Goal: Task Accomplishment & Management: Manage account settings

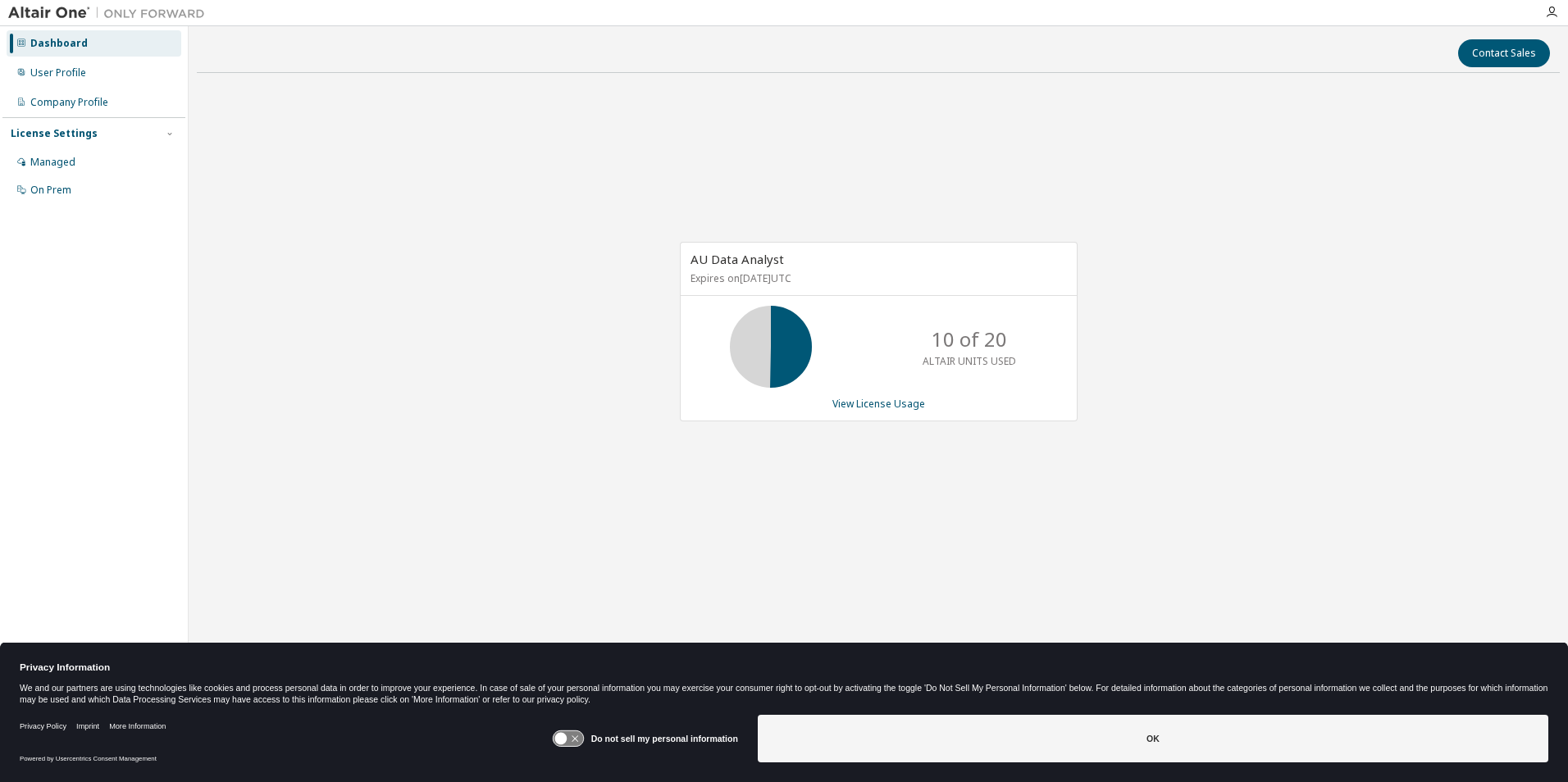
click at [583, 741] on icon at bounding box center [568, 738] width 30 height 15
click at [564, 743] on icon at bounding box center [568, 738] width 30 height 15
click at [583, 737] on icon at bounding box center [568, 738] width 30 height 15
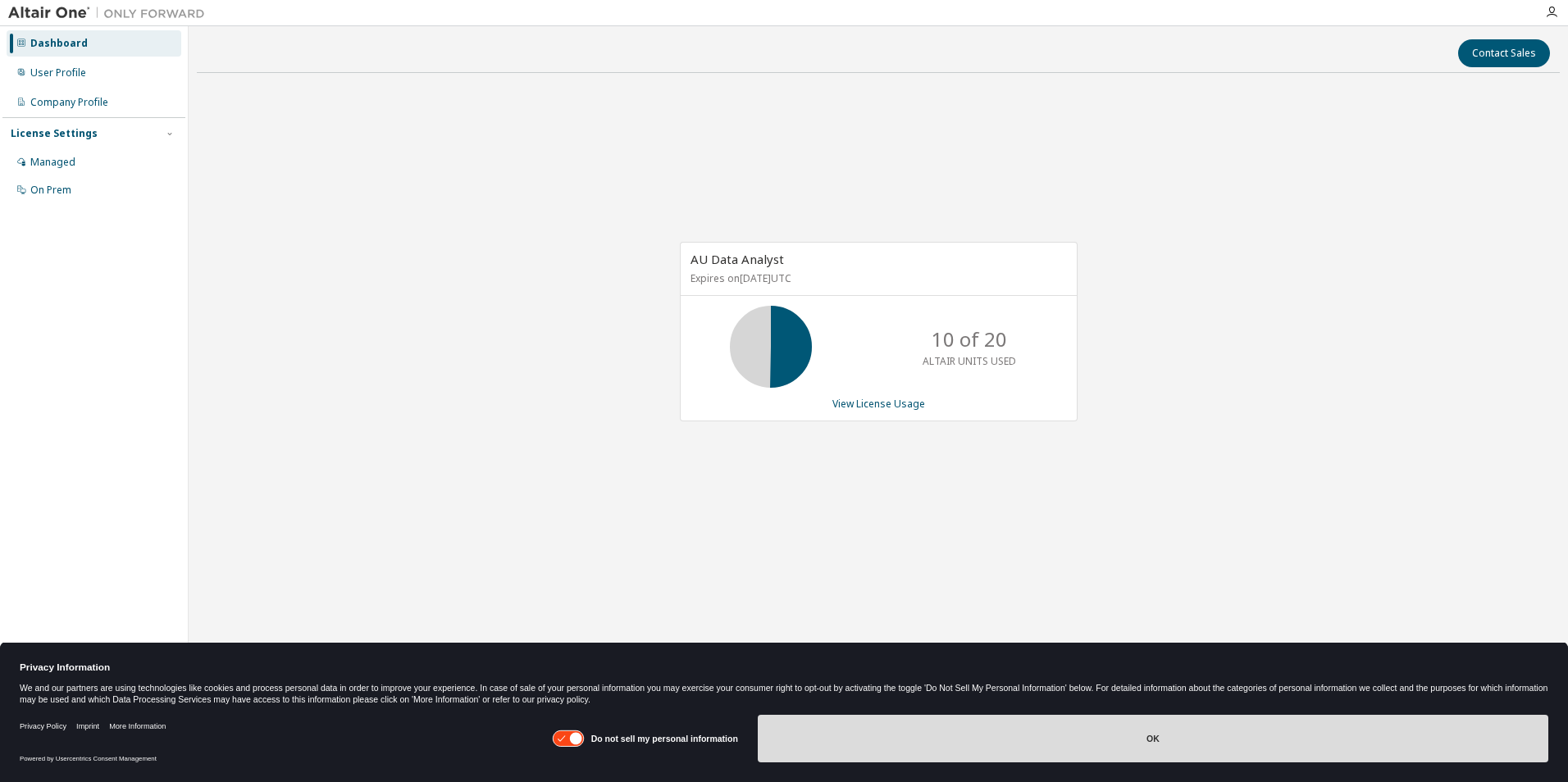
click at [1001, 742] on button "OK" at bounding box center [1153, 738] width 790 height 48
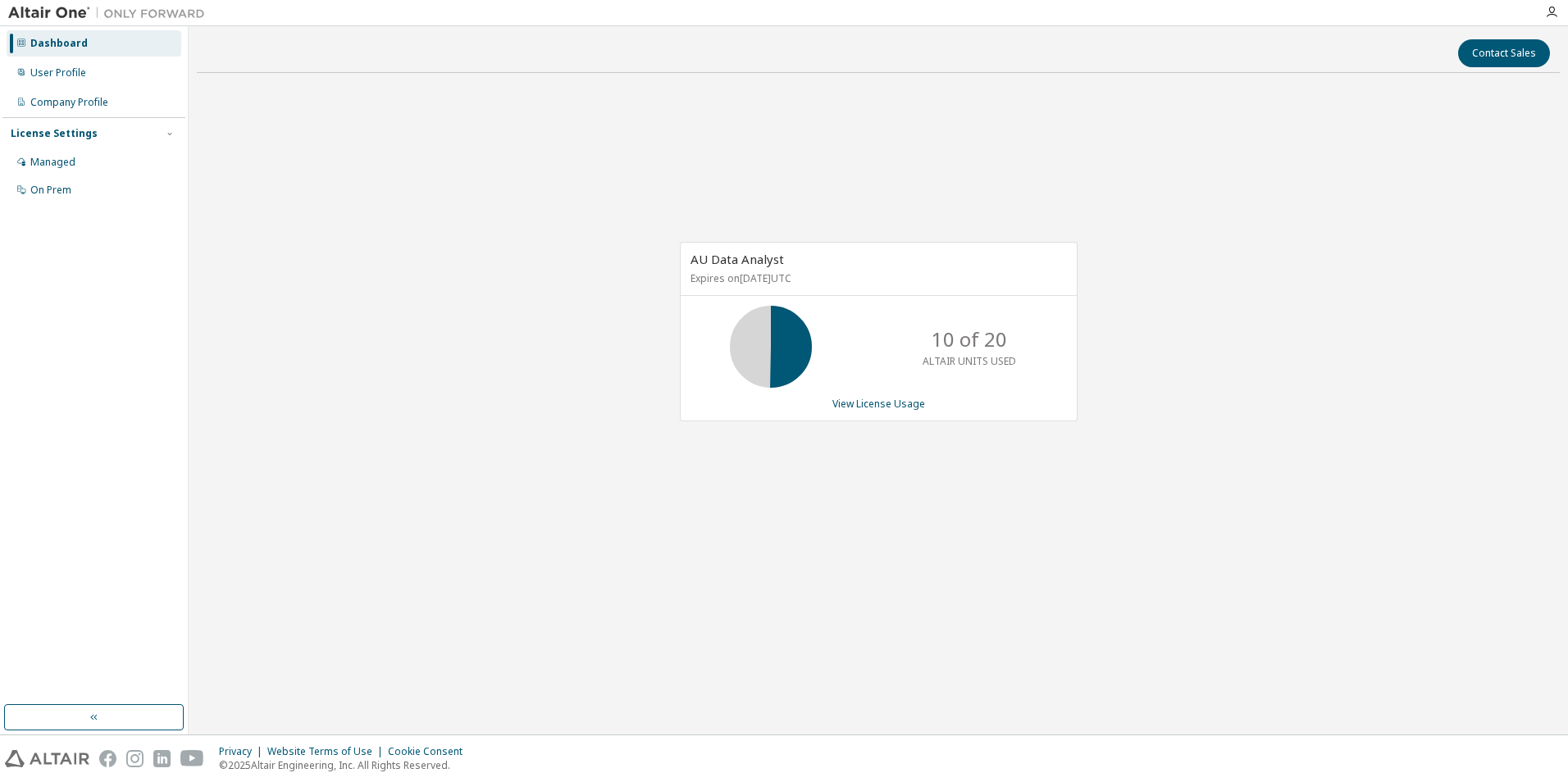
drag, startPoint x: 902, startPoint y: 524, endPoint x: 875, endPoint y: 535, distance: 29.2
click at [902, 528] on div "AU Data Analyst Expires on October 3, 2025 UTC 10 of 20 ALTAIR UNITS USED View …" at bounding box center [877, 340] width 1363 height 508
click at [40, 72] on div "User Profile" at bounding box center [58, 73] width 56 height 13
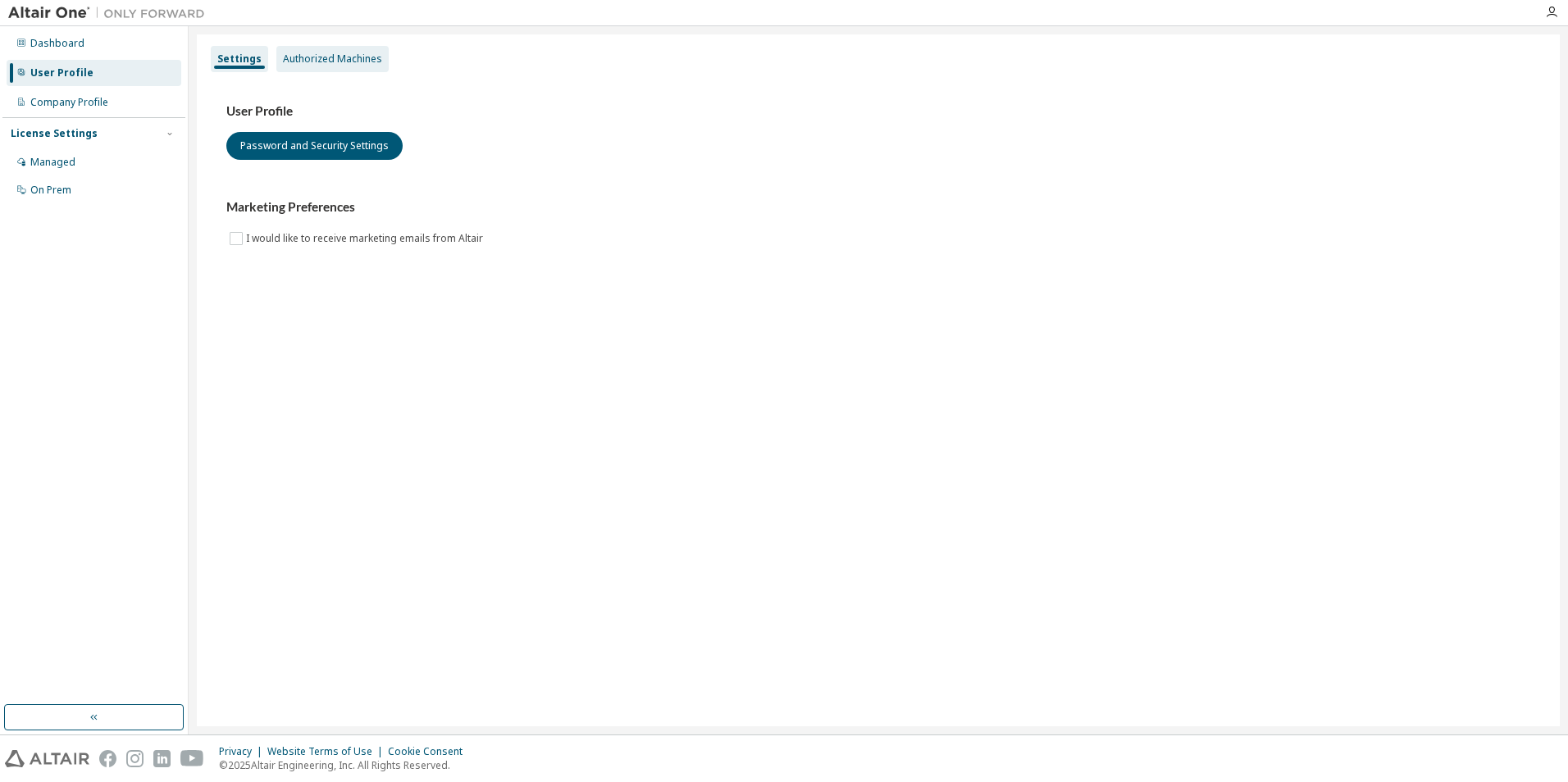
click at [309, 64] on div "Authorized Machines" at bounding box center [332, 59] width 100 height 13
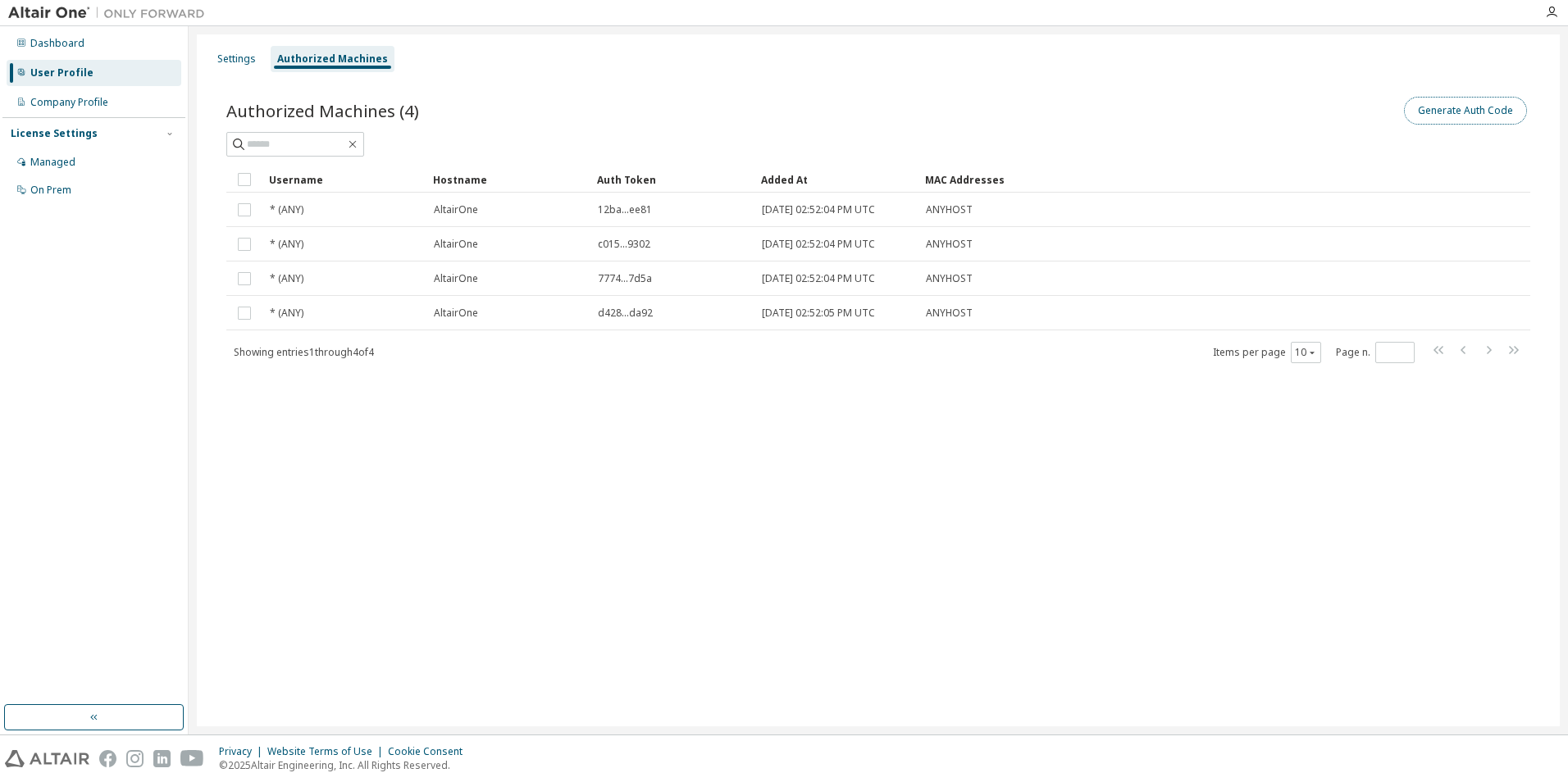
click at [1491, 115] on button "Generate Auth Code" at bounding box center [1465, 110] width 123 height 28
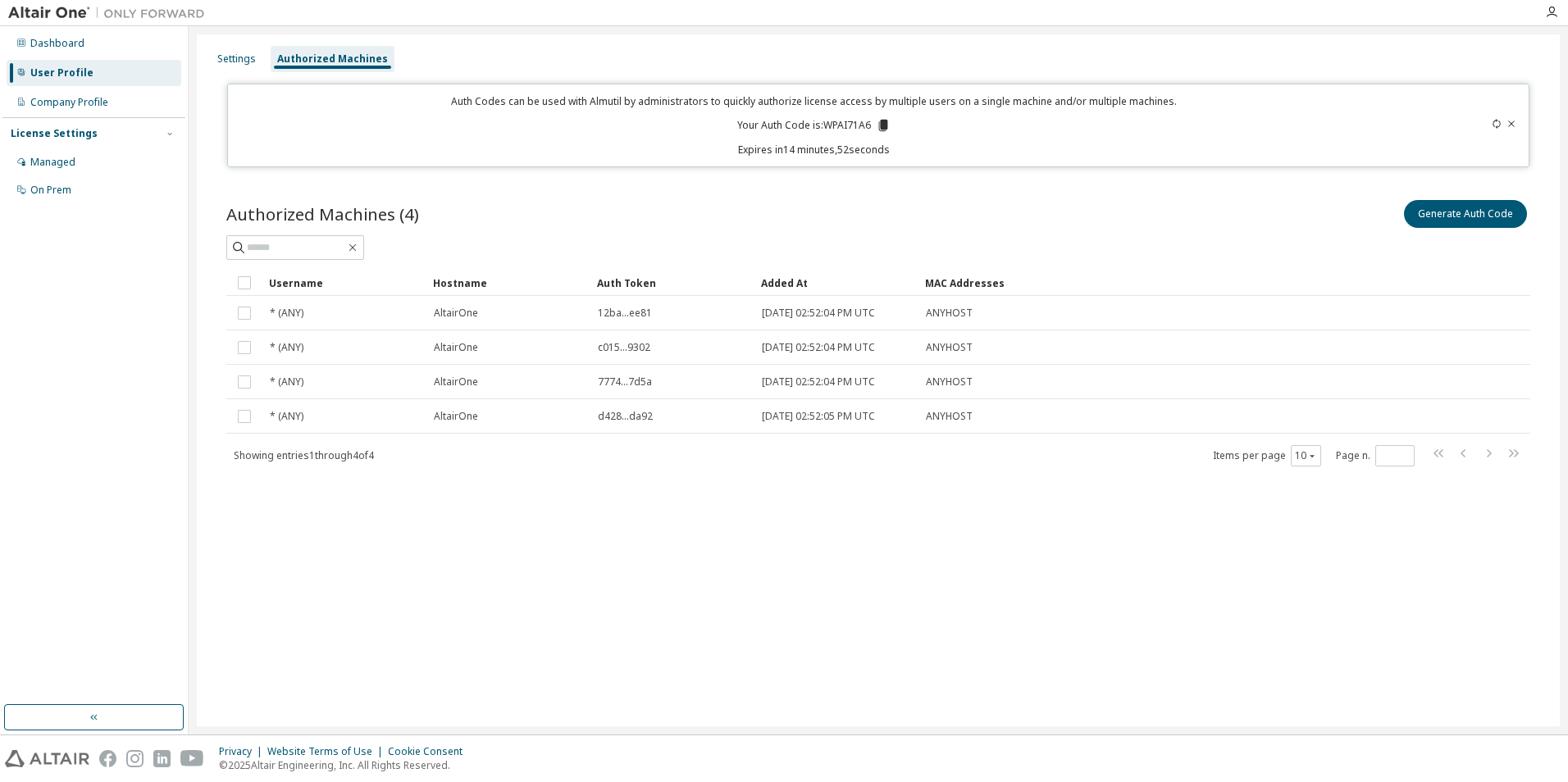
click at [842, 130] on p "Your Auth Code is: WPAI71A6" at bounding box center [814, 126] width 153 height 14
click at [841, 130] on p "Your Auth Code is: WPAI71A6" at bounding box center [814, 126] width 153 height 14
click at [882, 121] on icon at bounding box center [884, 125] width 9 height 12
click at [69, 107] on div "Company Profile" at bounding box center [69, 102] width 78 height 13
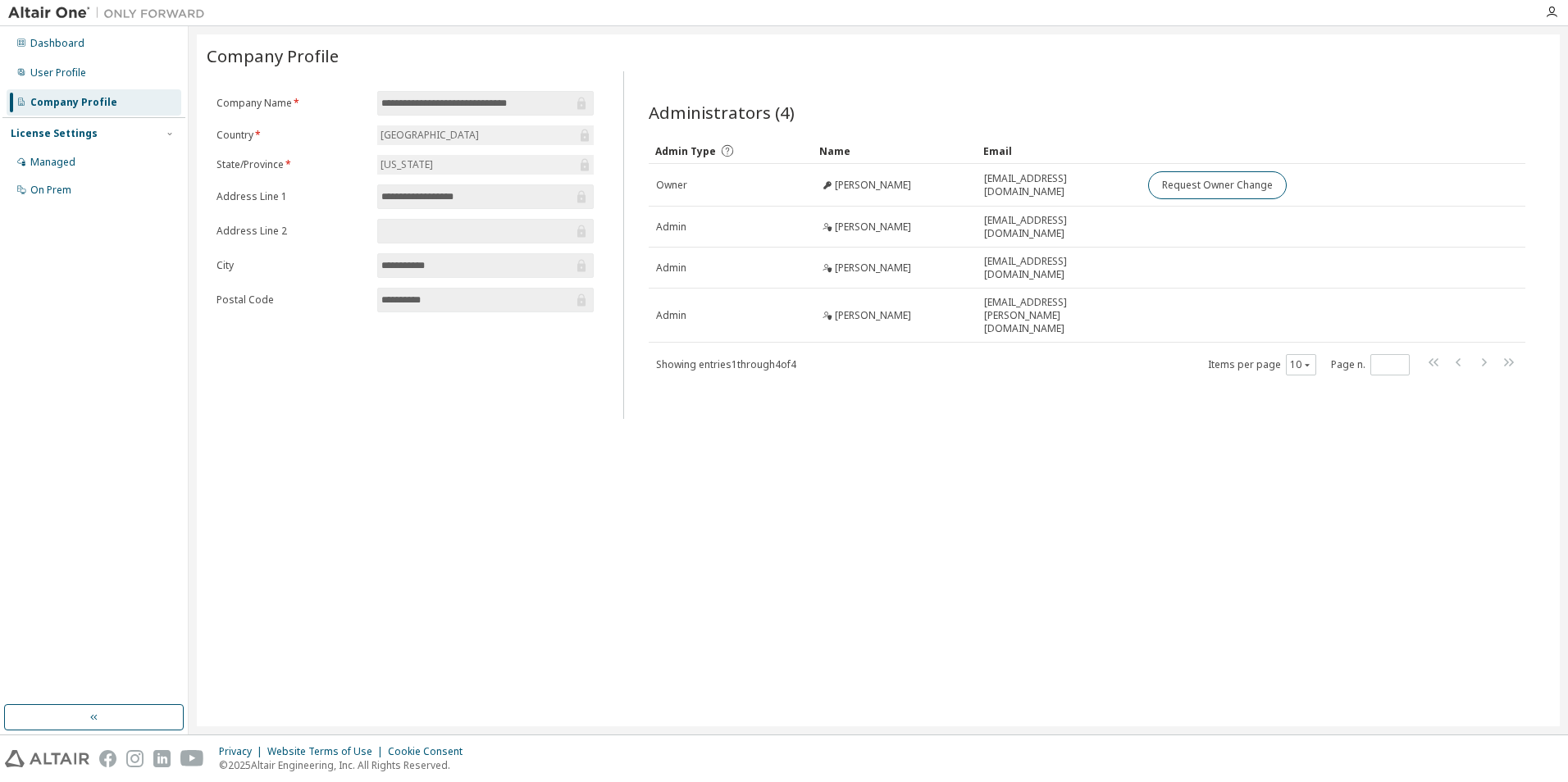
click at [69, 137] on div "License Settings" at bounding box center [54, 134] width 87 height 13
click at [74, 143] on div "License Settings Managed On Prem" at bounding box center [94, 134] width 183 height 32
click at [77, 134] on div "License Settings" at bounding box center [54, 134] width 87 height 13
click at [57, 192] on div "On Prem" at bounding box center [51, 190] width 41 height 13
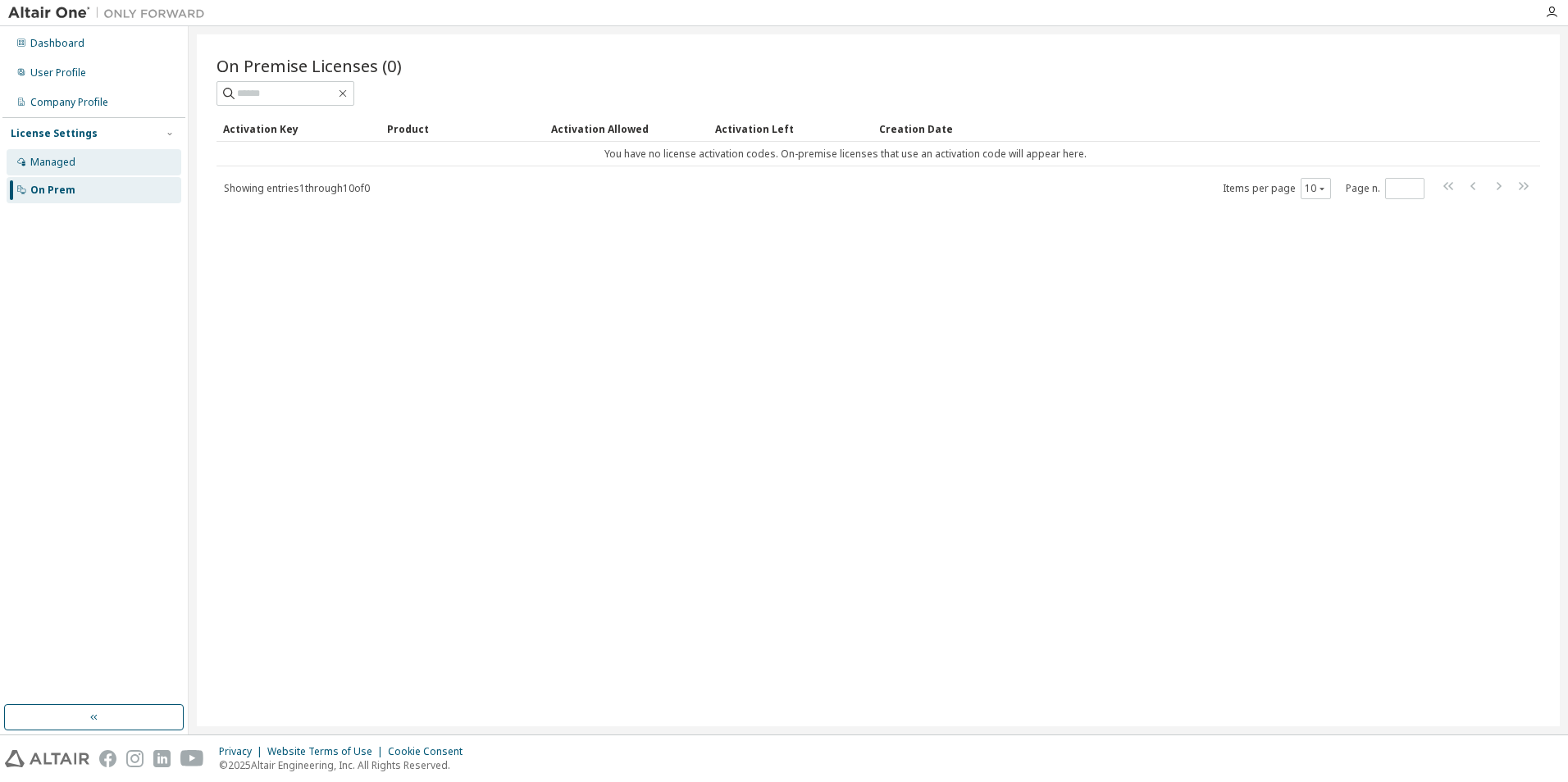
click at [54, 169] on div "Managed" at bounding box center [93, 161] width 175 height 26
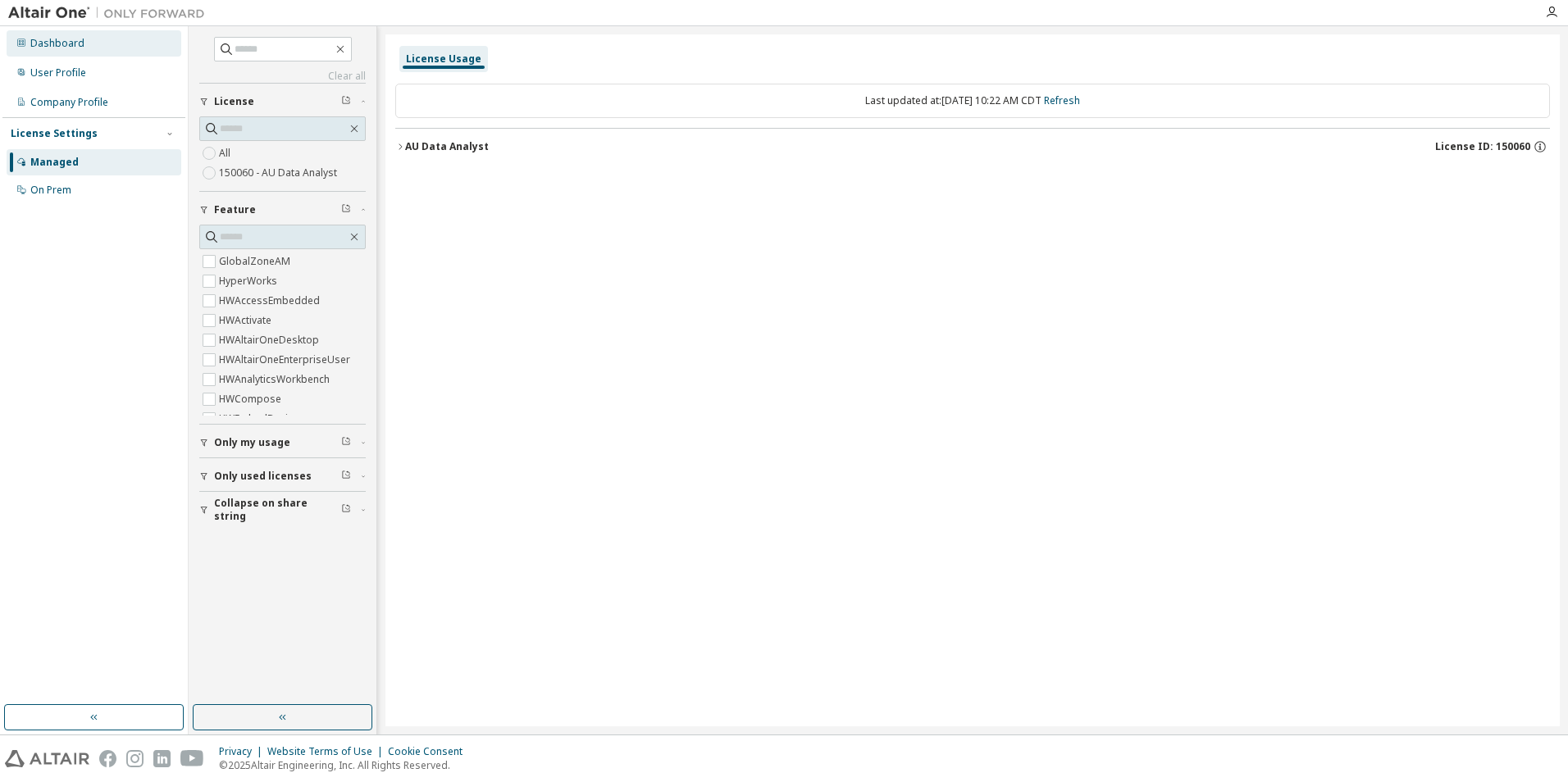
drag, startPoint x: 73, startPoint y: 48, endPoint x: 82, endPoint y: 56, distance: 12.0
click at [73, 49] on div "Dashboard" at bounding box center [57, 43] width 54 height 13
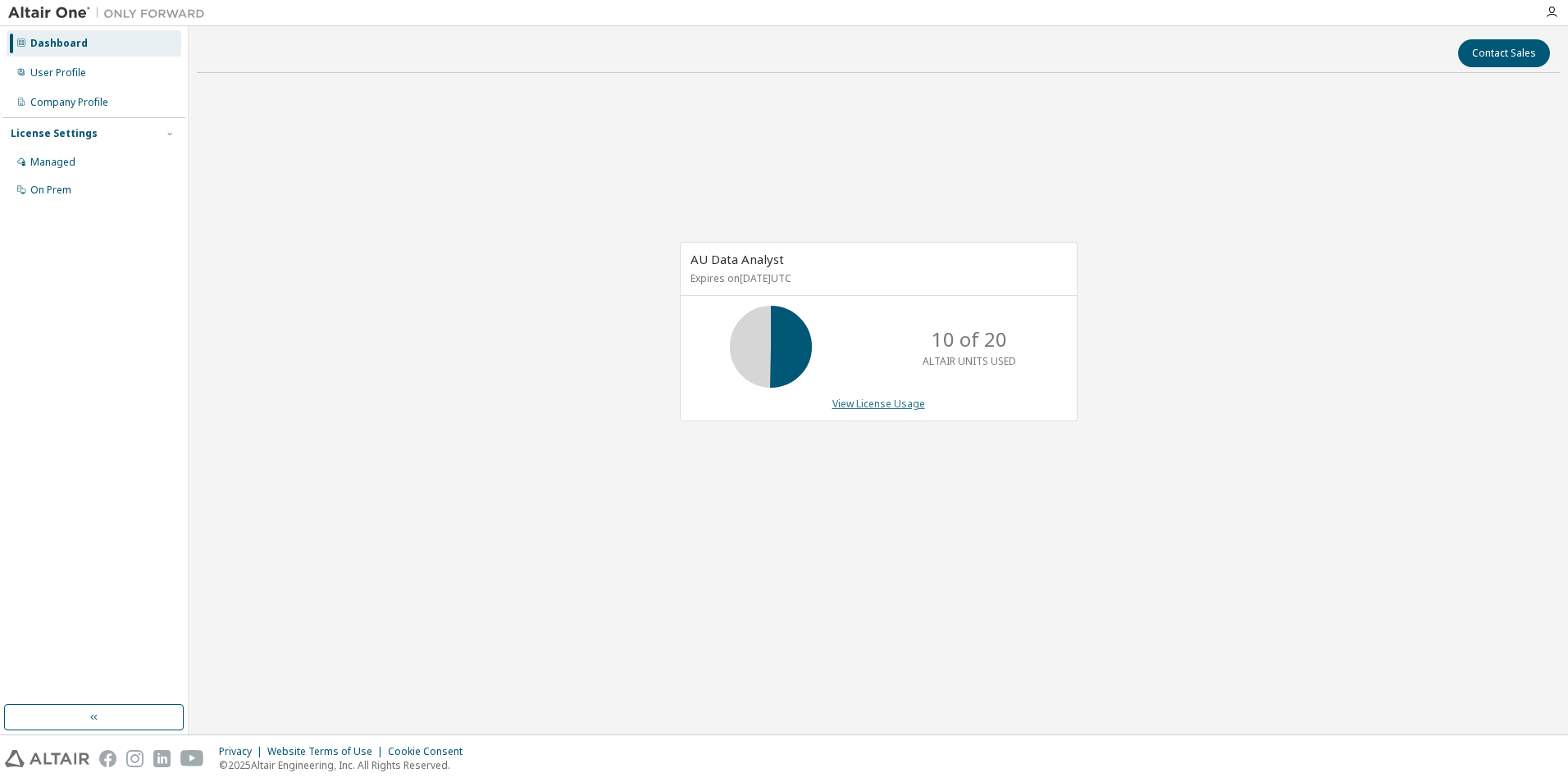
click at [865, 400] on link "View License Usage" at bounding box center [878, 404] width 92 height 14
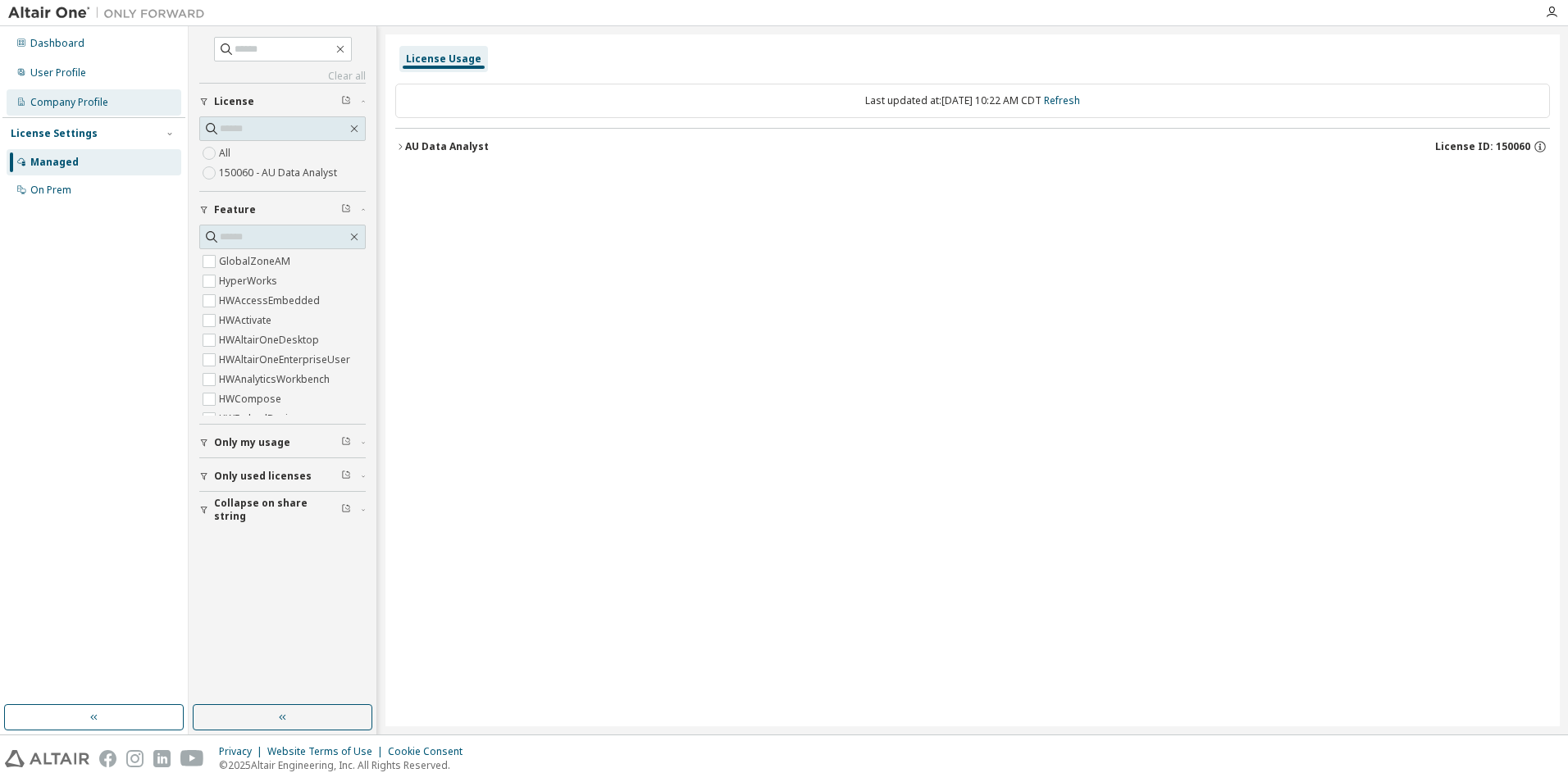
click at [64, 111] on div "Company Profile" at bounding box center [93, 102] width 175 height 26
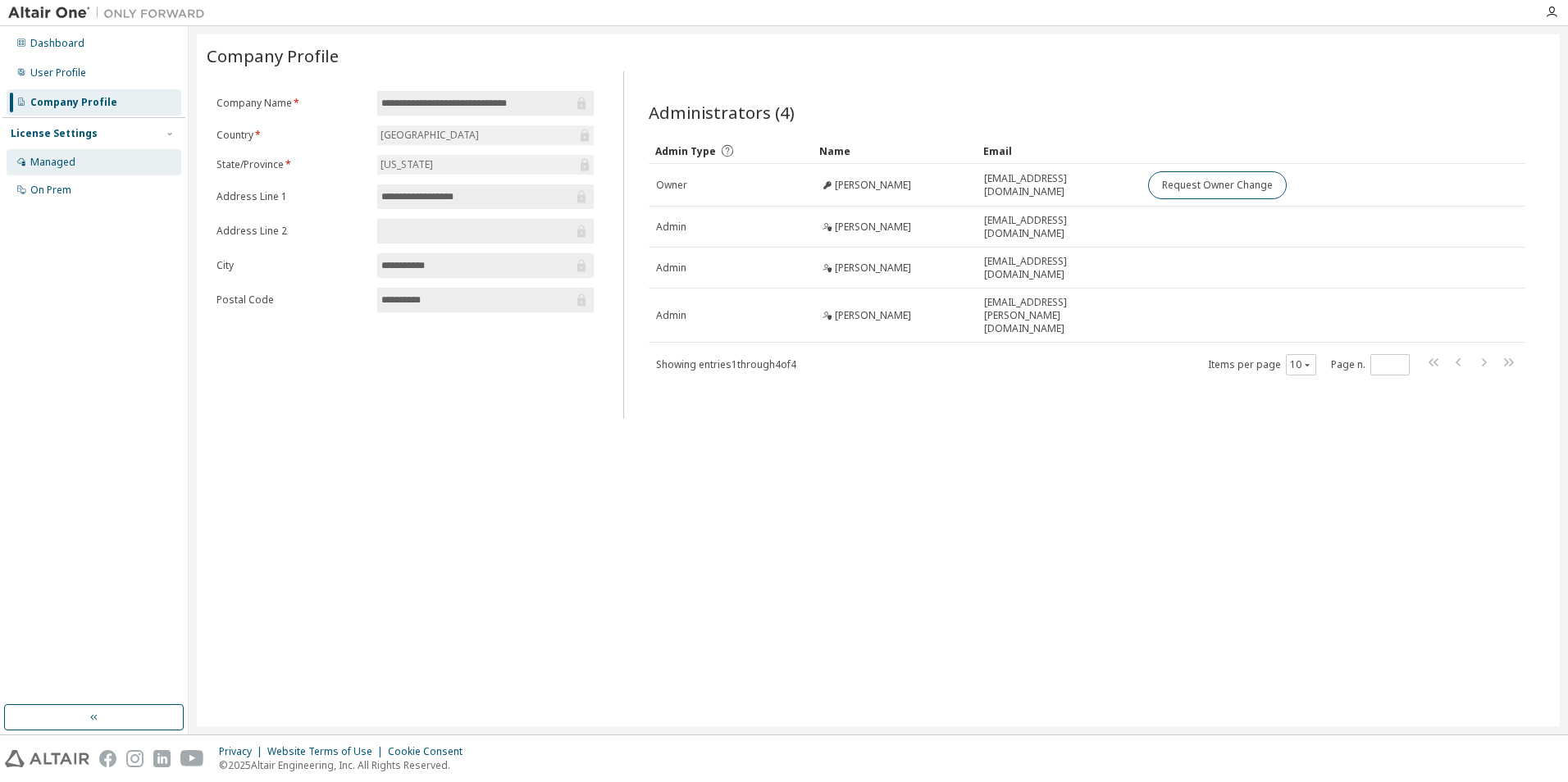
click at [53, 156] on div "Managed" at bounding box center [53, 162] width 45 height 13
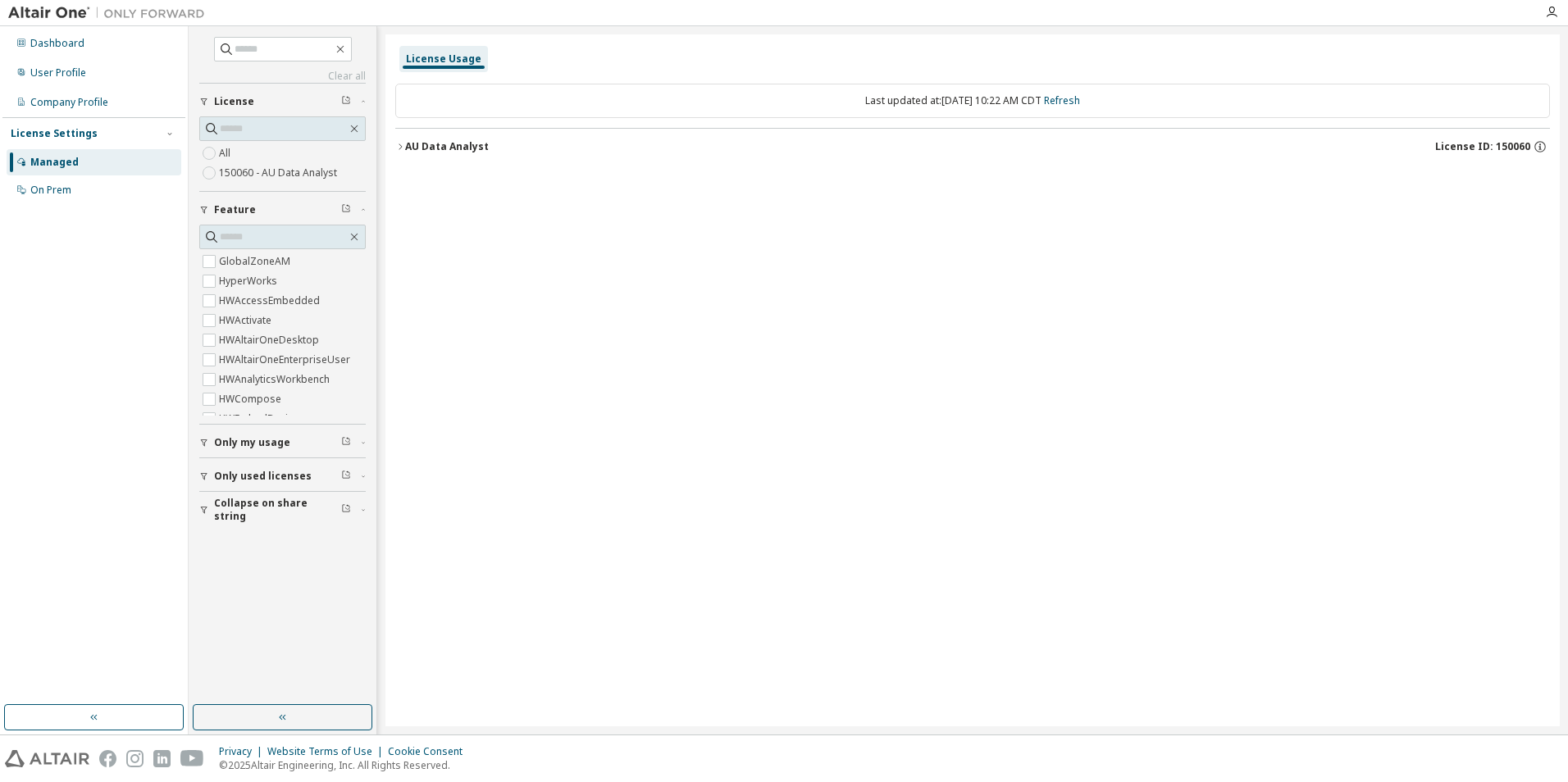
click at [431, 61] on div "License Usage" at bounding box center [444, 59] width 75 height 13
click at [33, 209] on div "Dashboard User Profile Company Profile License Settings Managed On Prem" at bounding box center [94, 365] width 183 height 673
click at [49, 187] on div "On Prem" at bounding box center [51, 190] width 41 height 13
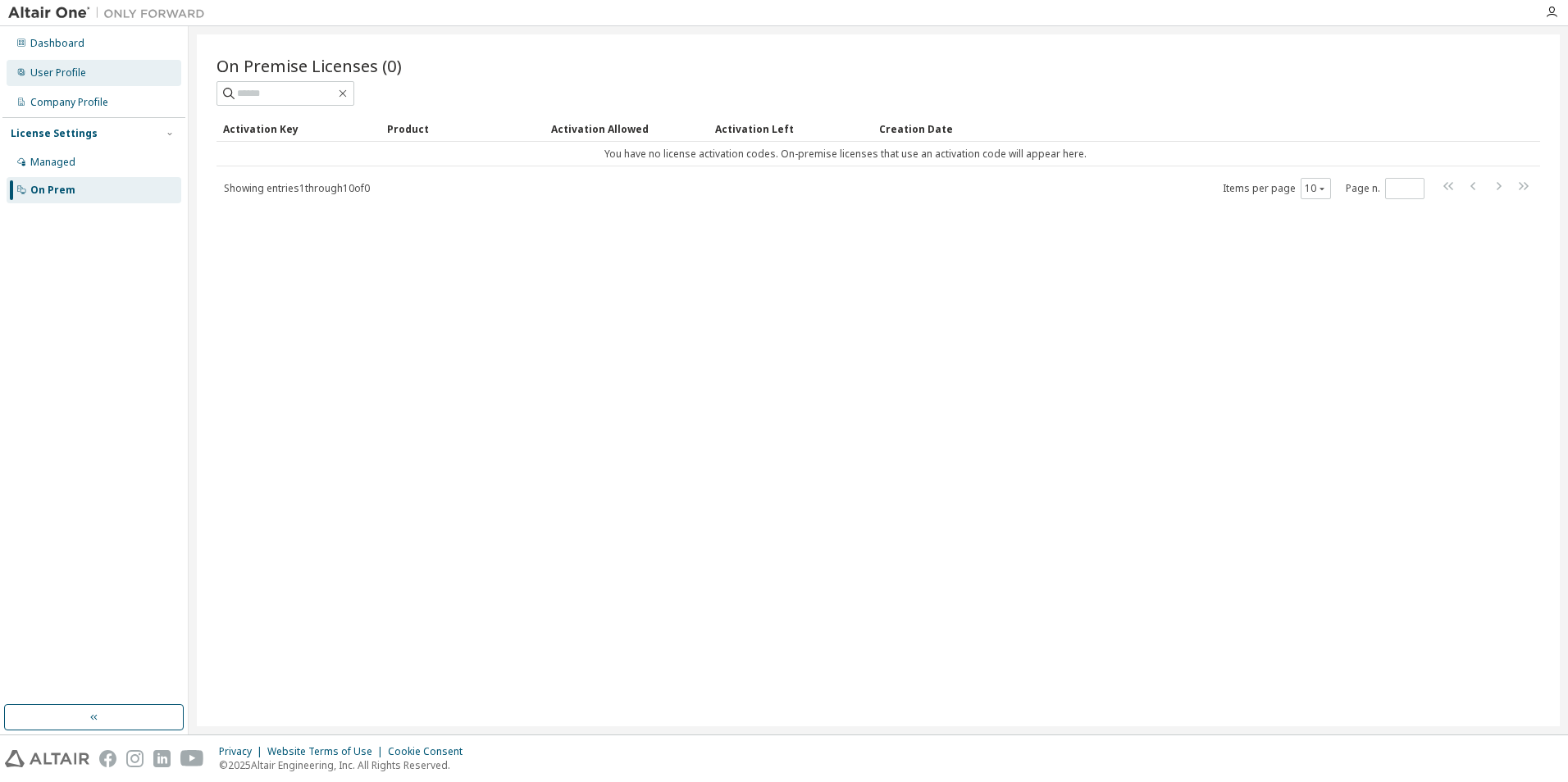
click at [62, 82] on div "User Profile" at bounding box center [93, 73] width 175 height 26
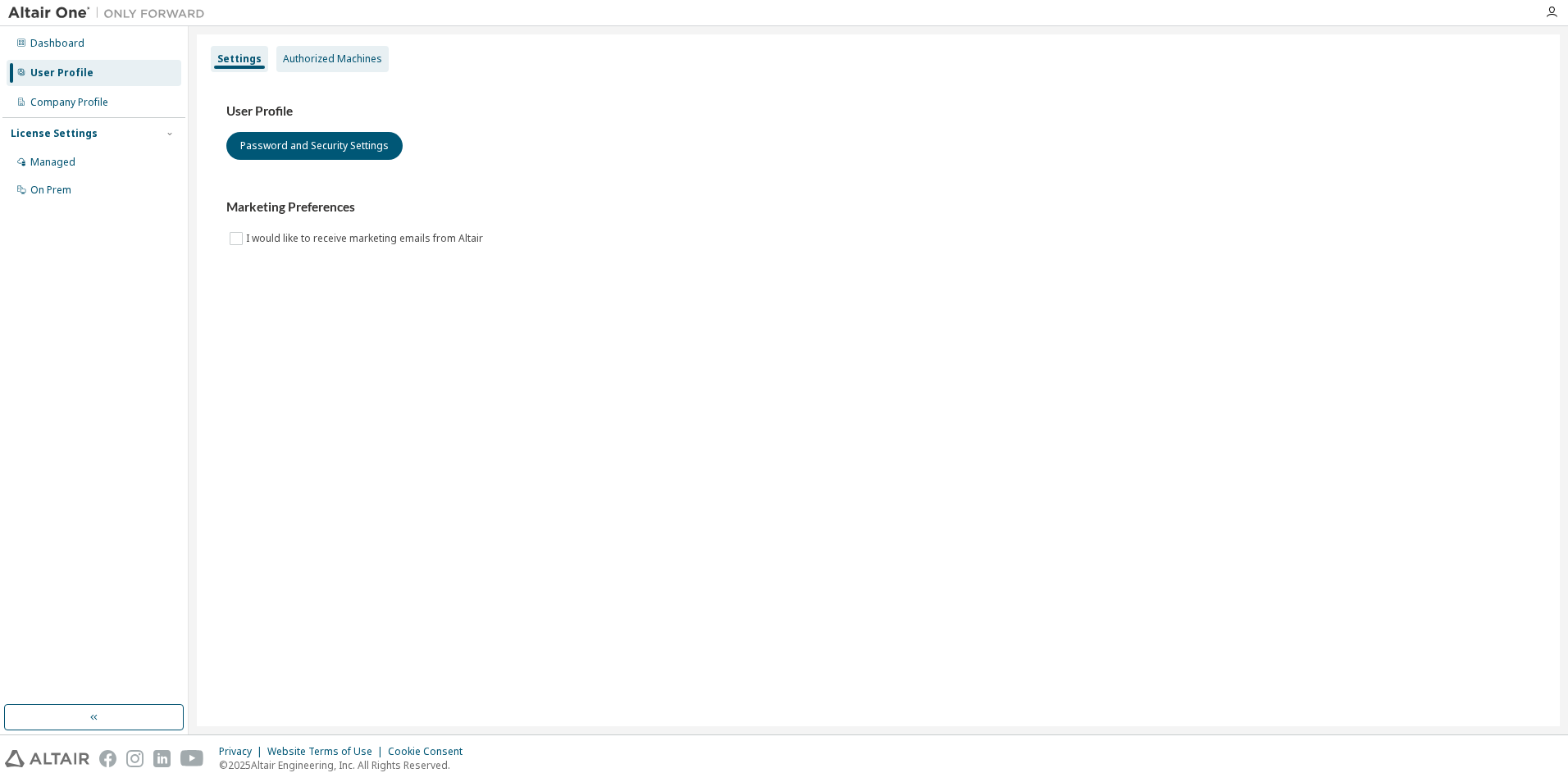
click at [316, 60] on div "Authorized Machines" at bounding box center [332, 59] width 100 height 13
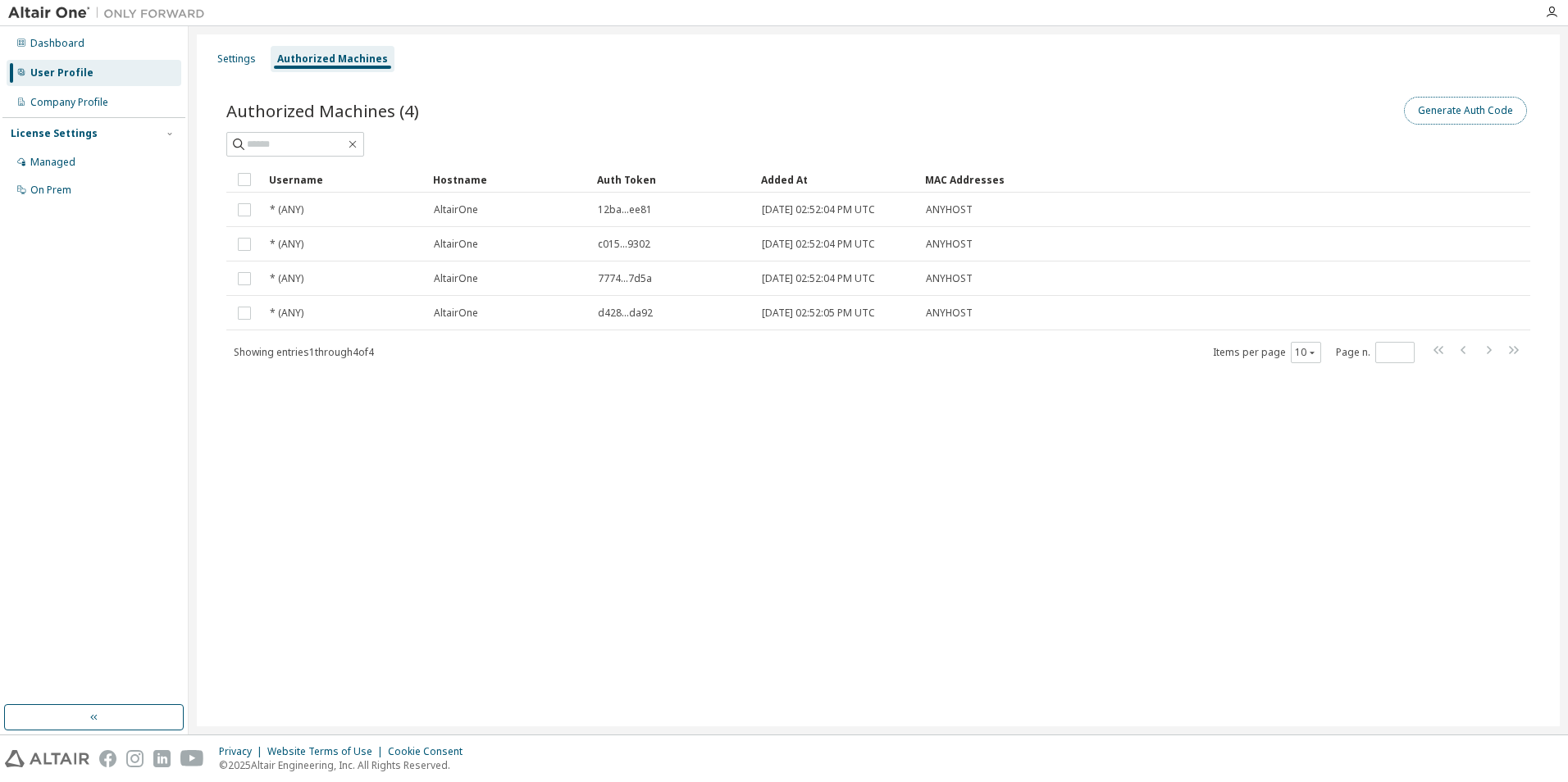
click at [1431, 115] on button "Generate Auth Code" at bounding box center [1465, 110] width 123 height 28
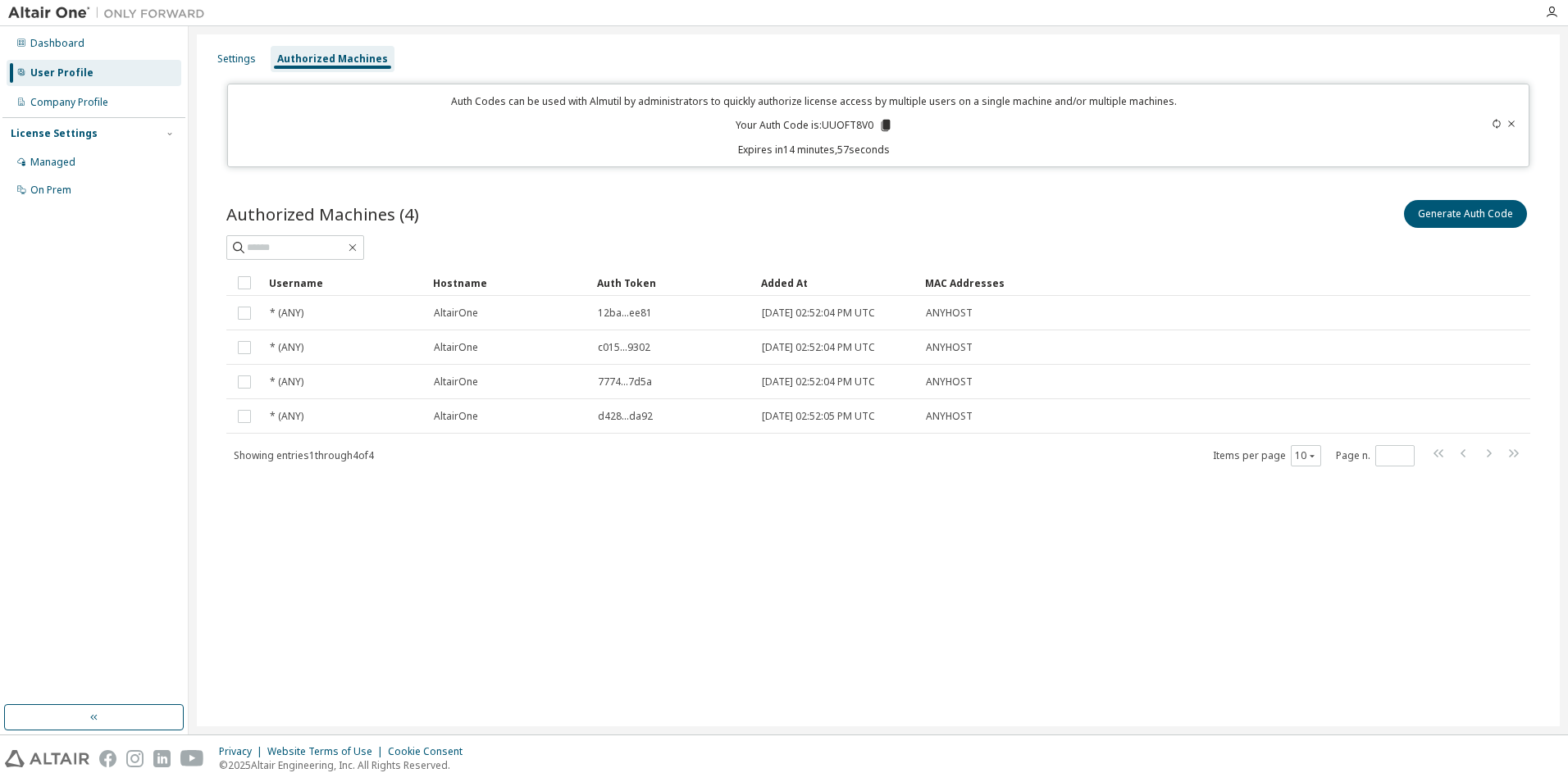
click at [883, 126] on icon at bounding box center [885, 125] width 9 height 12
click at [58, 106] on div "Company Profile" at bounding box center [69, 102] width 78 height 13
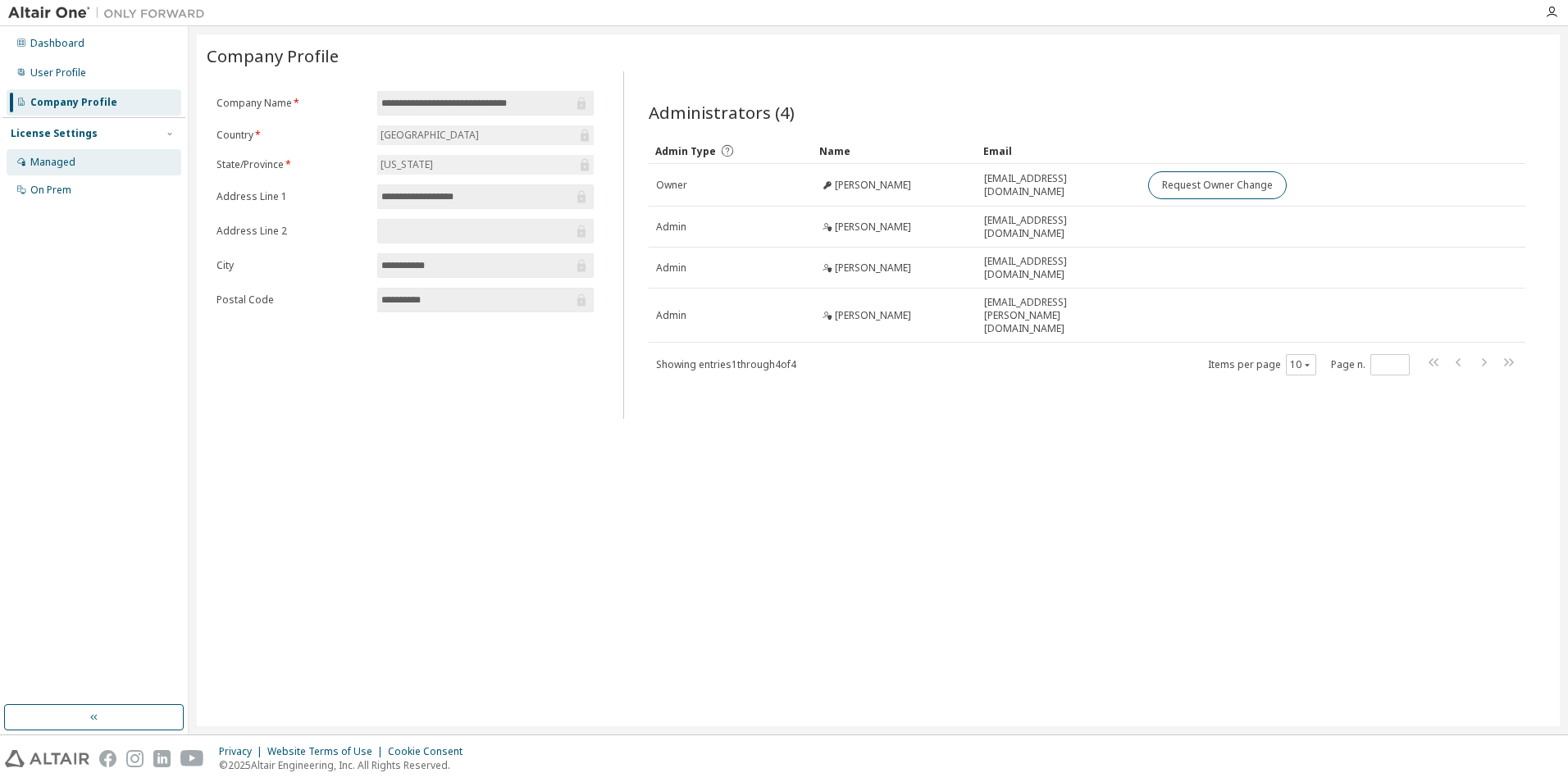
click at [58, 159] on div "Managed" at bounding box center [53, 162] width 45 height 13
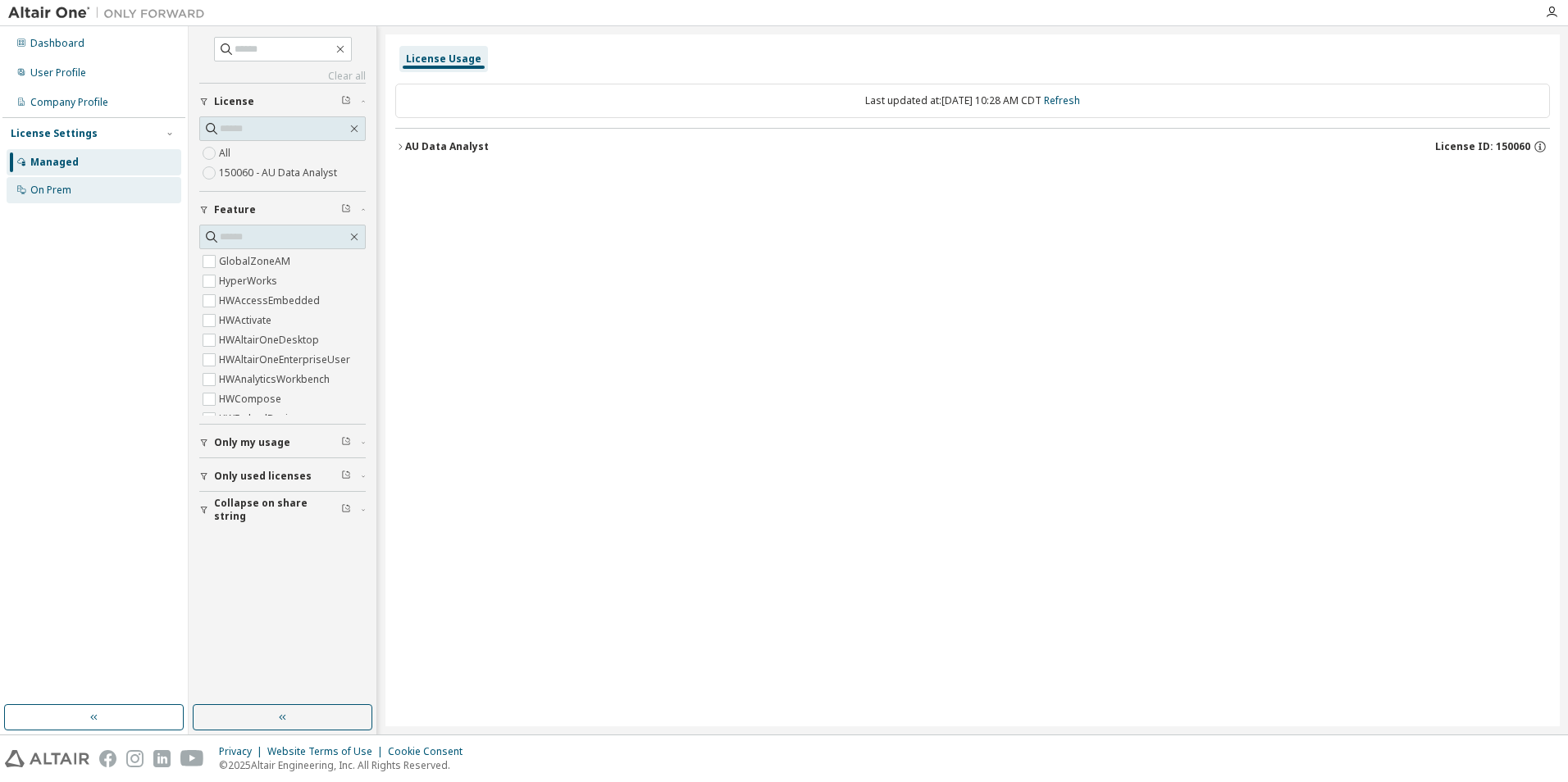
click at [52, 190] on div "On Prem" at bounding box center [51, 190] width 41 height 13
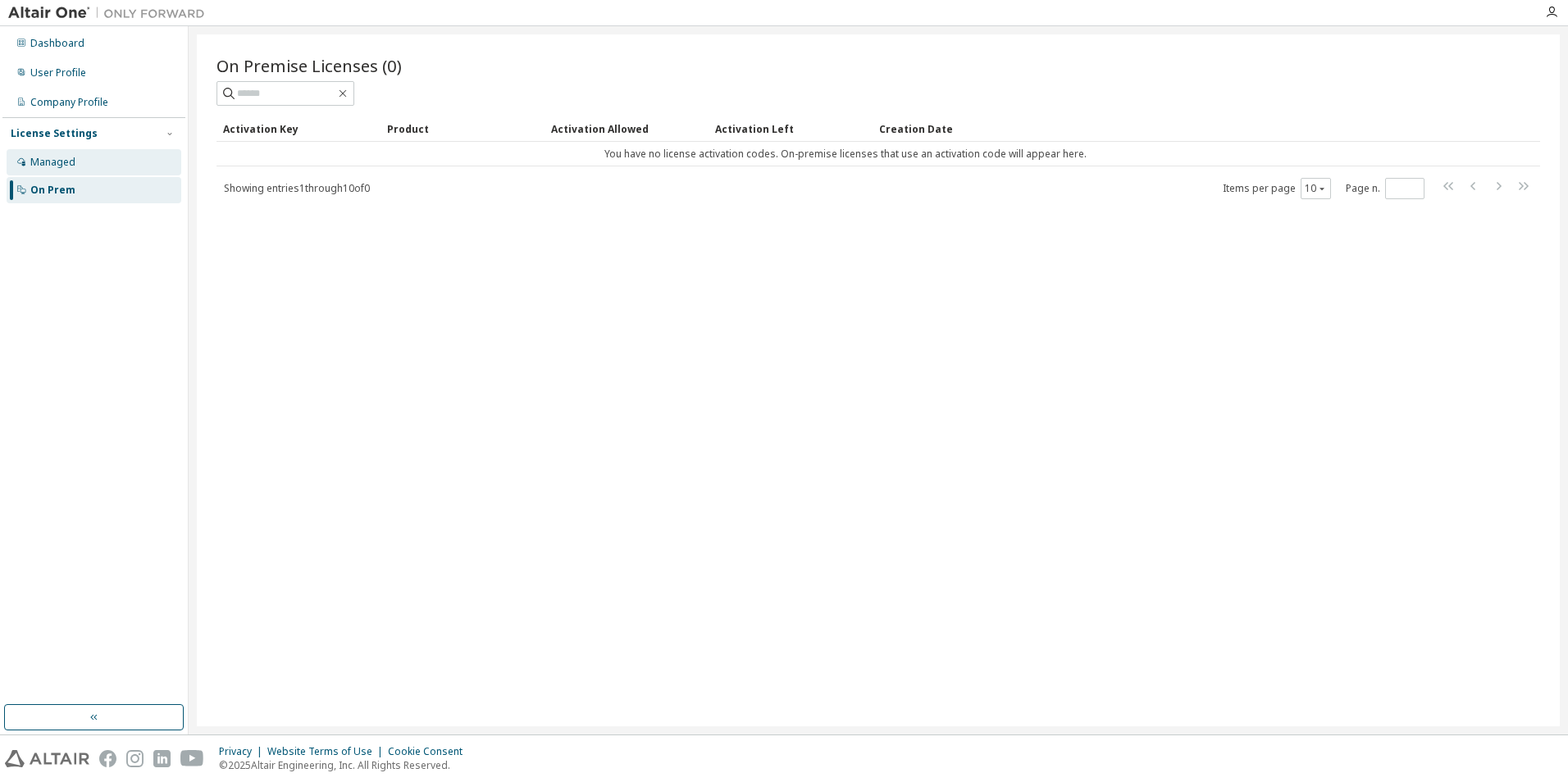
click at [56, 172] on div "Managed" at bounding box center [93, 161] width 175 height 26
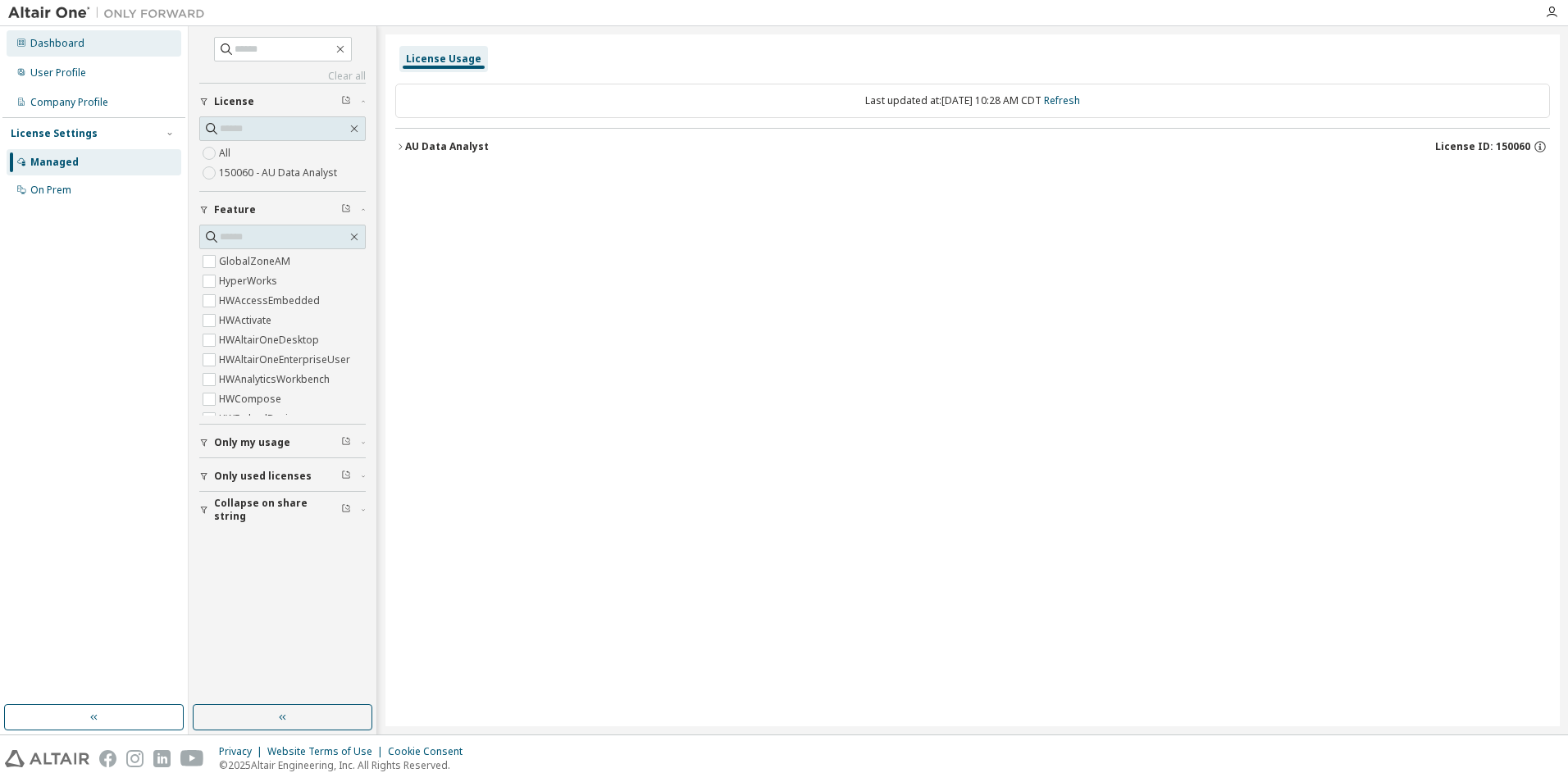
click at [55, 50] on div "Dashboard" at bounding box center [93, 43] width 175 height 26
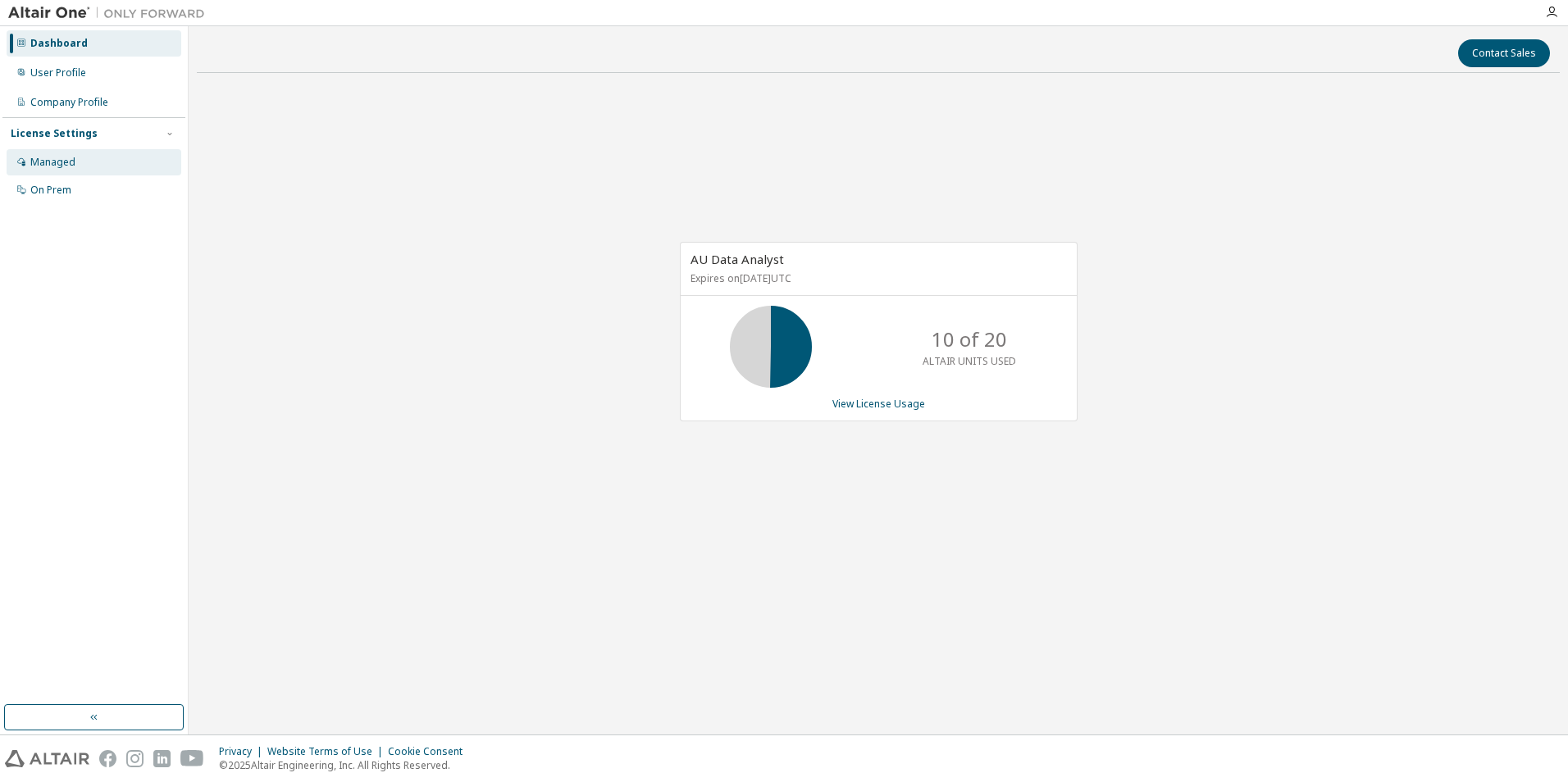
click at [50, 163] on div "Managed" at bounding box center [53, 162] width 45 height 13
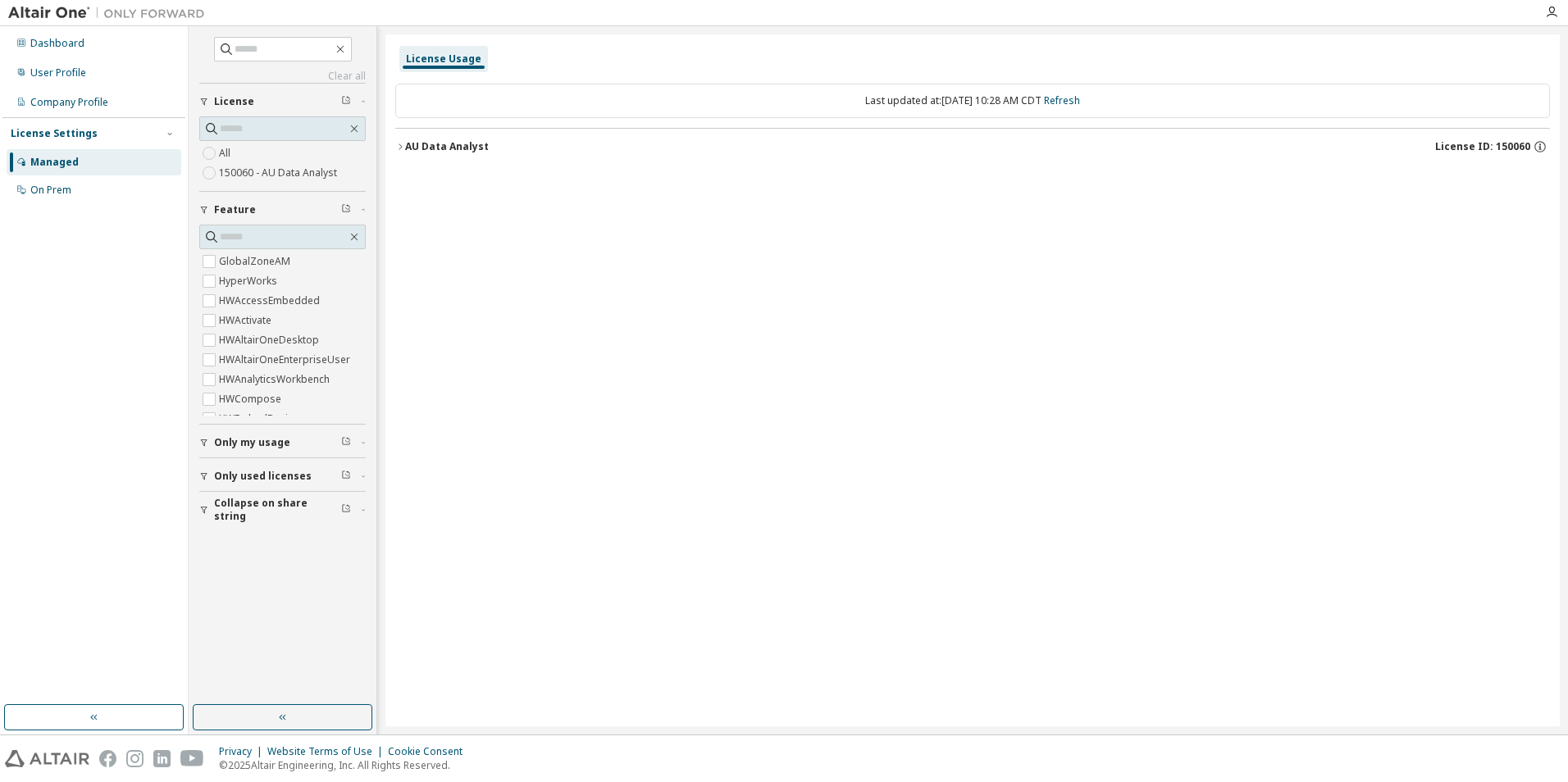
click at [368, 480] on div "Clear all Collapse on share string Only used licenses Only my usage Feature Glo…" at bounding box center [283, 365] width 183 height 673
click at [365, 475] on icon "button" at bounding box center [362, 475] width 10 height 4
click at [362, 446] on button "Only my usage" at bounding box center [283, 443] width 167 height 36
click at [75, 103] on div "Company Profile" at bounding box center [69, 102] width 78 height 13
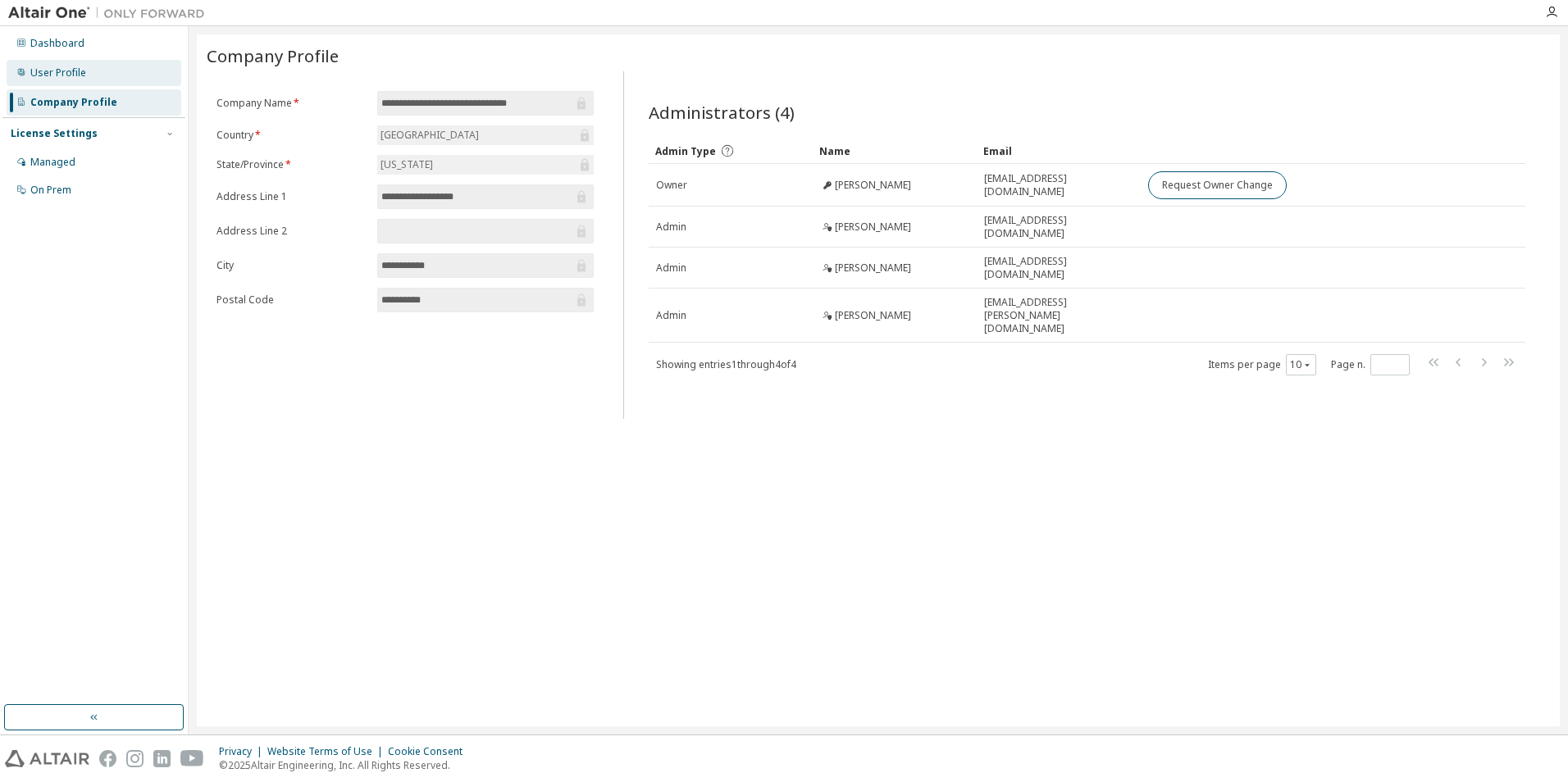
click at [64, 62] on div "User Profile" at bounding box center [93, 73] width 175 height 26
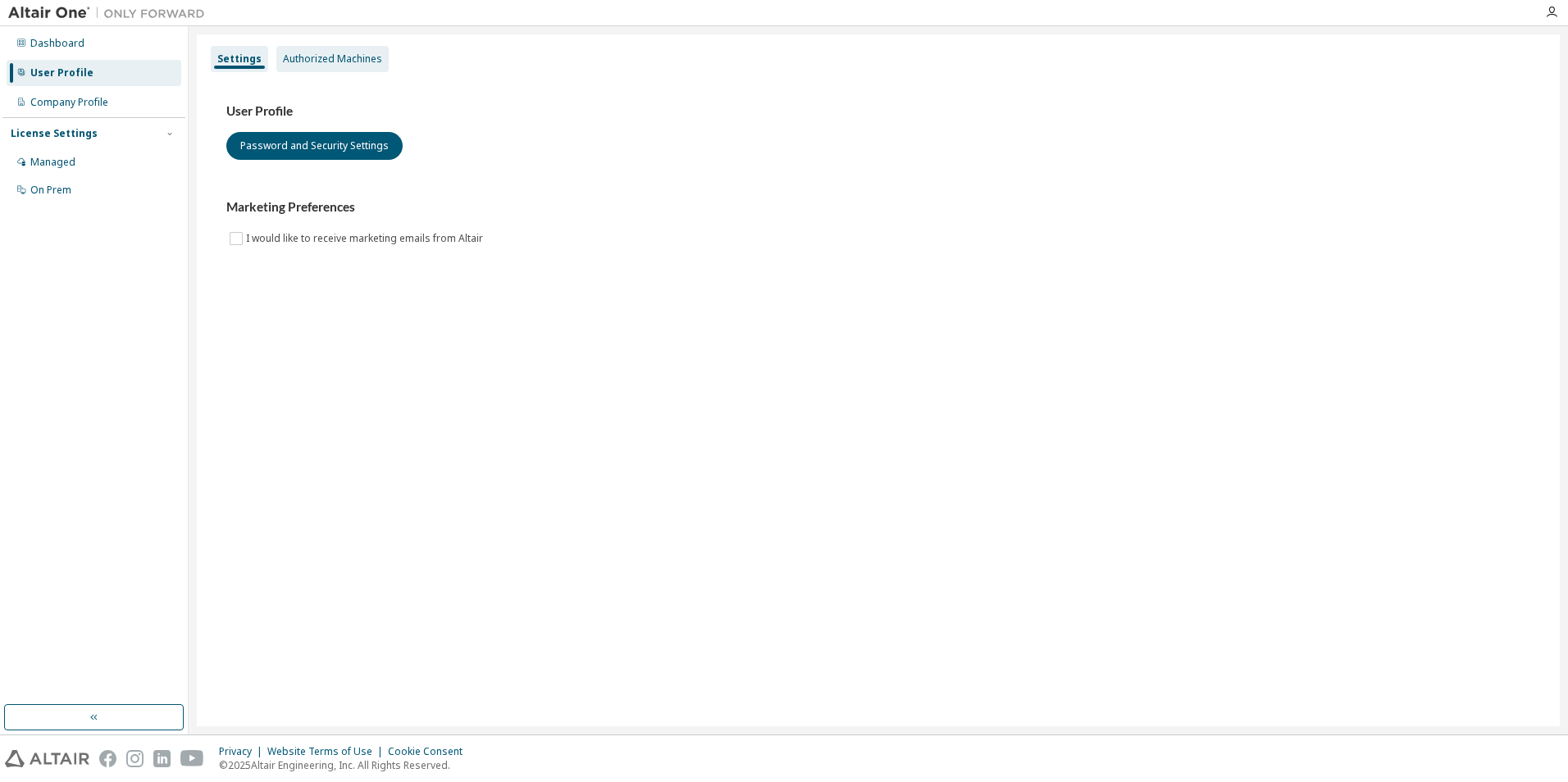
click at [320, 61] on div "Authorized Machines" at bounding box center [332, 59] width 100 height 13
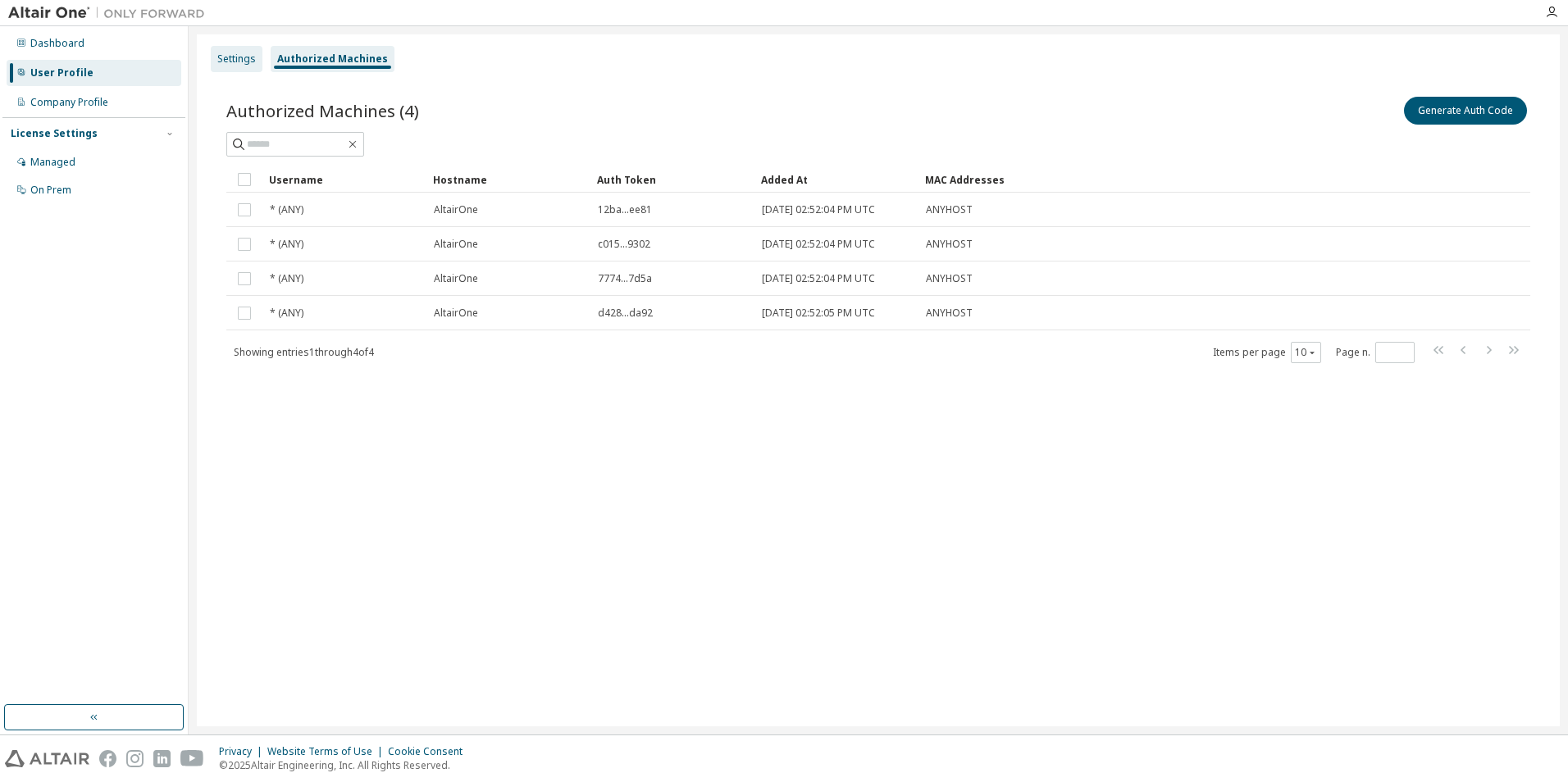
click at [225, 56] on div "Settings" at bounding box center [236, 59] width 39 height 13
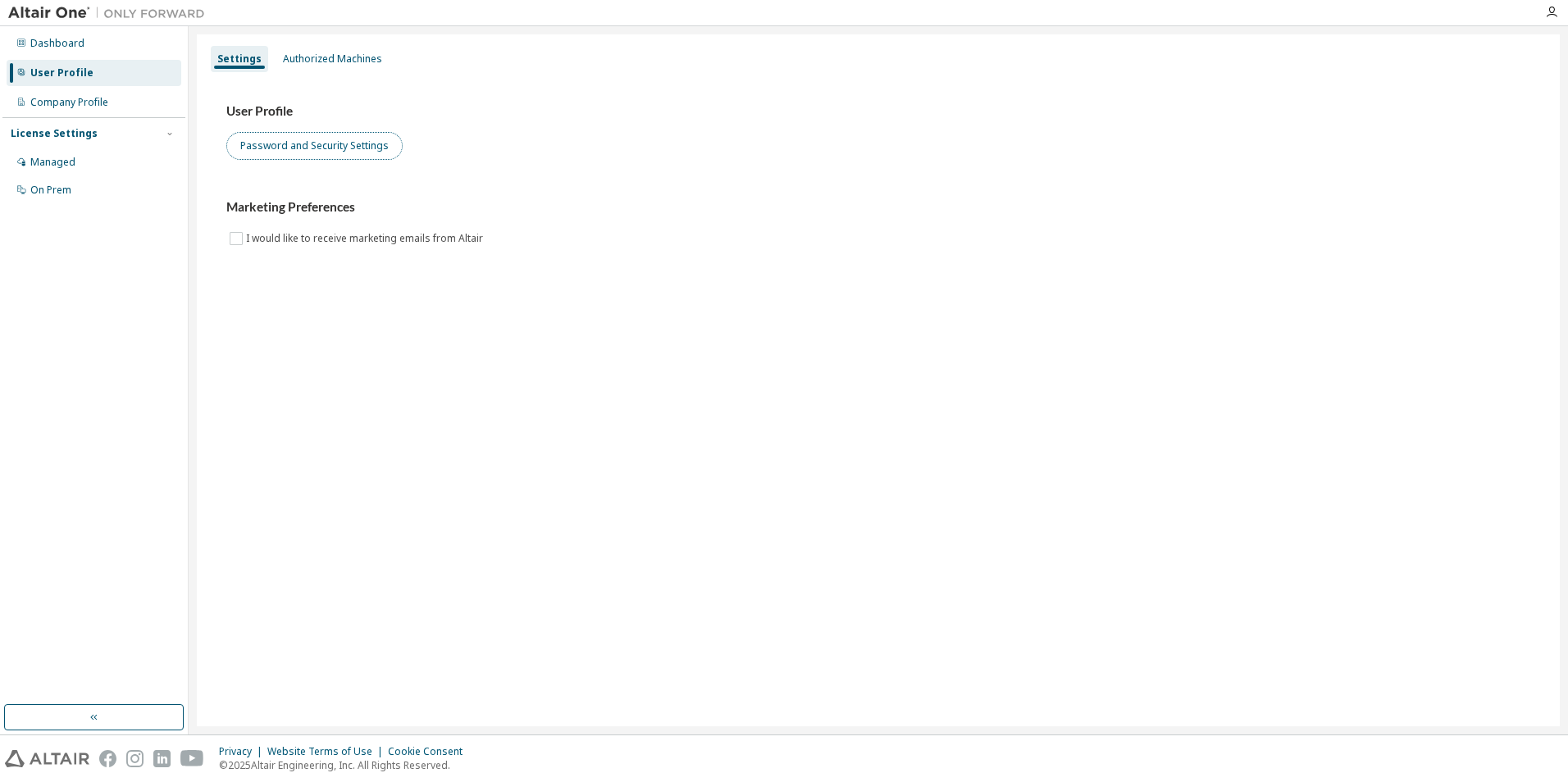
click at [282, 149] on button "Password and Security Settings" at bounding box center [314, 145] width 177 height 28
click at [58, 184] on div "On Prem" at bounding box center [51, 190] width 41 height 13
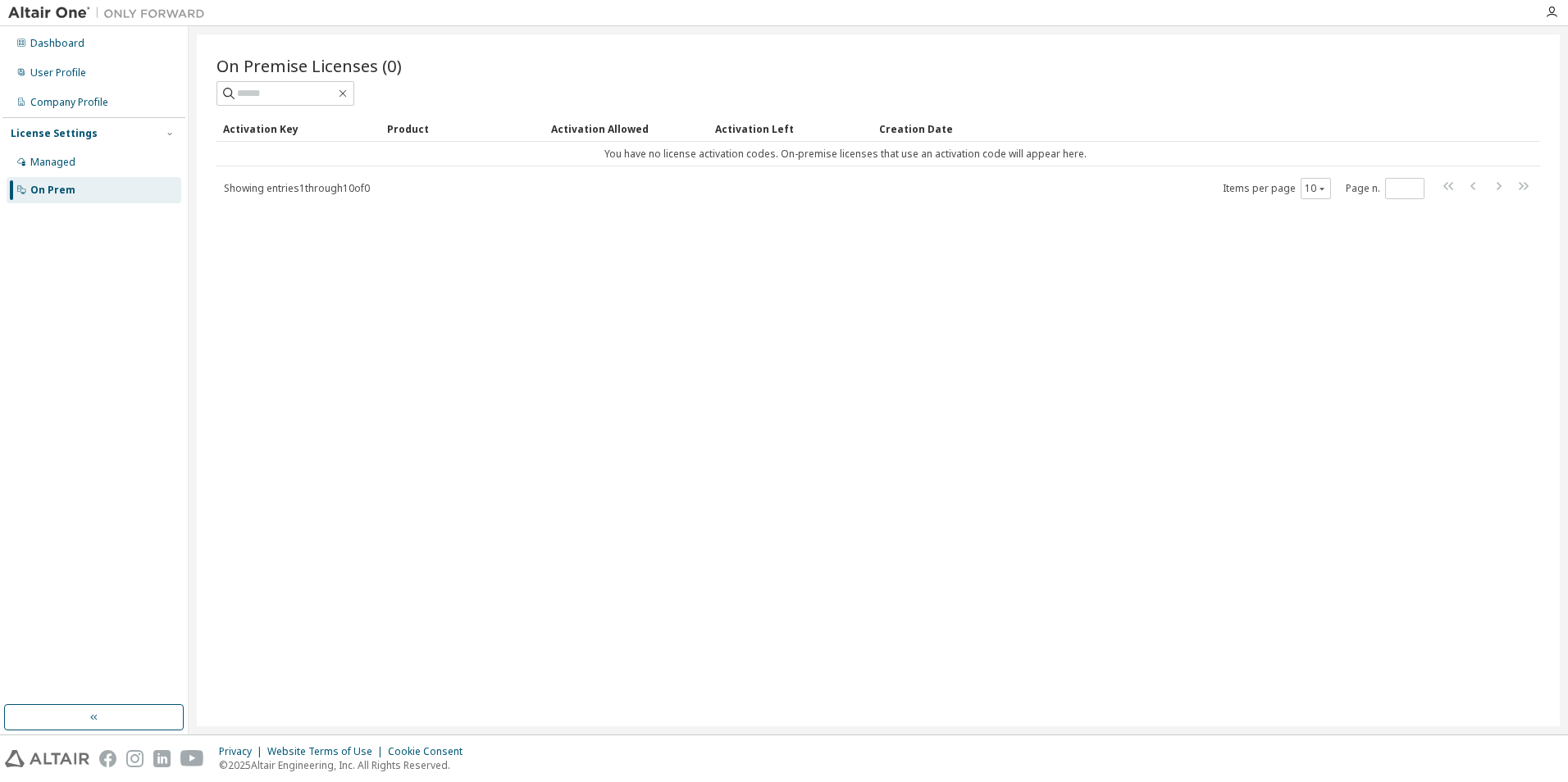
drag, startPoint x: 658, startPoint y: 266, endPoint x: 541, endPoint y: 268, distance: 117.0
click at [640, 268] on div "On Premise Licenses (0) Clear Load Save Save As Field Operator Value Select fil…" at bounding box center [877, 380] width 1363 height 692
click at [73, 176] on div "Managed On Prem" at bounding box center [94, 176] width 183 height 54
click at [72, 164] on div "Managed" at bounding box center [53, 162] width 45 height 13
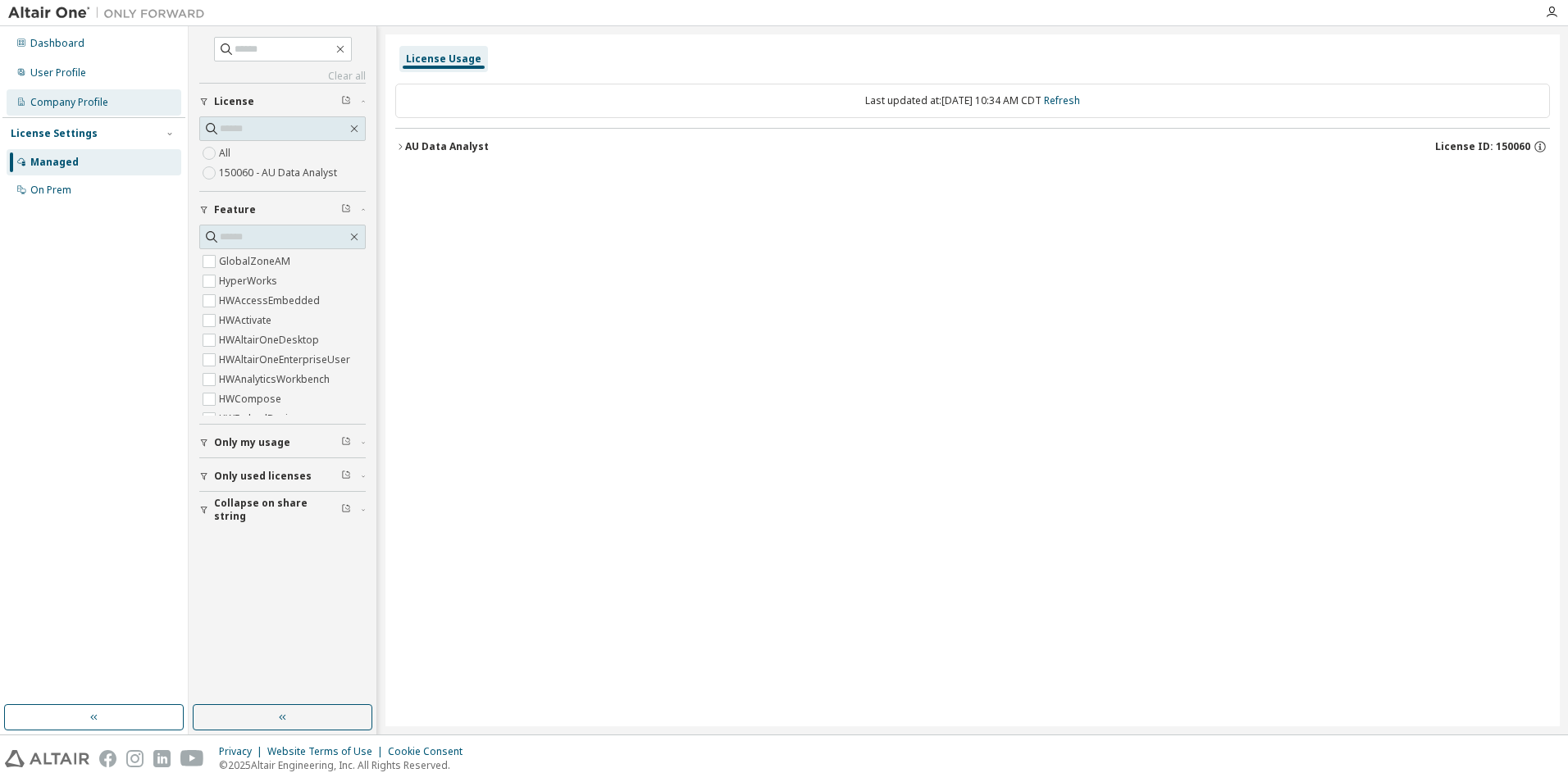
click at [48, 99] on div "Company Profile" at bounding box center [69, 102] width 78 height 13
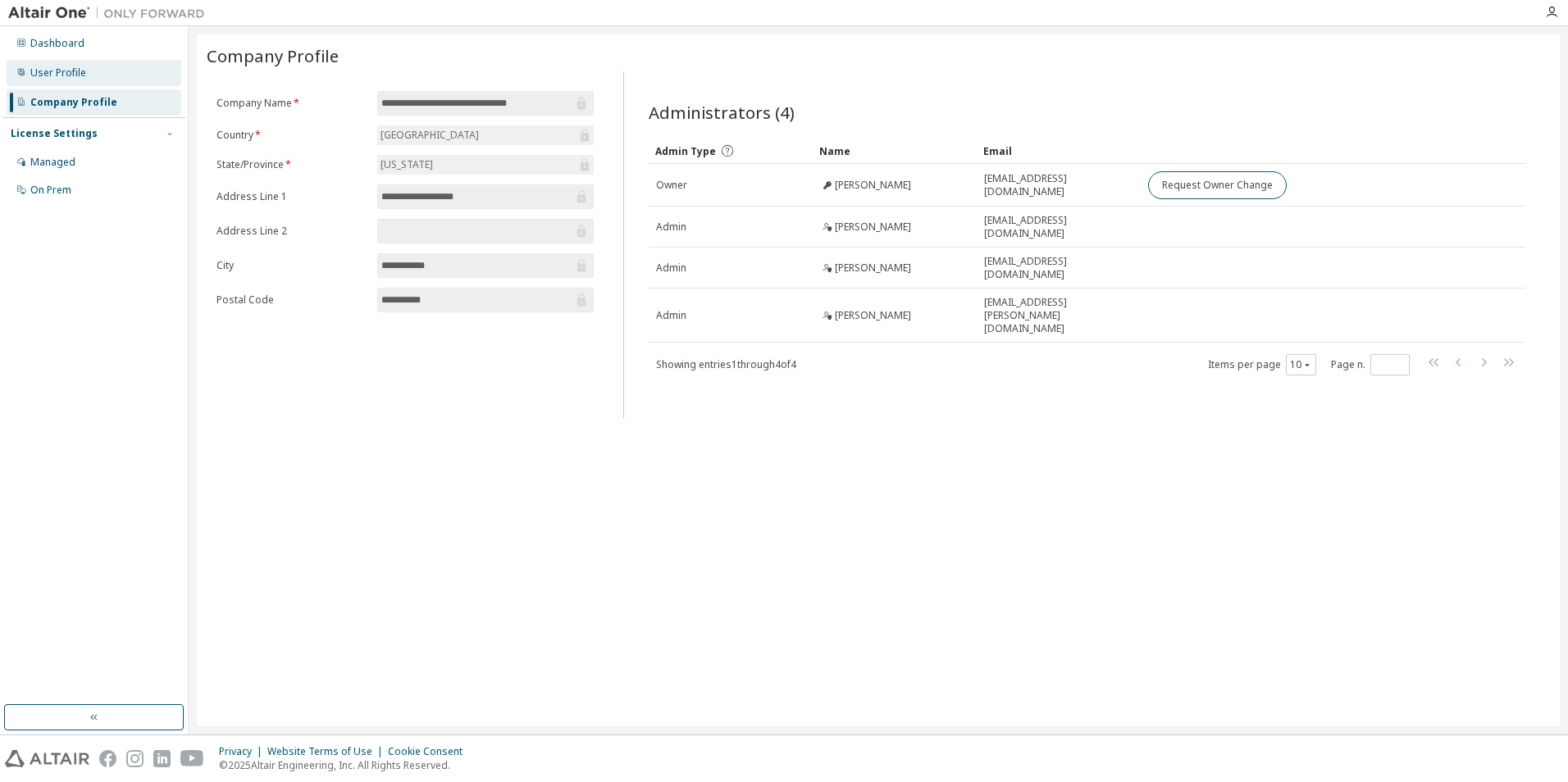
click at [62, 74] on div "User Profile" at bounding box center [58, 73] width 56 height 13
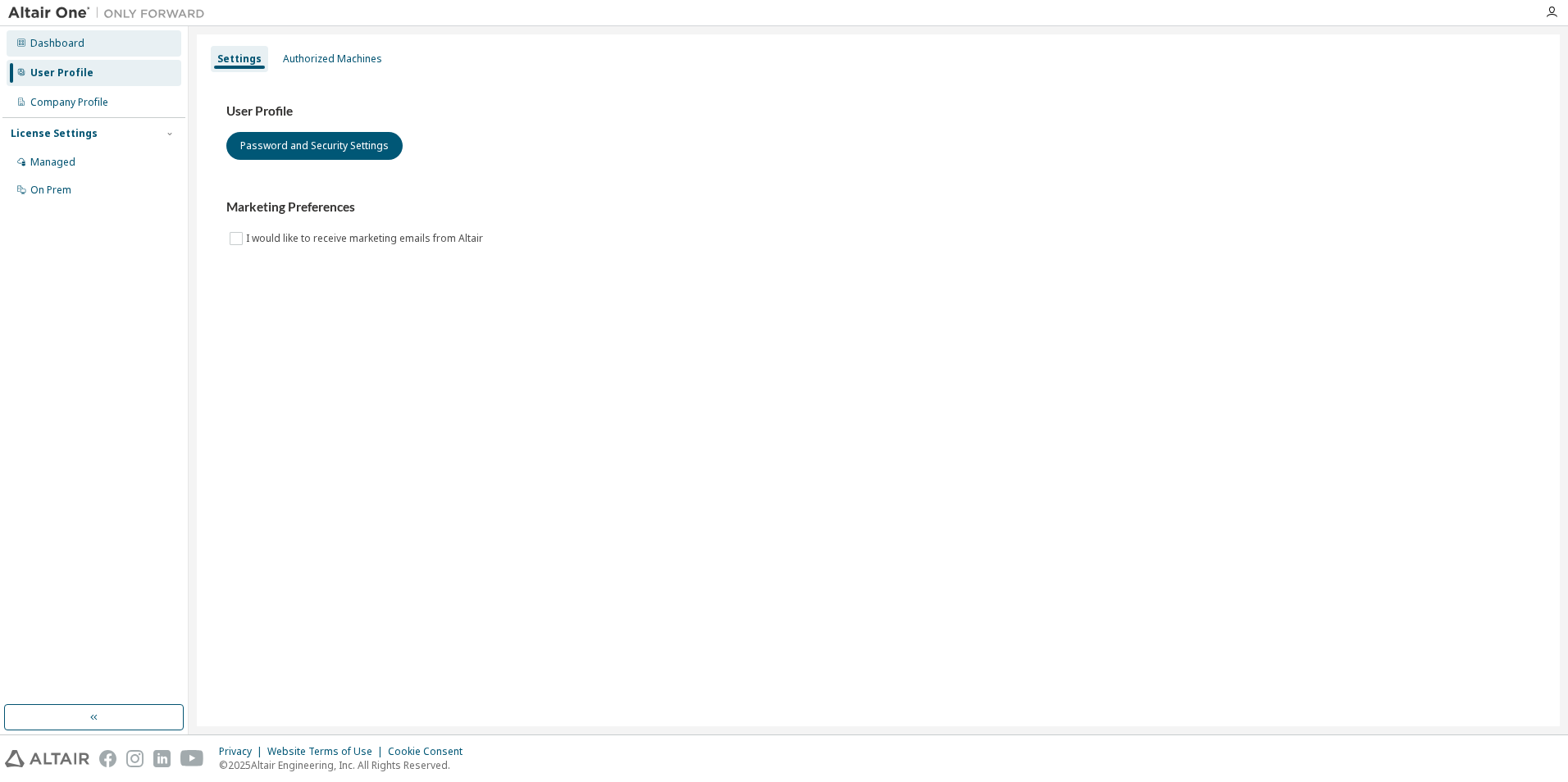
click at [44, 49] on div "Dashboard" at bounding box center [57, 43] width 54 height 13
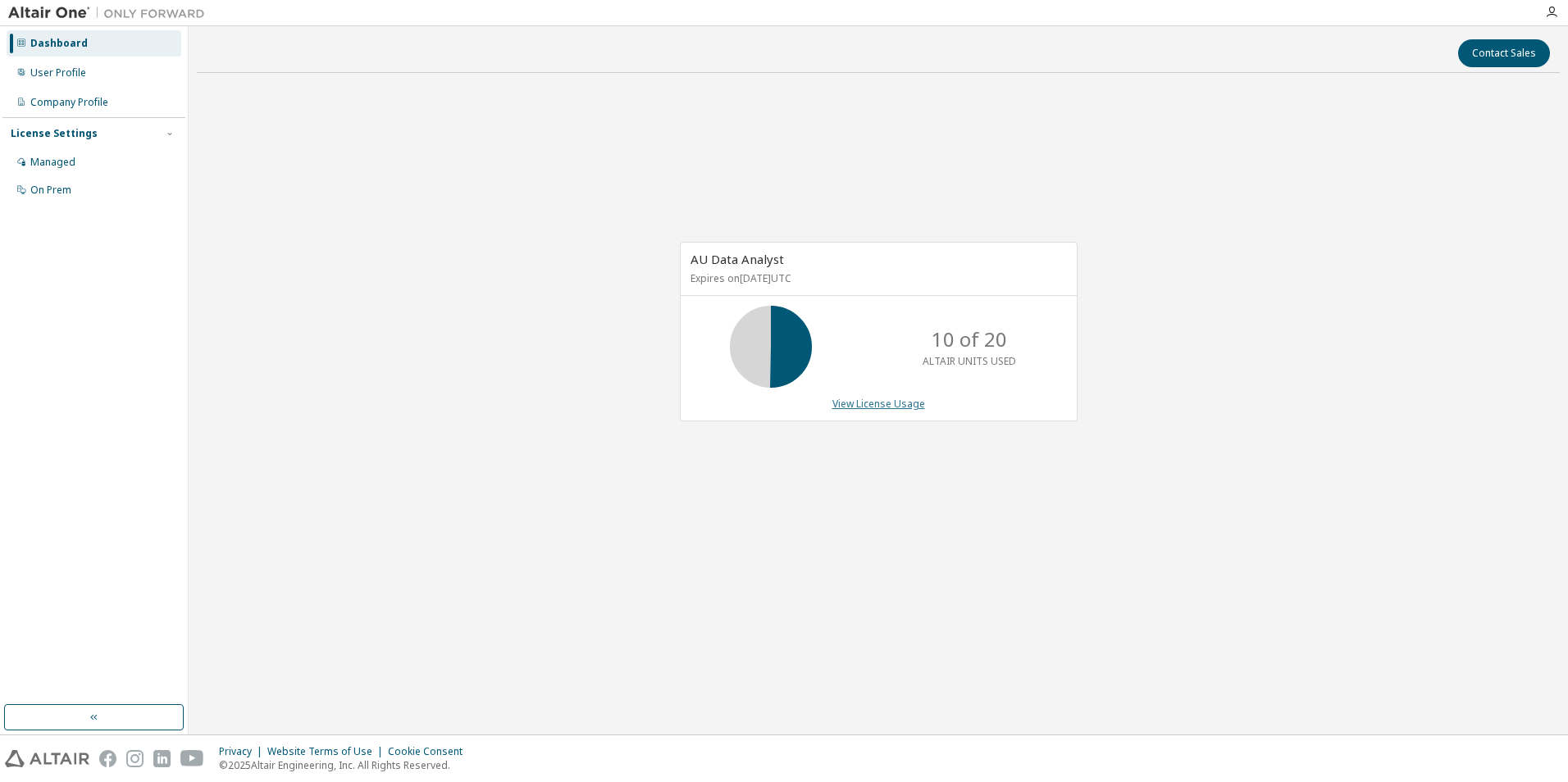
click at [886, 396] on div "AU Data Analyst Expires on October 3, 2025 UTC 10 of 20 ALTAIR UNITS USED View …" at bounding box center [878, 332] width 397 height 179
click at [888, 405] on link "View License Usage" at bounding box center [878, 404] width 92 height 14
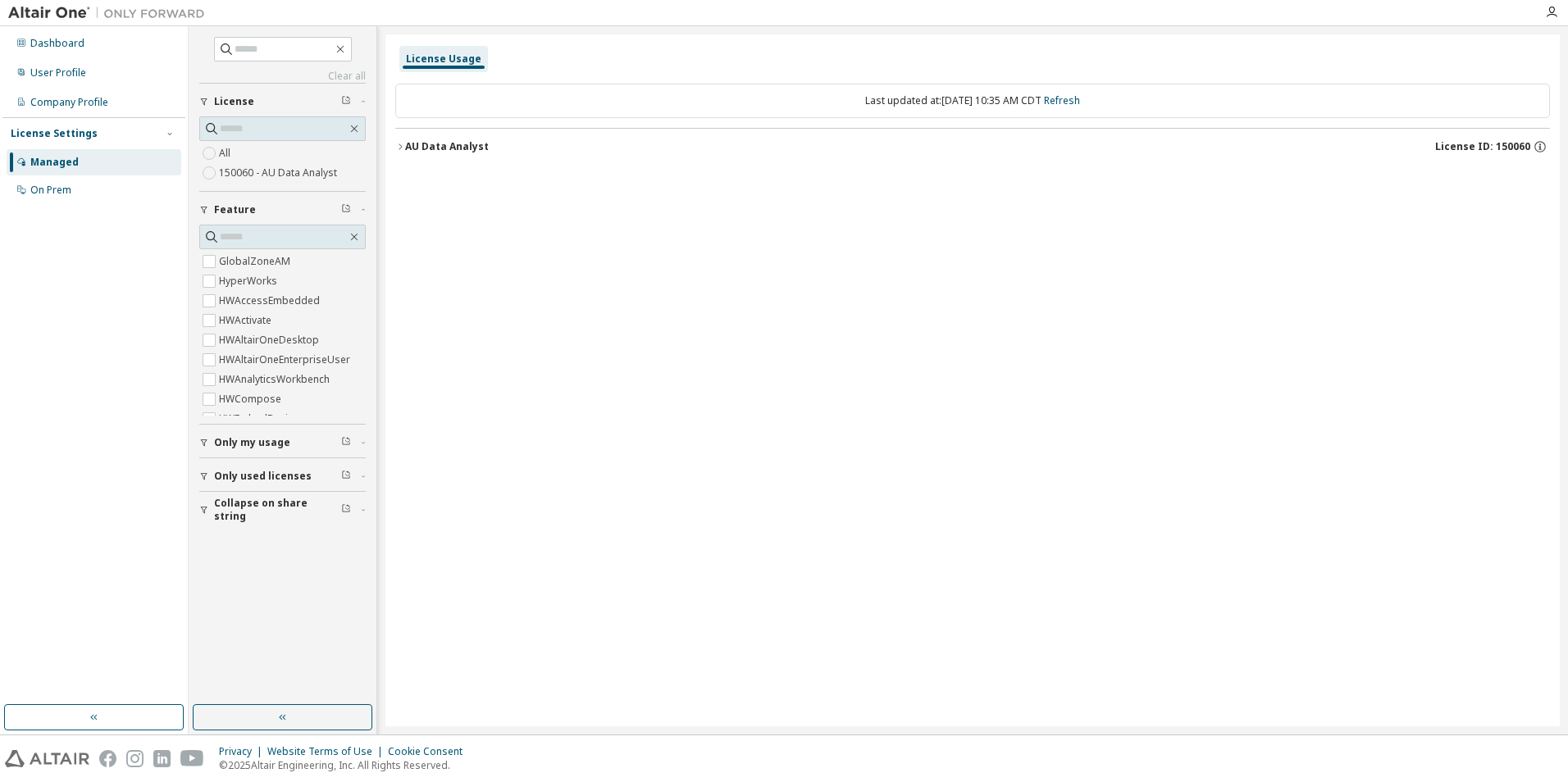
click at [364, 100] on icon "button" at bounding box center [362, 101] width 10 height 4
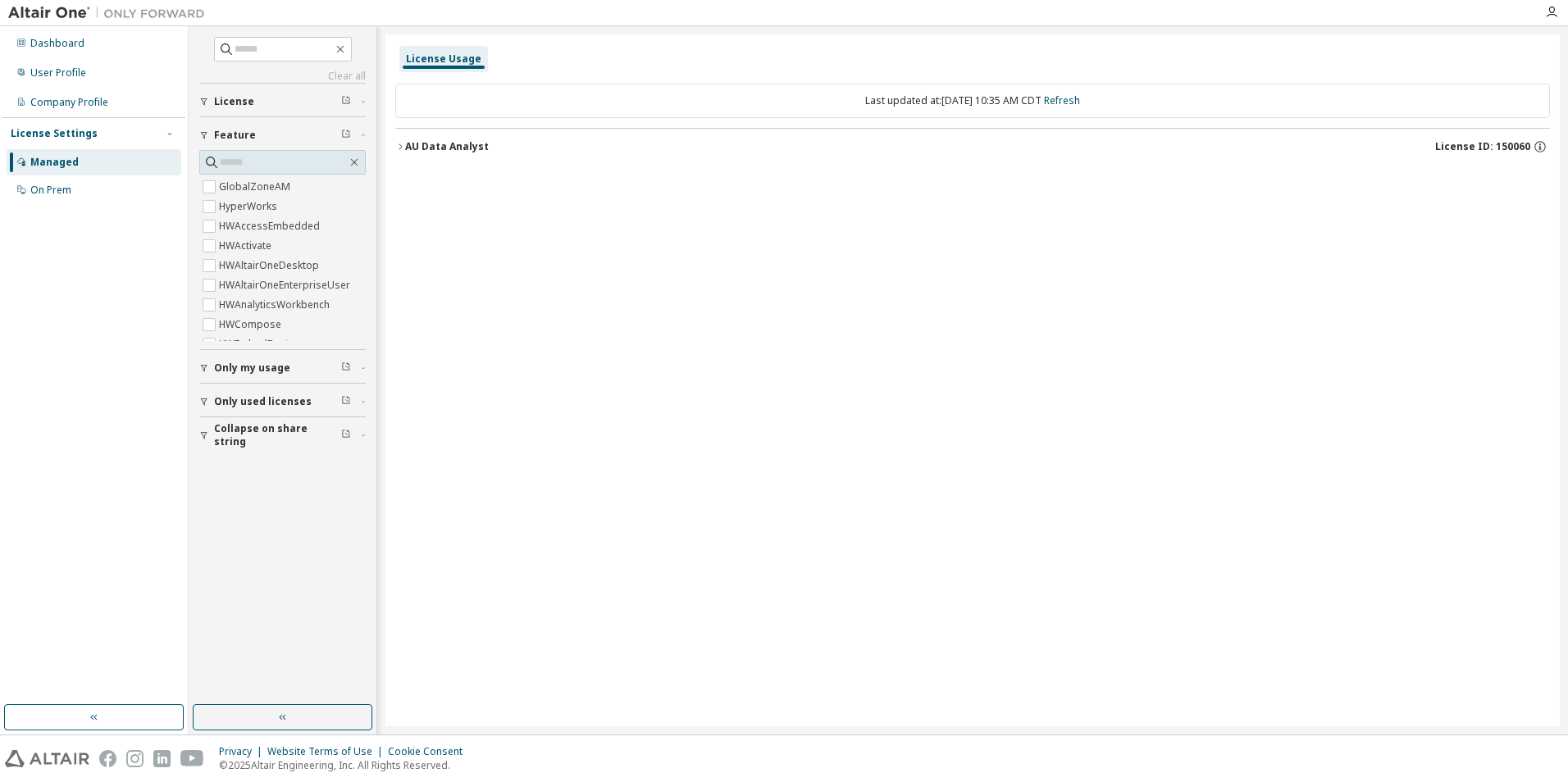
click at [369, 133] on div "Clear all Collapse on share string Only used licenses Only my usage Feature Glo…" at bounding box center [283, 365] width 183 height 673
click at [365, 132] on span "button" at bounding box center [362, 135] width 4 height 10
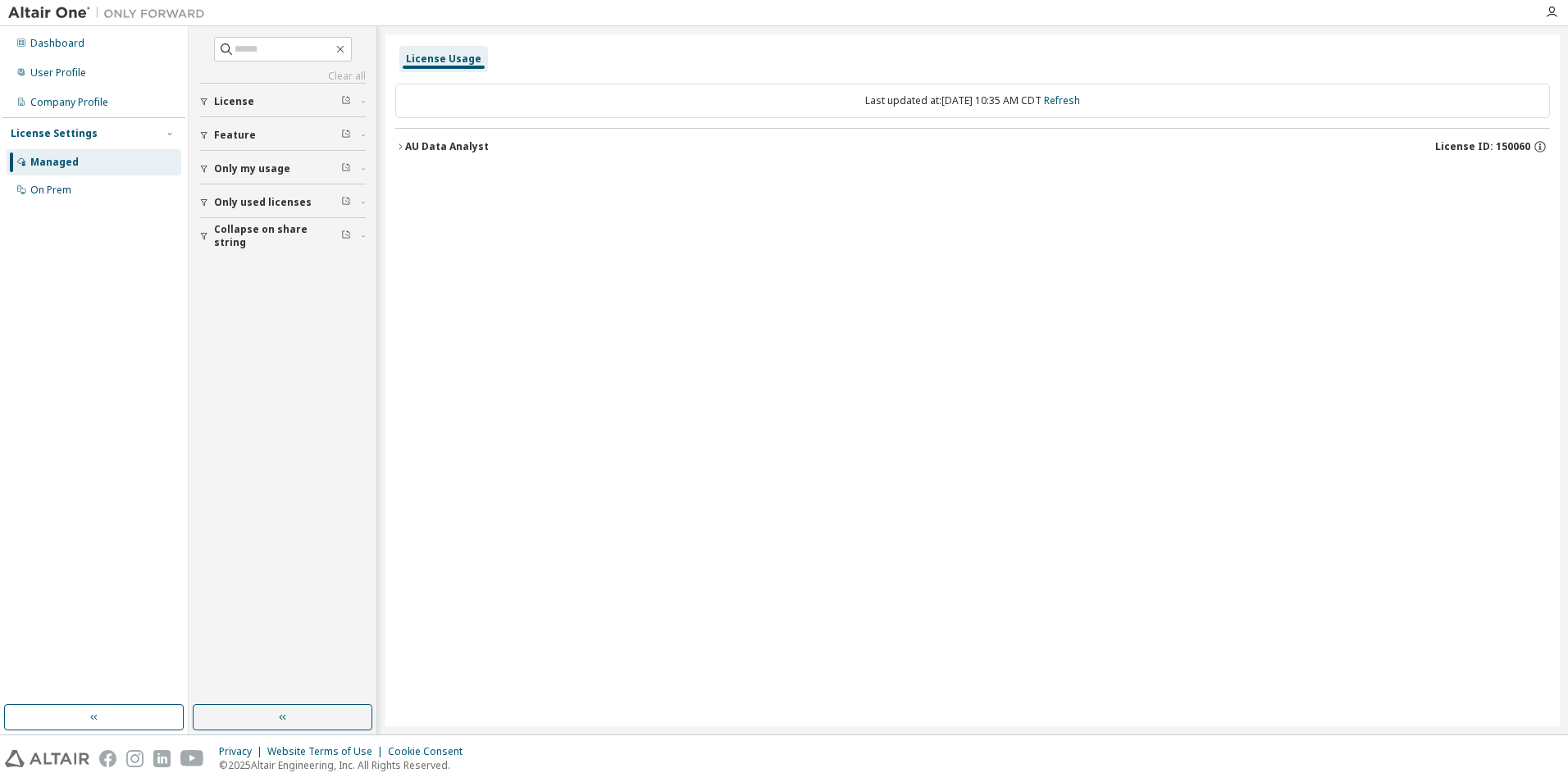
click at [226, 100] on span "License" at bounding box center [234, 101] width 40 height 13
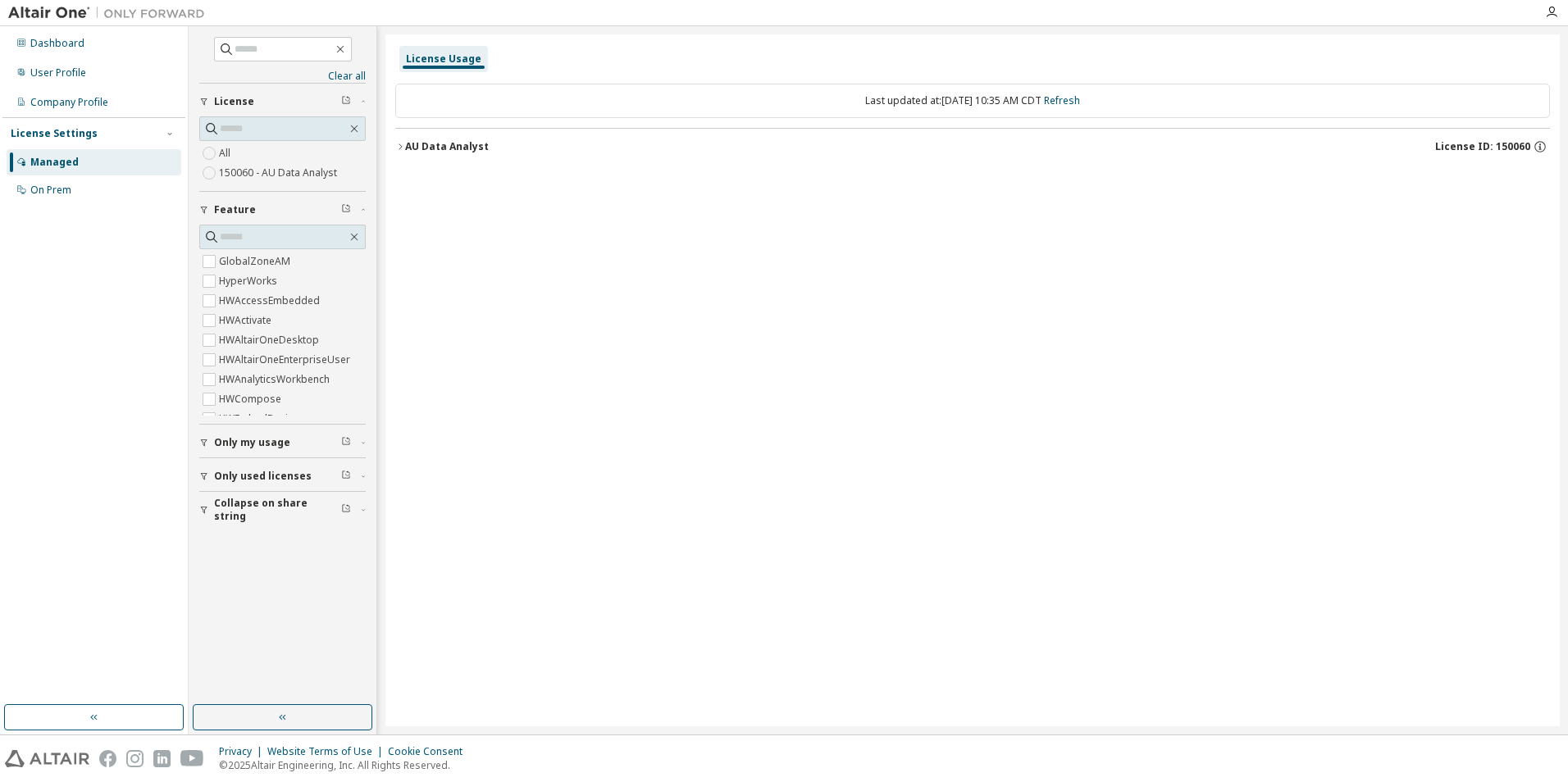
click at [364, 100] on icon "button" at bounding box center [362, 101] width 10 height 4
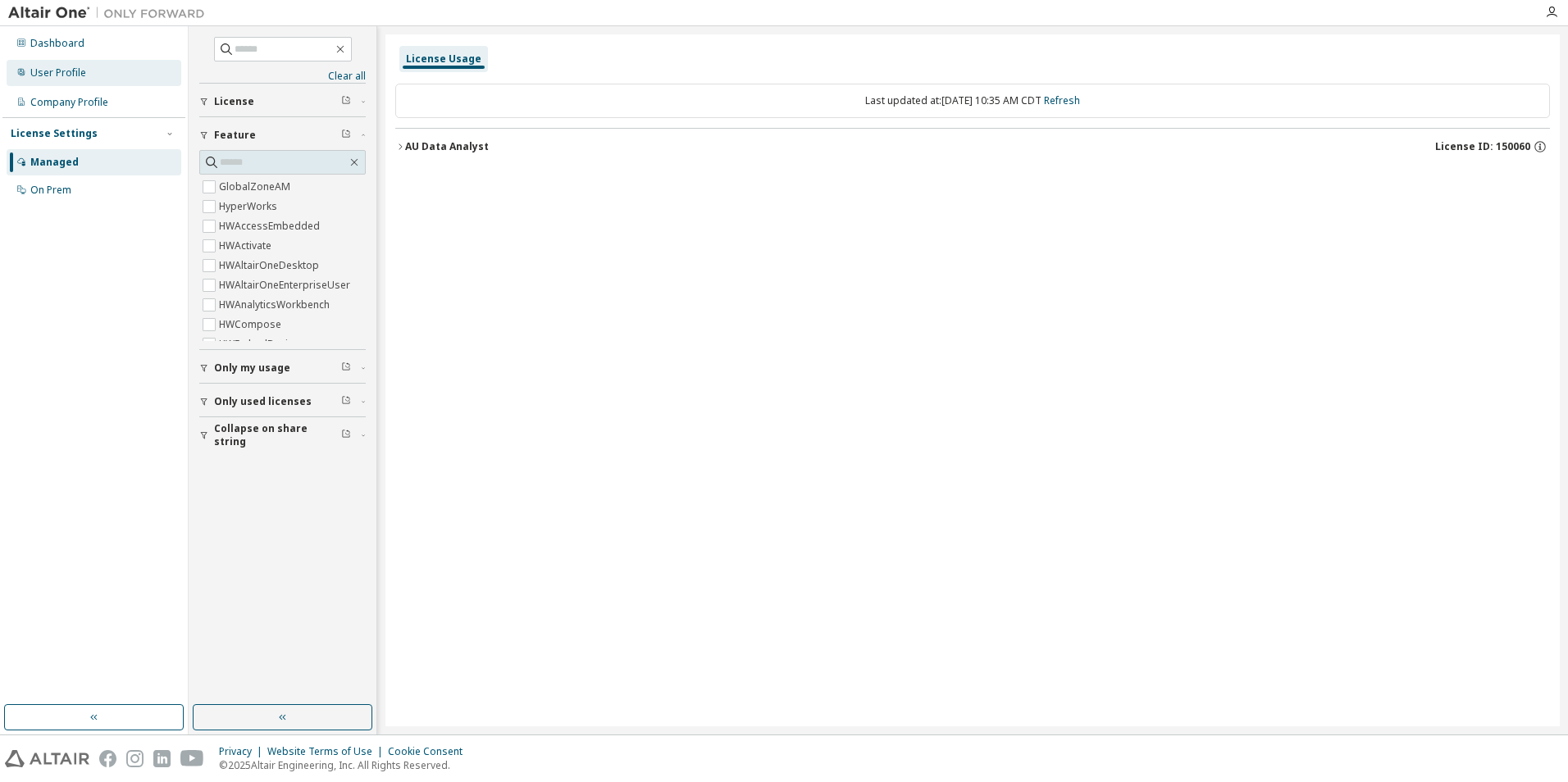
click at [41, 72] on div "User Profile" at bounding box center [58, 73] width 56 height 13
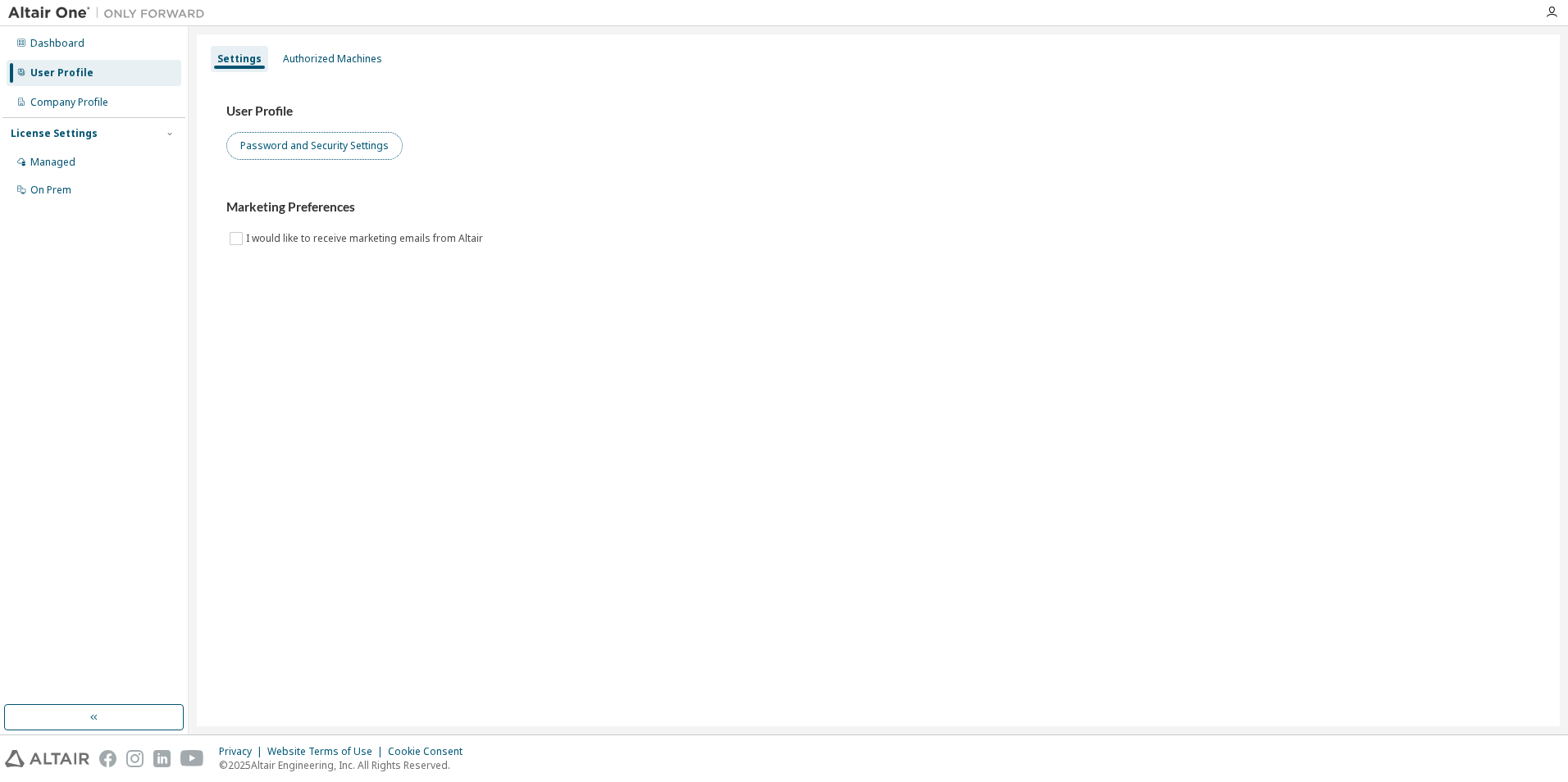
click at [368, 152] on button "Password and Security Settings" at bounding box center [314, 145] width 177 height 28
drag, startPoint x: 358, startPoint y: 58, endPoint x: 368, endPoint y: 62, distance: 10.8
click at [358, 58] on div "Authorized Machines" at bounding box center [332, 59] width 100 height 13
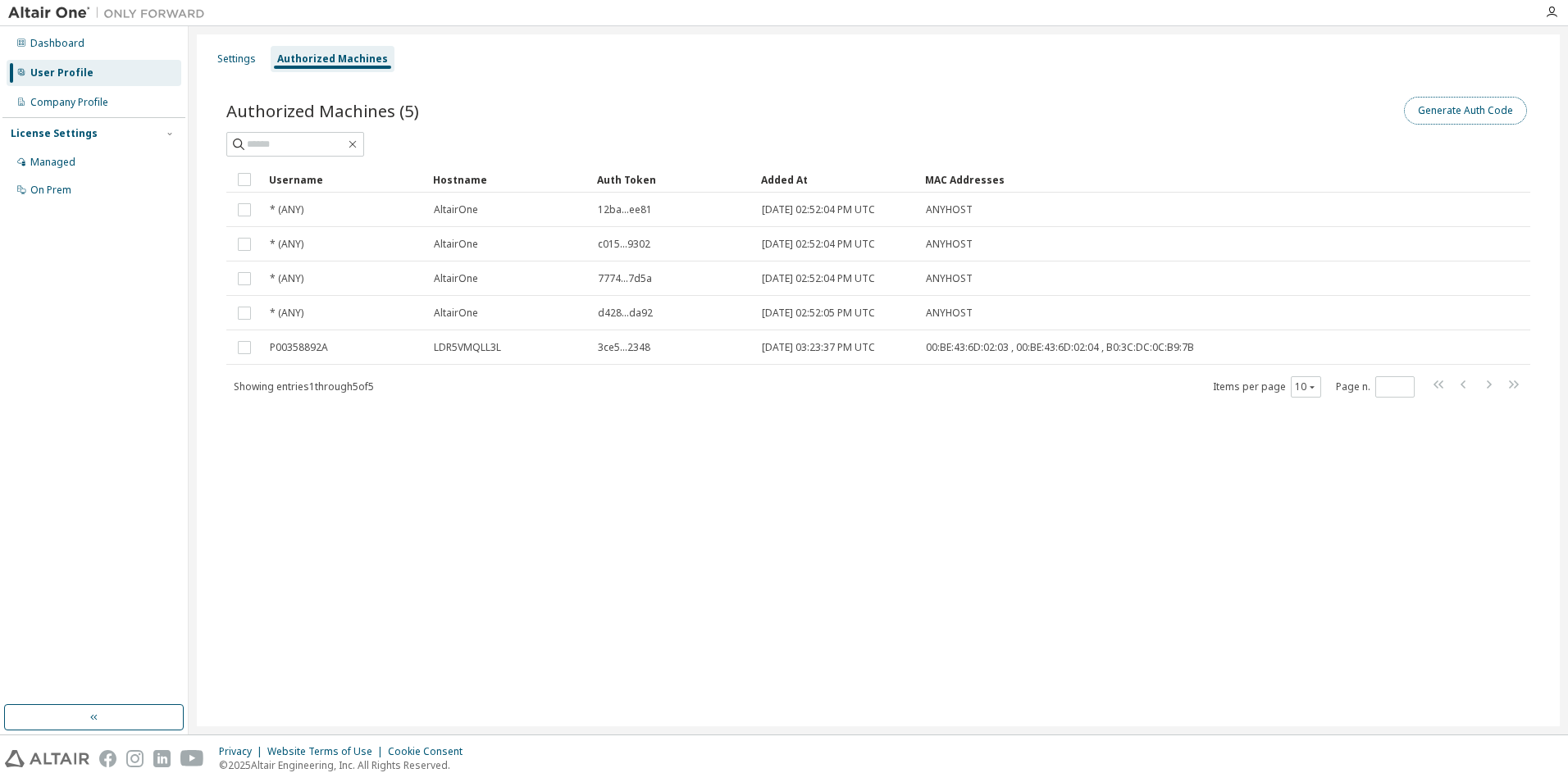
click at [1486, 112] on button "Generate Auth Code" at bounding box center [1465, 110] width 123 height 28
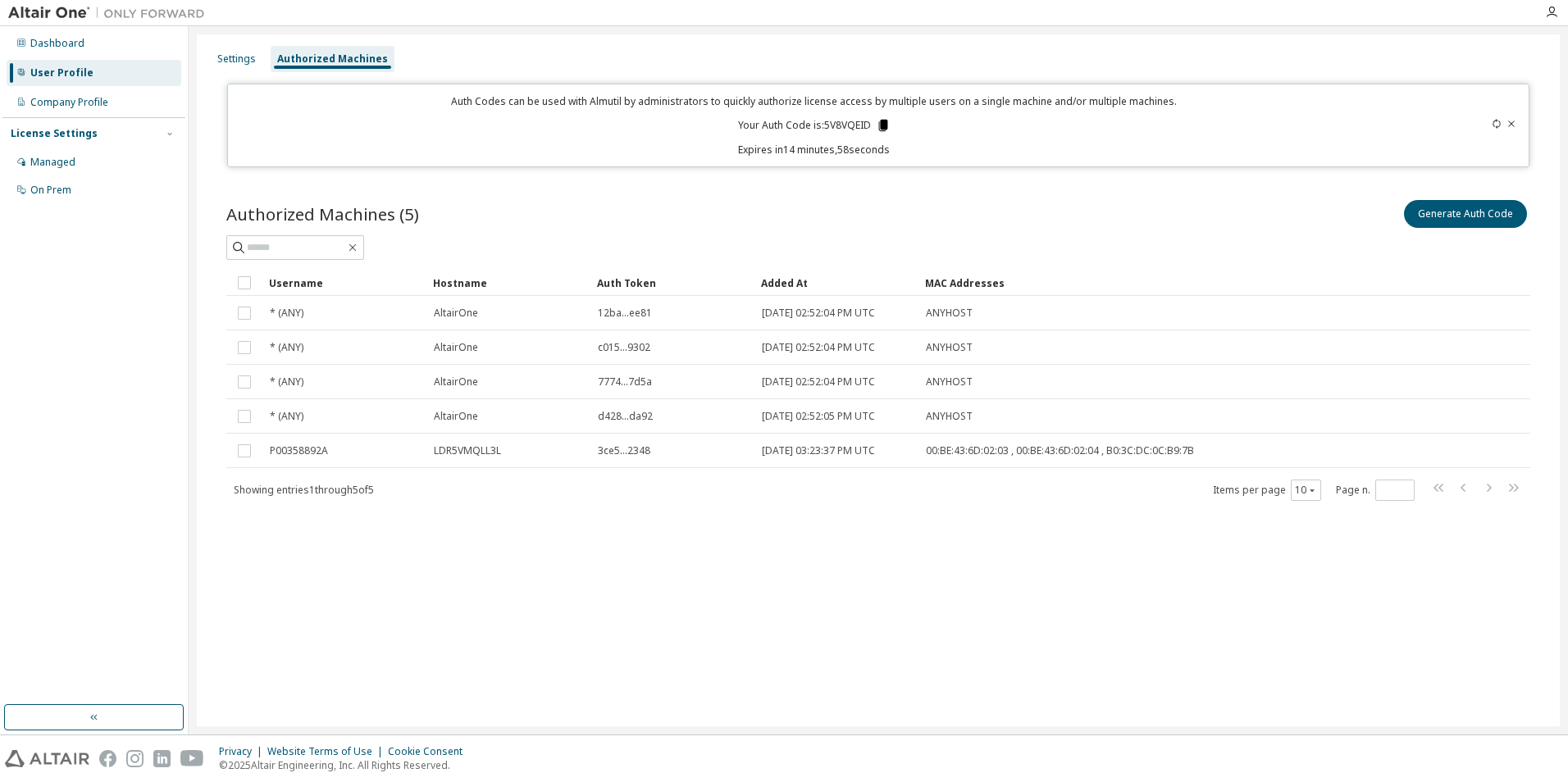
click at [880, 125] on icon at bounding box center [883, 126] width 14 height 14
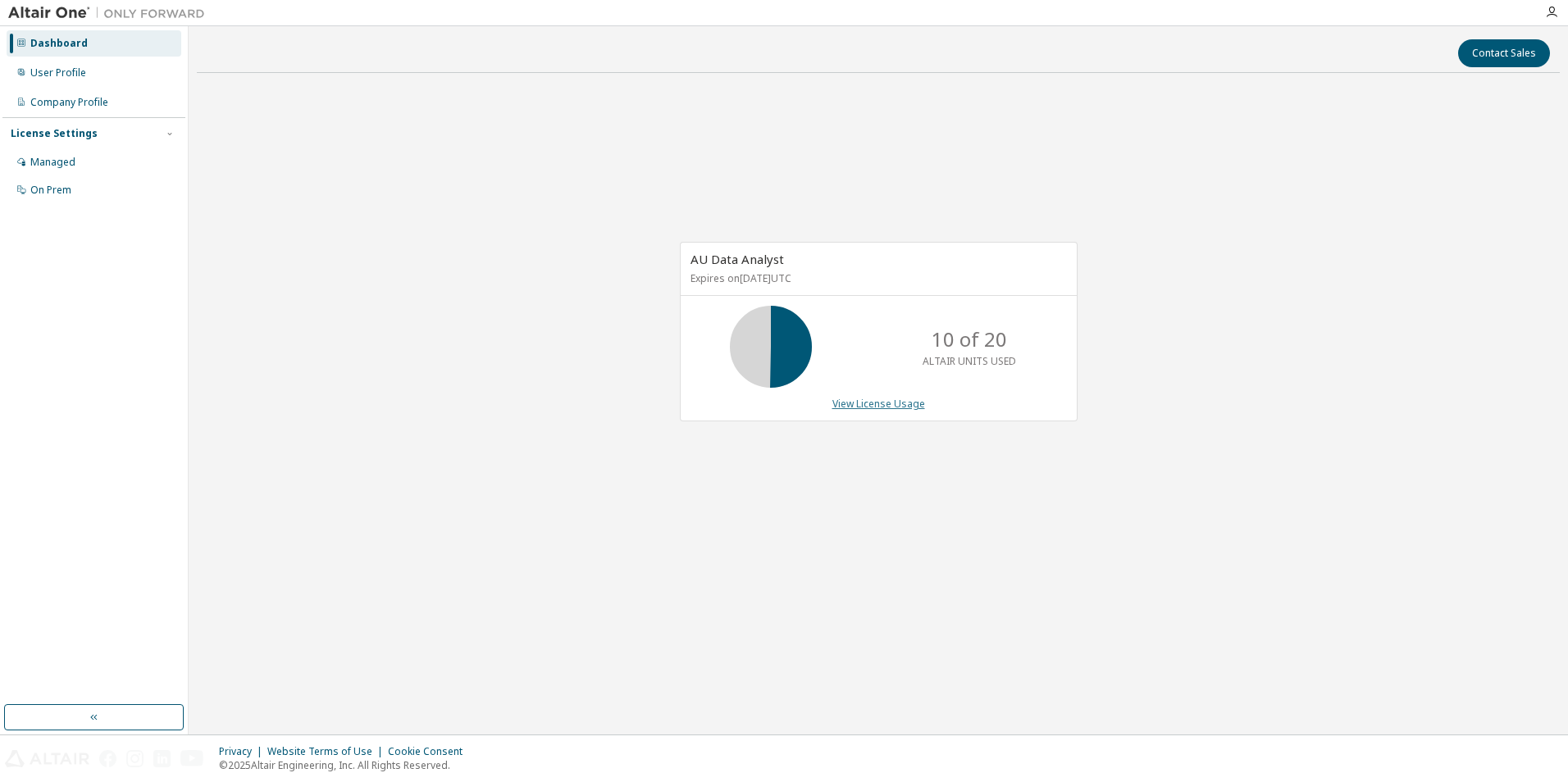
click at [873, 403] on link "View License Usage" at bounding box center [878, 404] width 92 height 14
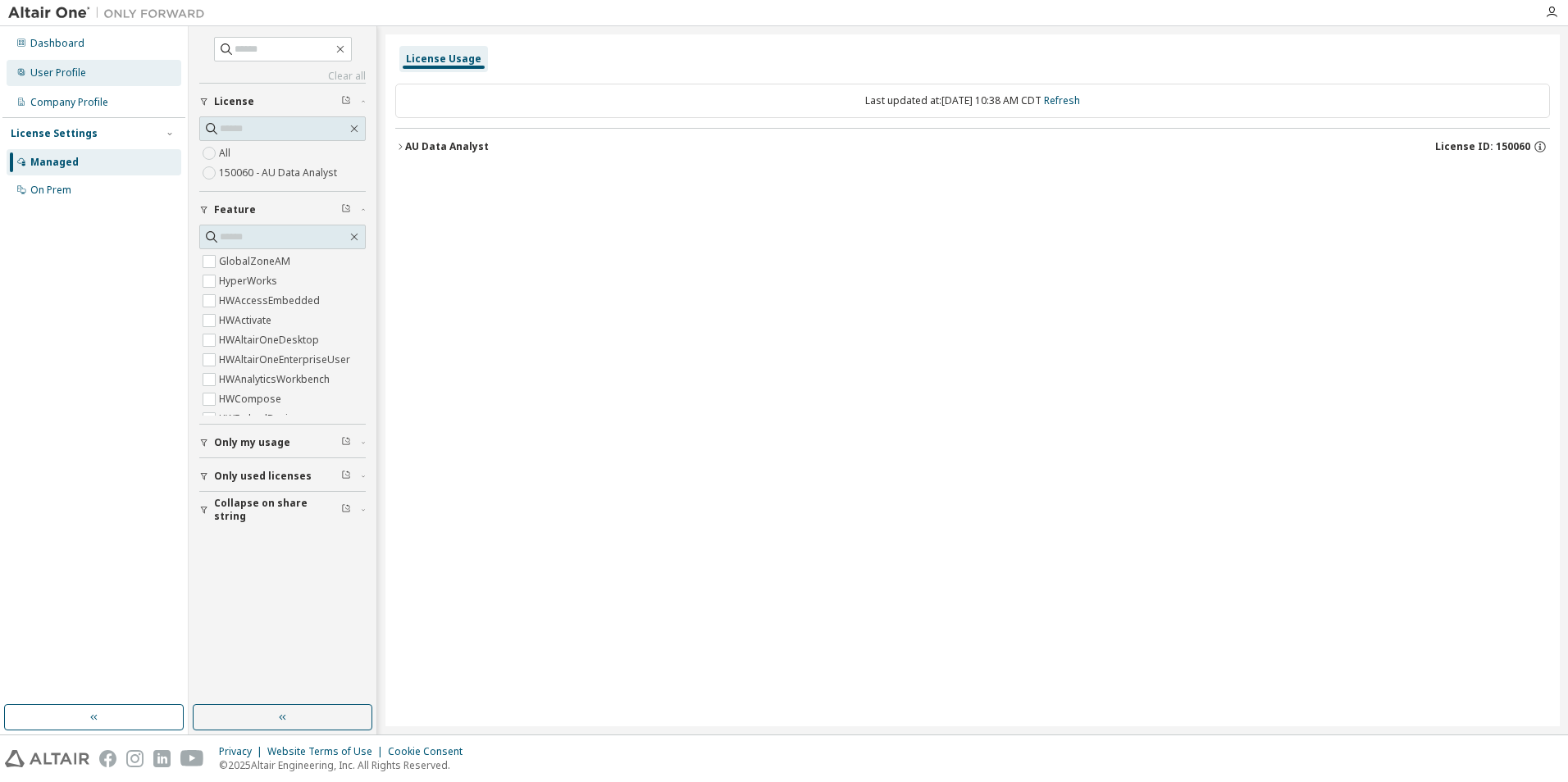
click at [74, 74] on div "User Profile" at bounding box center [58, 73] width 56 height 13
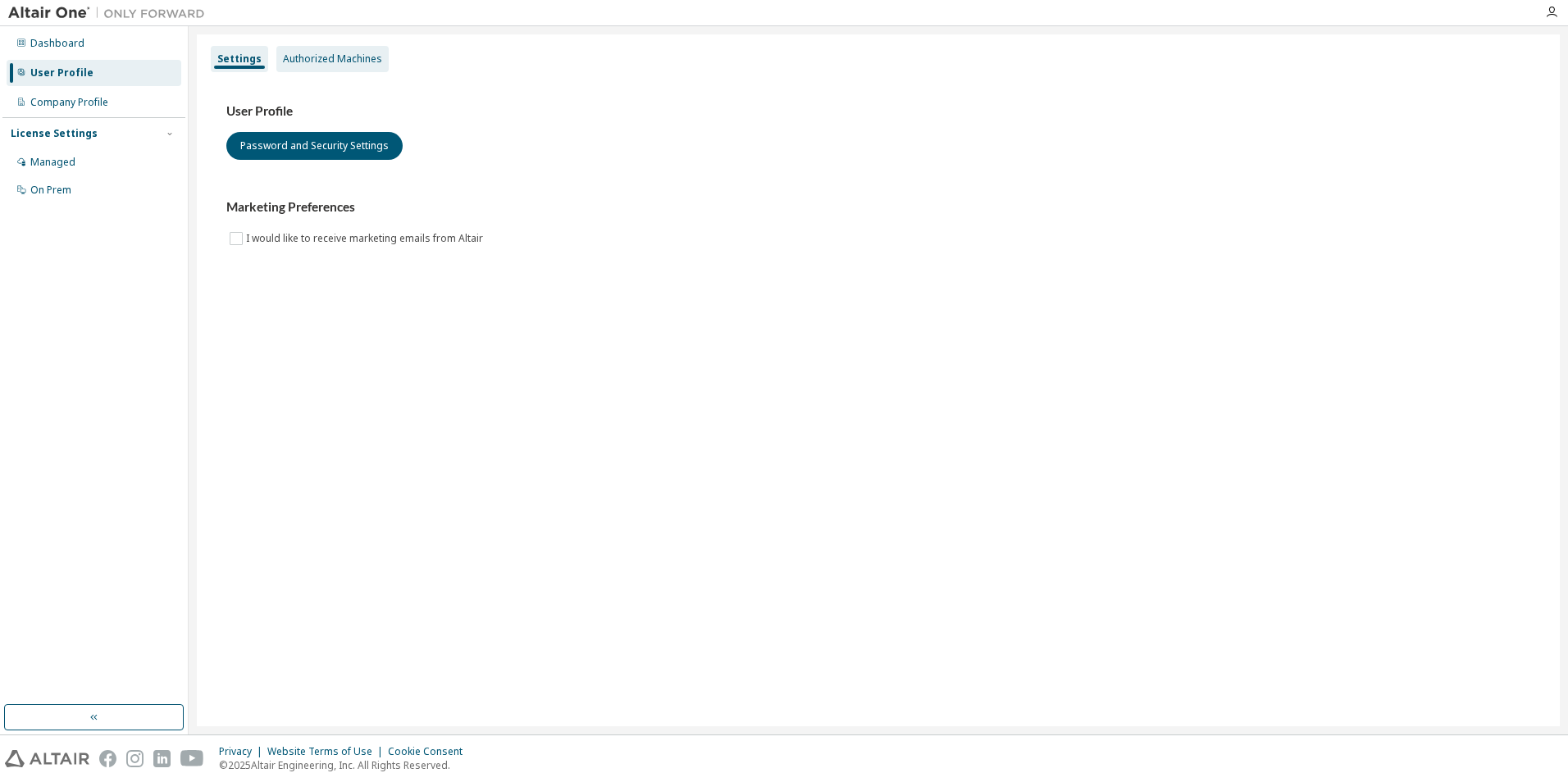
click at [362, 62] on div "Authorized Machines" at bounding box center [332, 59] width 100 height 13
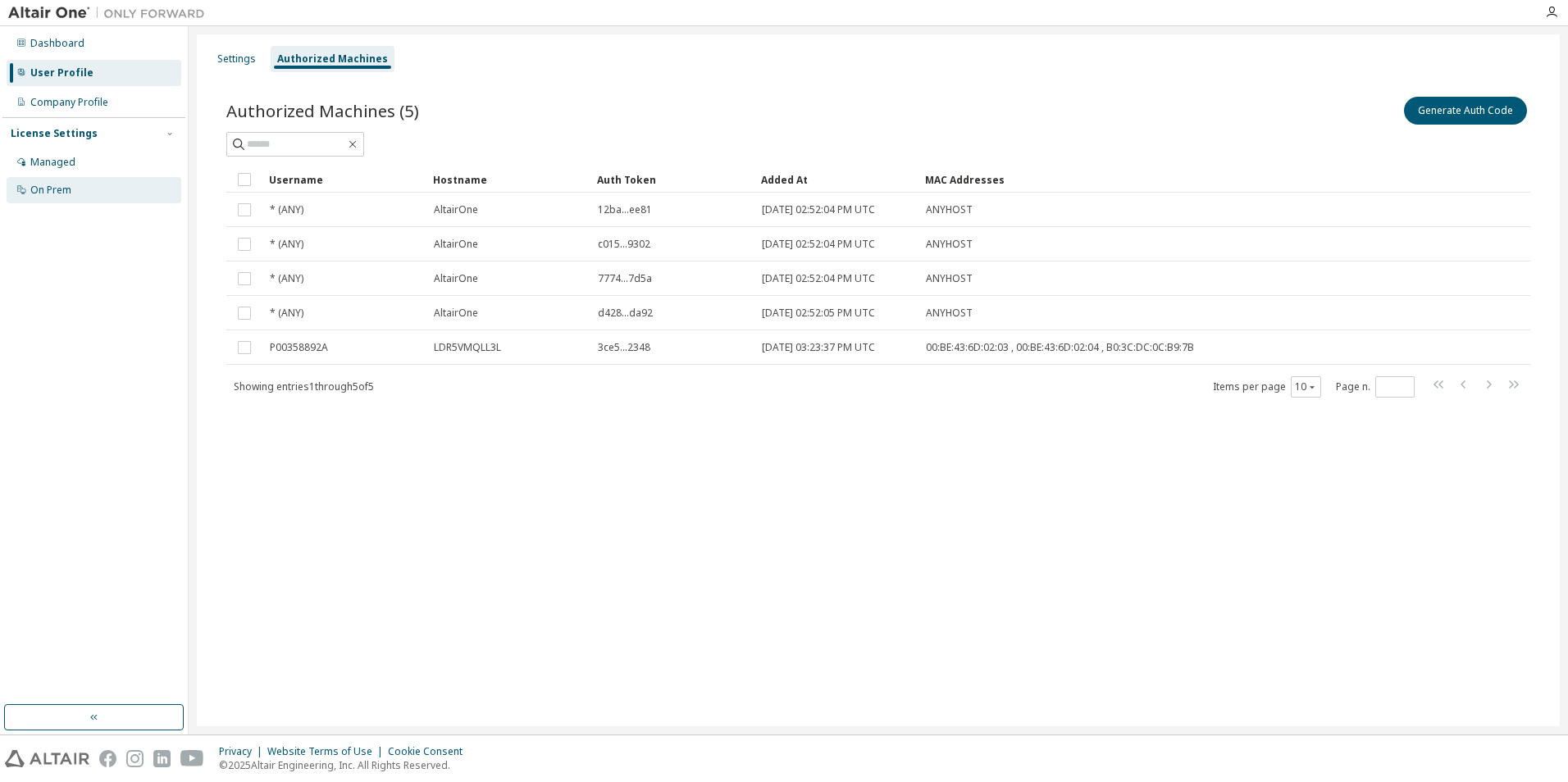
click at [65, 189] on div "On Prem" at bounding box center [51, 190] width 41 height 13
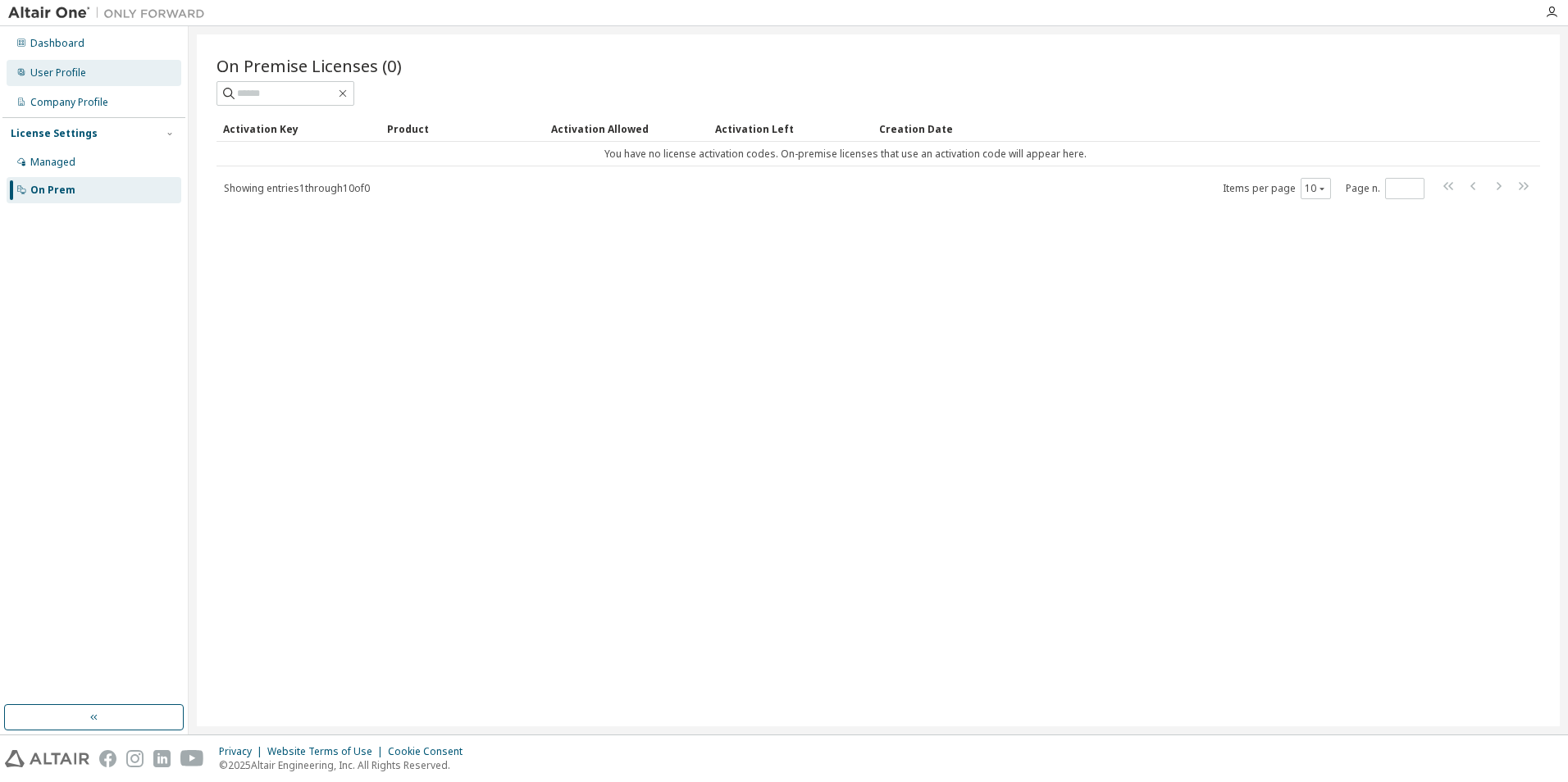
click at [38, 73] on div "User Profile" at bounding box center [58, 73] width 56 height 13
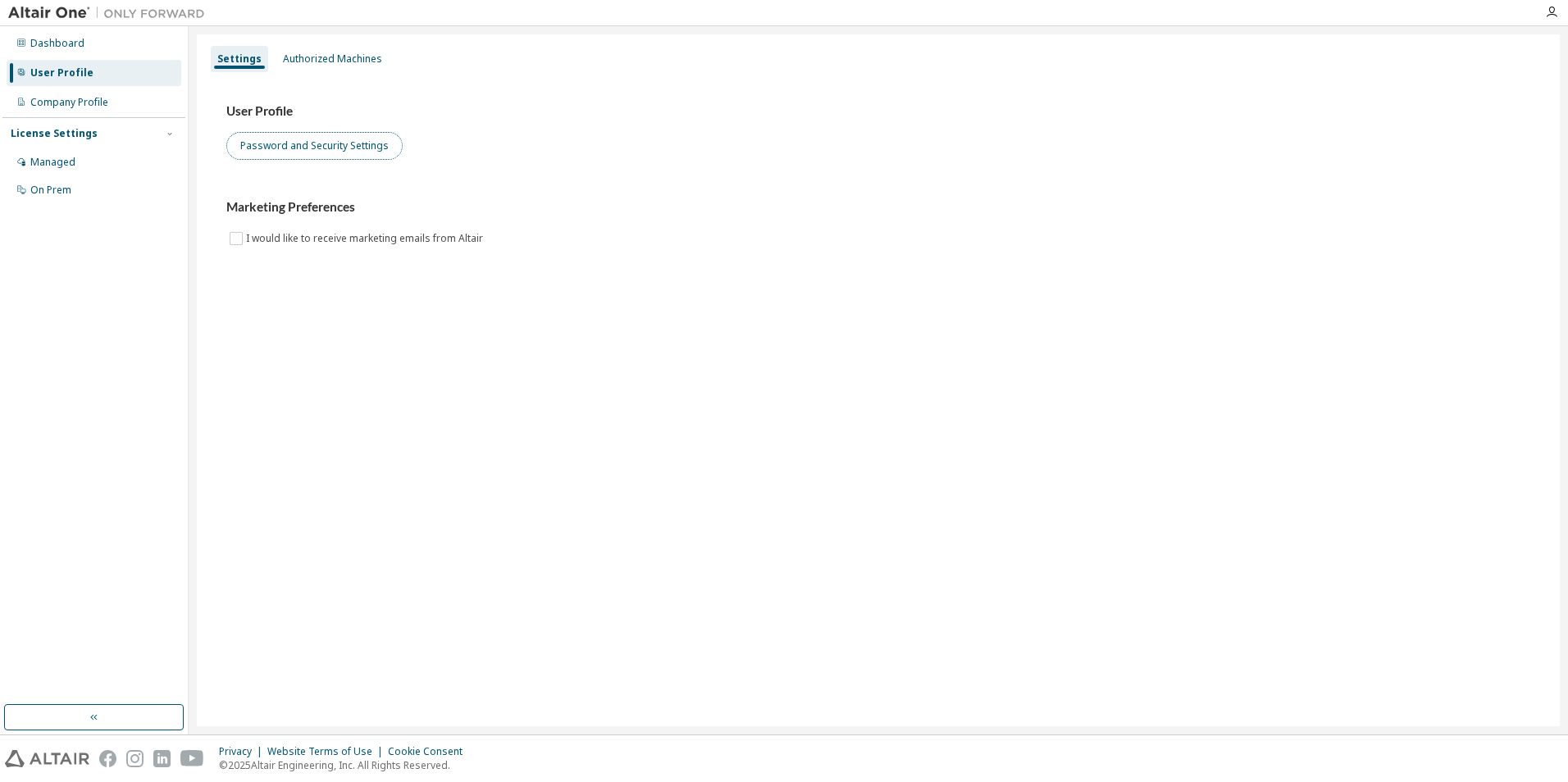
click at [255, 139] on button "Password and Security Settings" at bounding box center [314, 145] width 177 height 28
click at [352, 50] on div "Authorized Machines" at bounding box center [332, 58] width 112 height 26
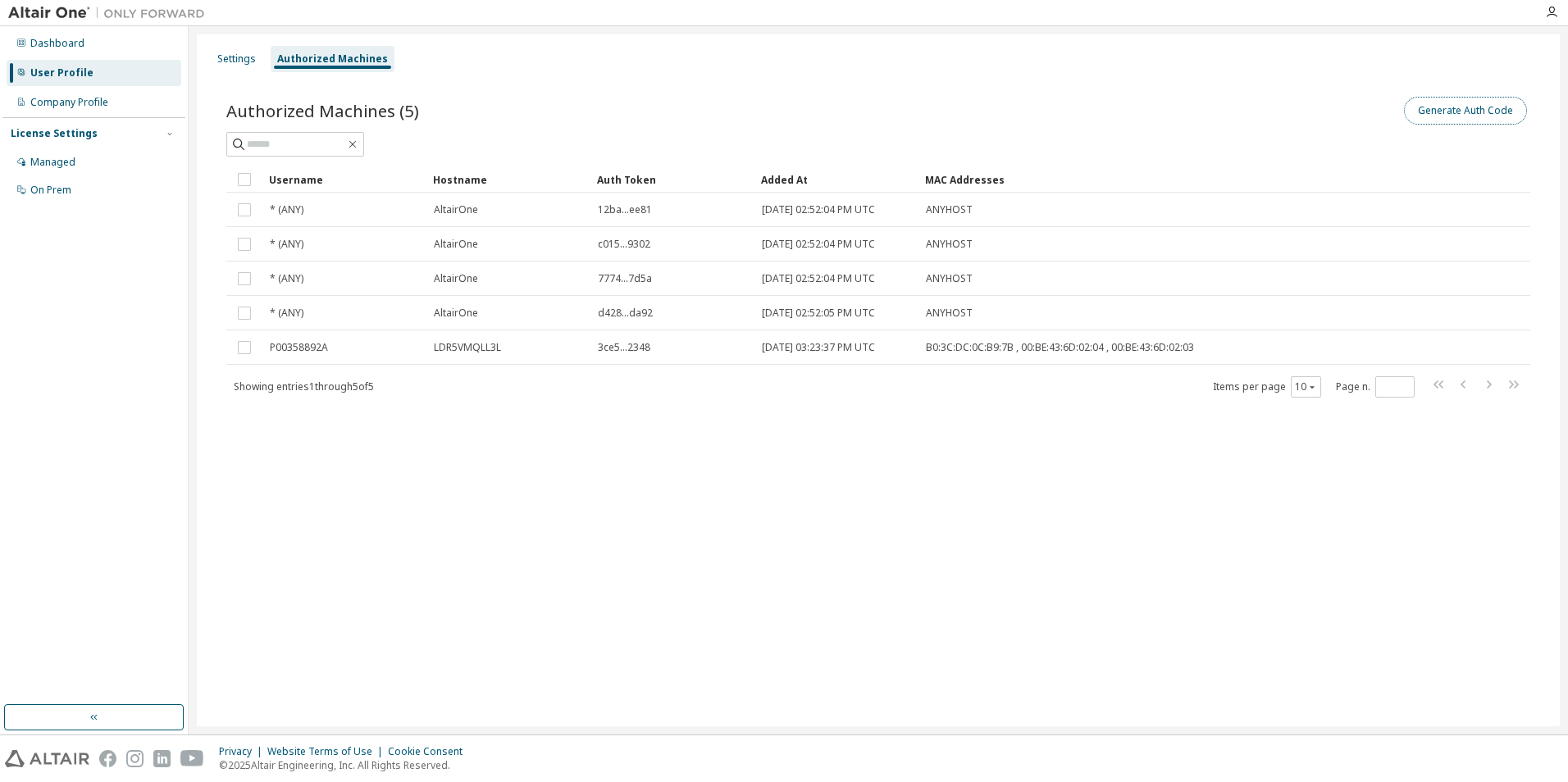
click at [1451, 105] on button "Generate Auth Code" at bounding box center [1465, 110] width 123 height 28
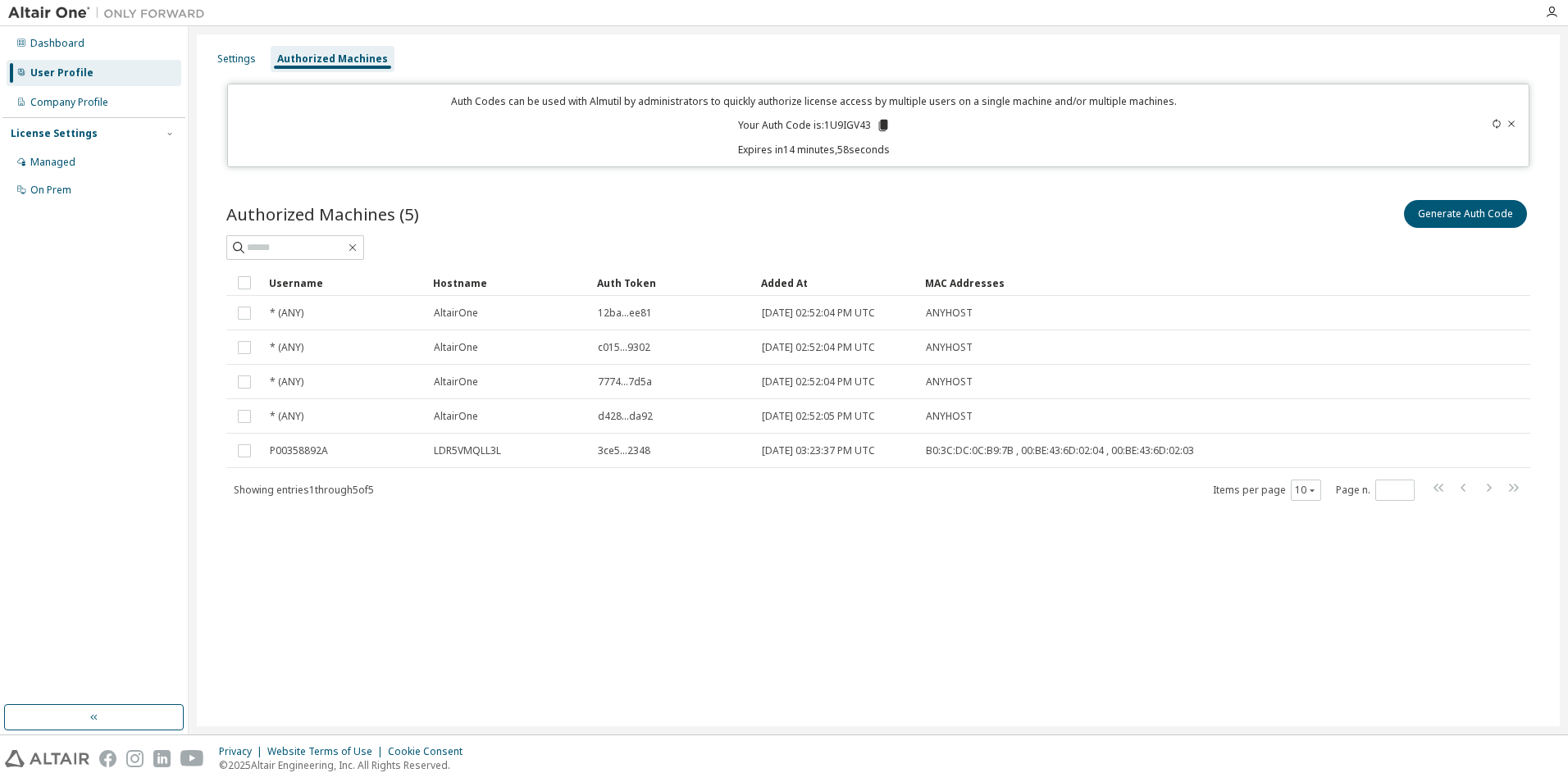
click at [882, 120] on icon at bounding box center [883, 125] width 9 height 12
click at [1471, 616] on div "Settings Authorized Machines Auth Codes can be used with Almutil by administrat…" at bounding box center [877, 380] width 1363 height 692
drag, startPoint x: 114, startPoint y: 239, endPoint x: 99, endPoint y: 211, distance: 31.8
click at [110, 237] on div "Dashboard User Profile Company Profile License Settings Managed On Prem" at bounding box center [94, 365] width 183 height 673
click at [1511, 125] on icon at bounding box center [1511, 123] width 6 height 5
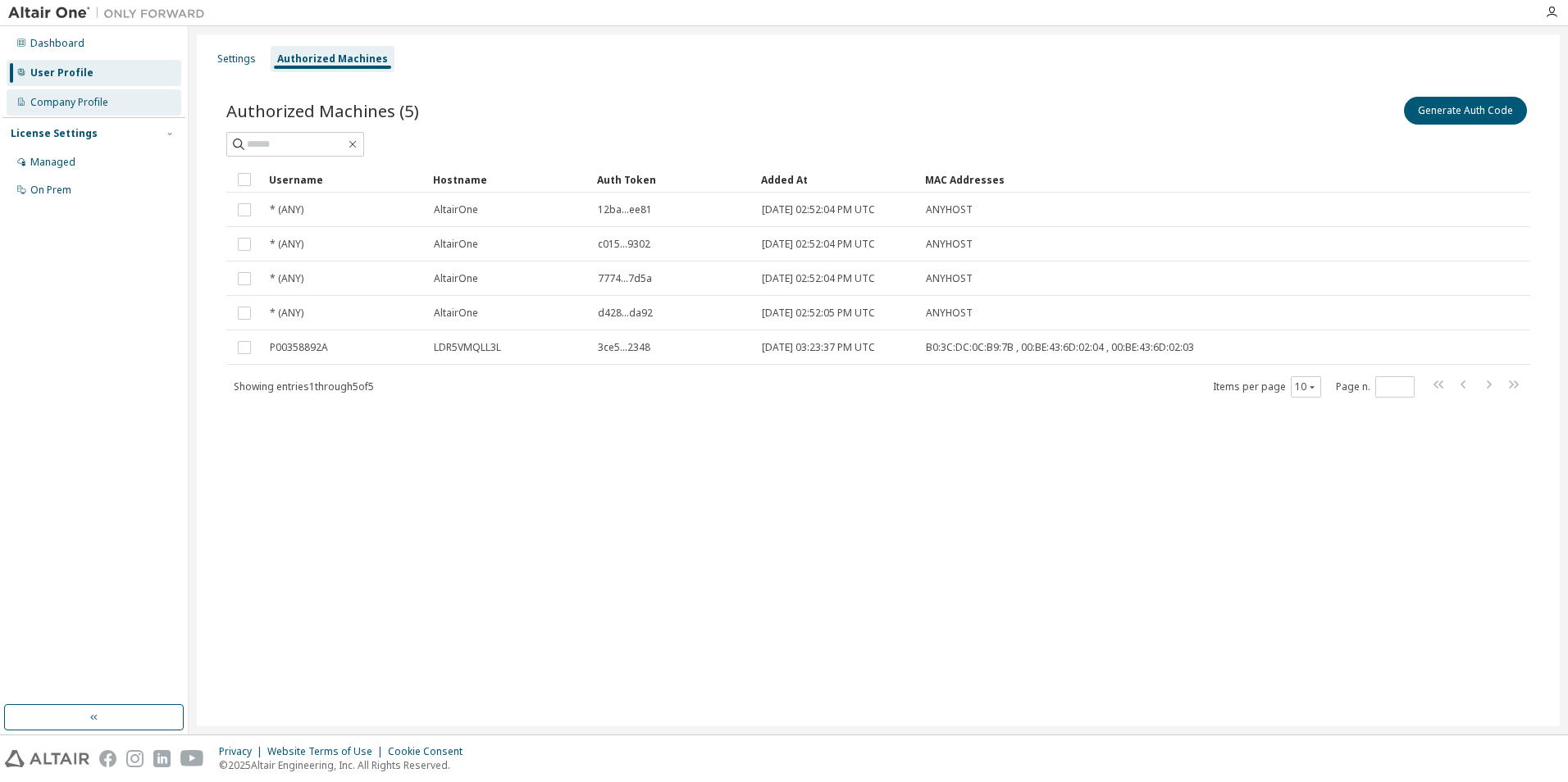
click at [73, 96] on div "Company Profile" at bounding box center [69, 102] width 78 height 13
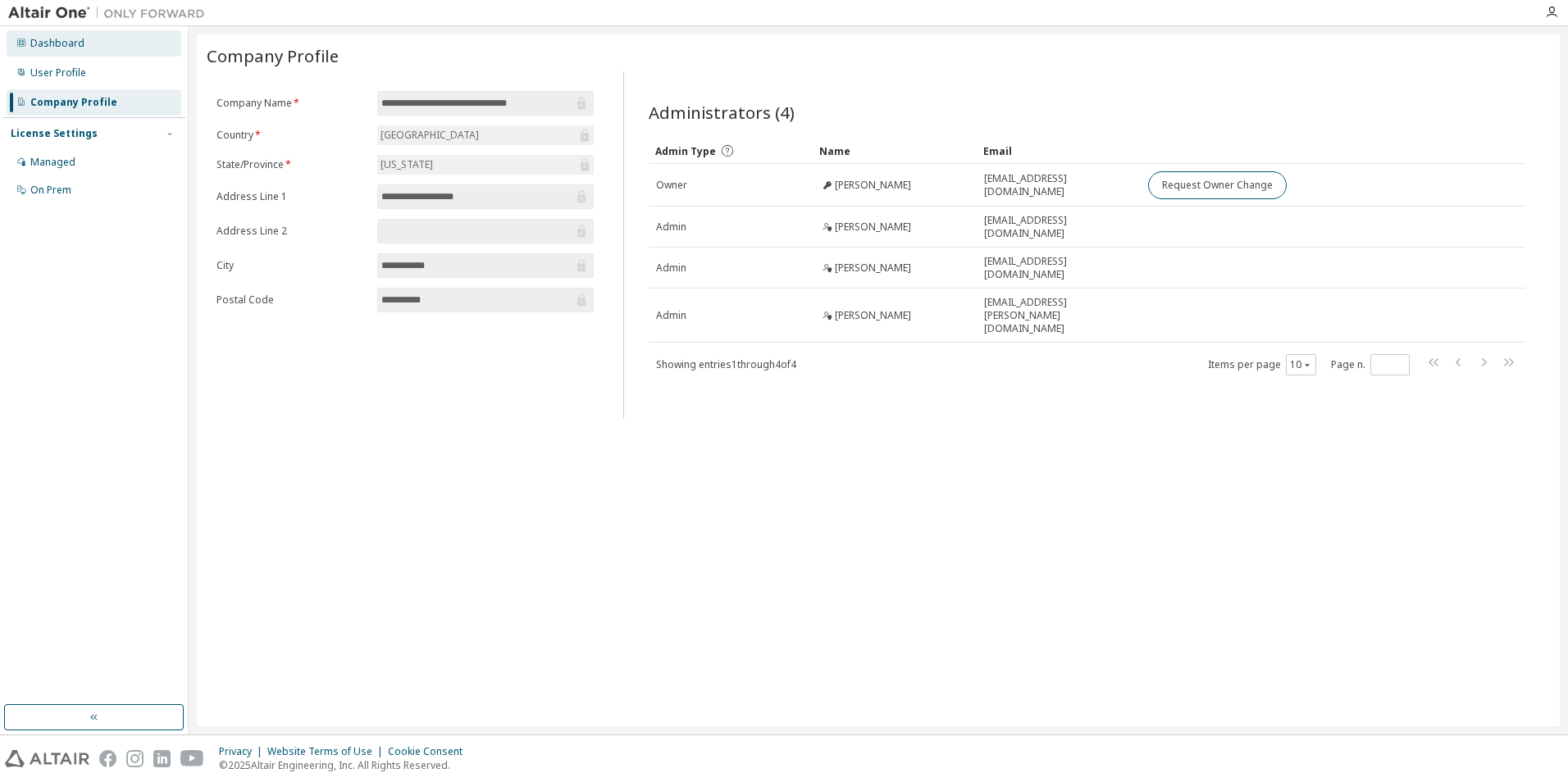
click at [48, 43] on div "Dashboard" at bounding box center [57, 43] width 54 height 13
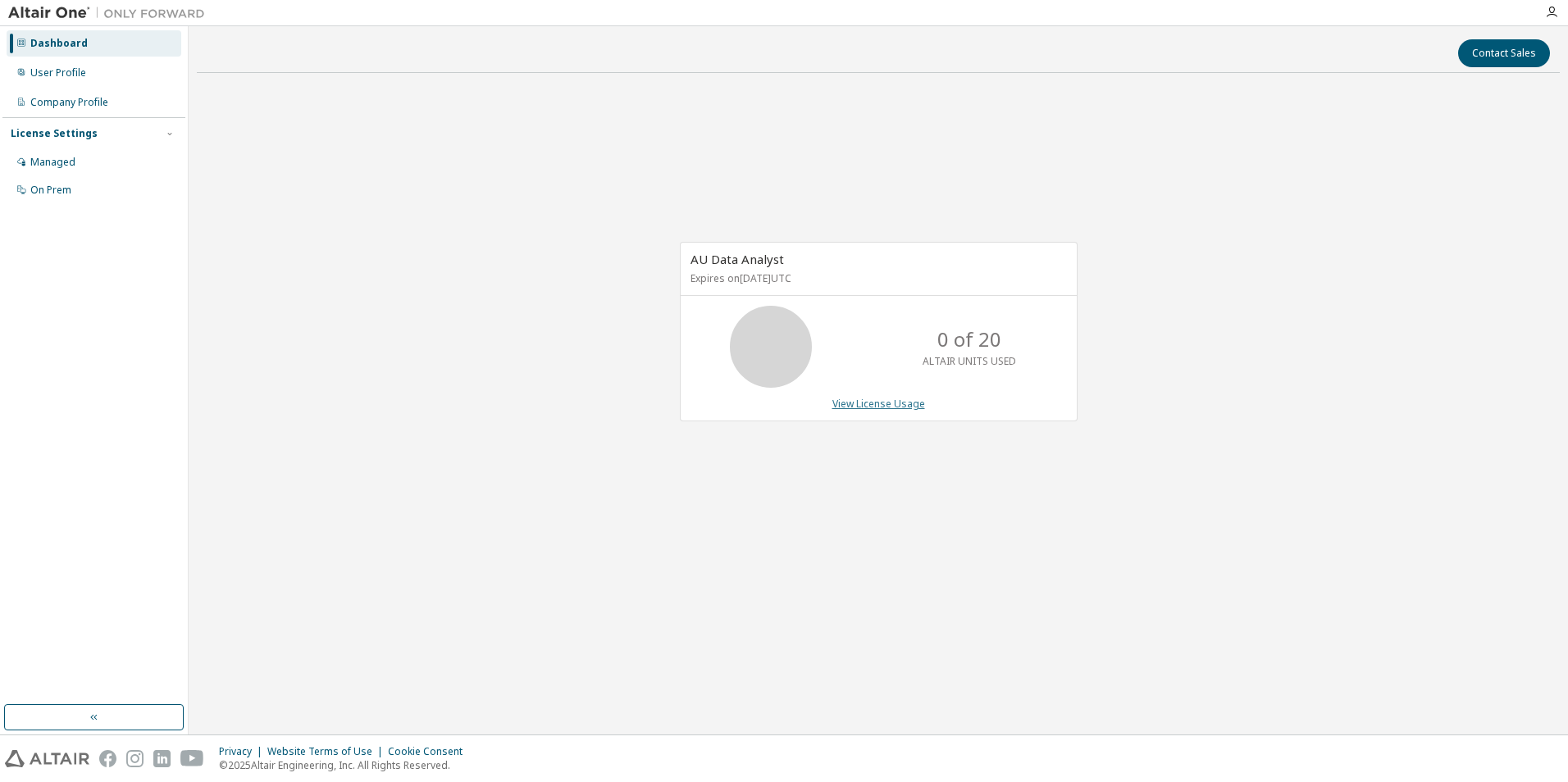
click at [860, 406] on link "View License Usage" at bounding box center [878, 404] width 92 height 14
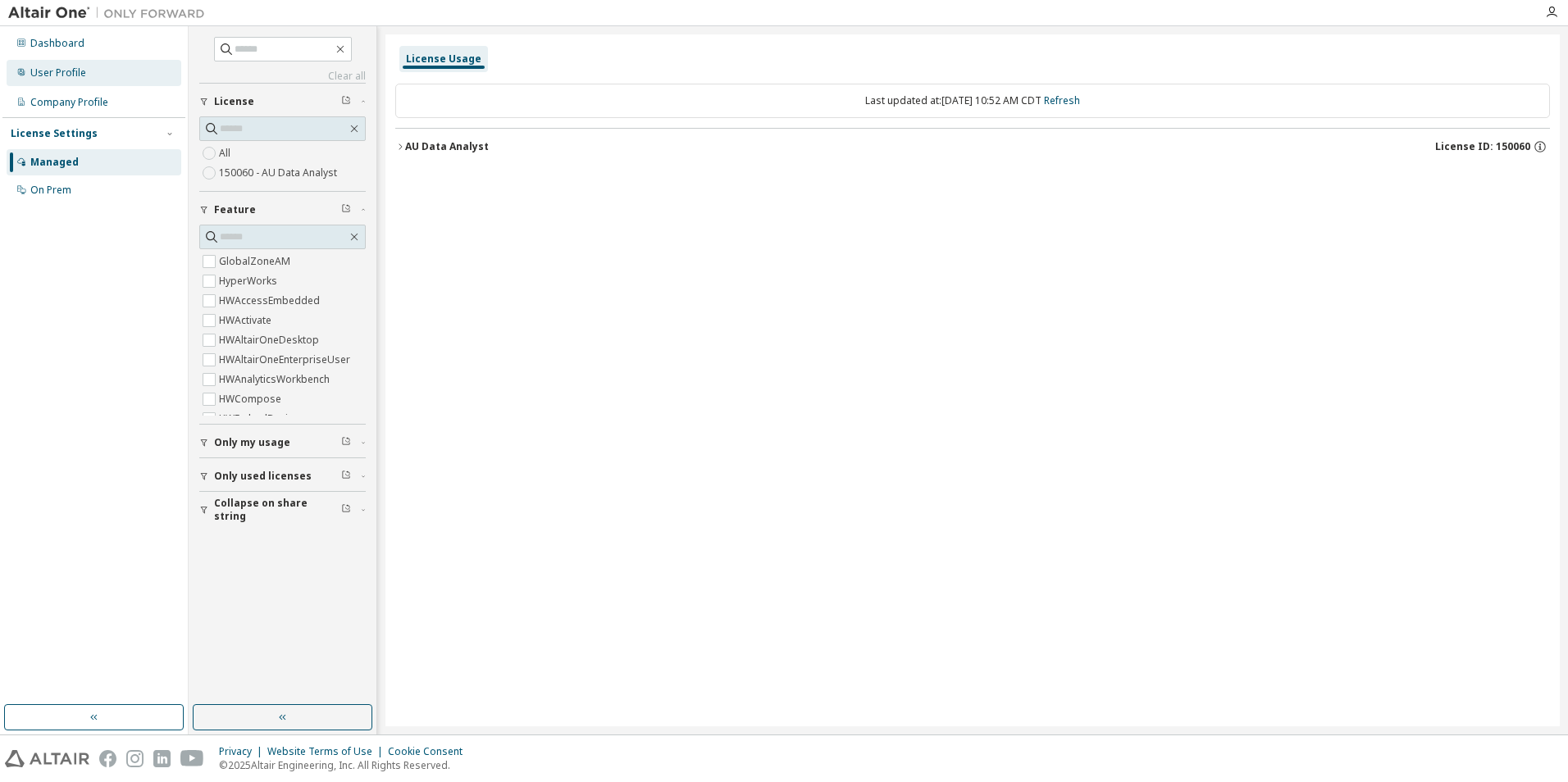
click at [77, 74] on div "User Profile" at bounding box center [58, 73] width 56 height 13
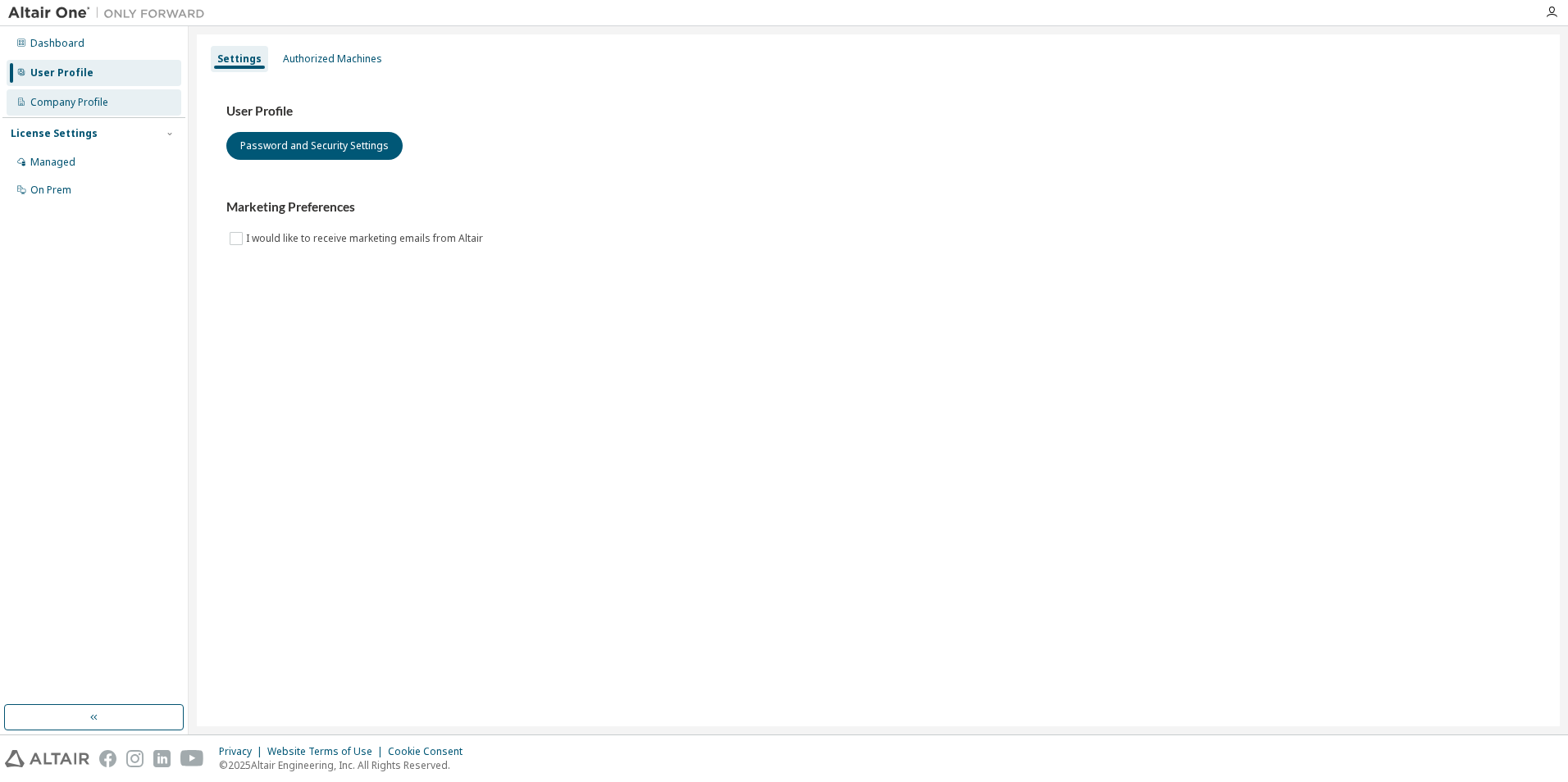
click at [86, 100] on div "Company Profile" at bounding box center [69, 102] width 78 height 13
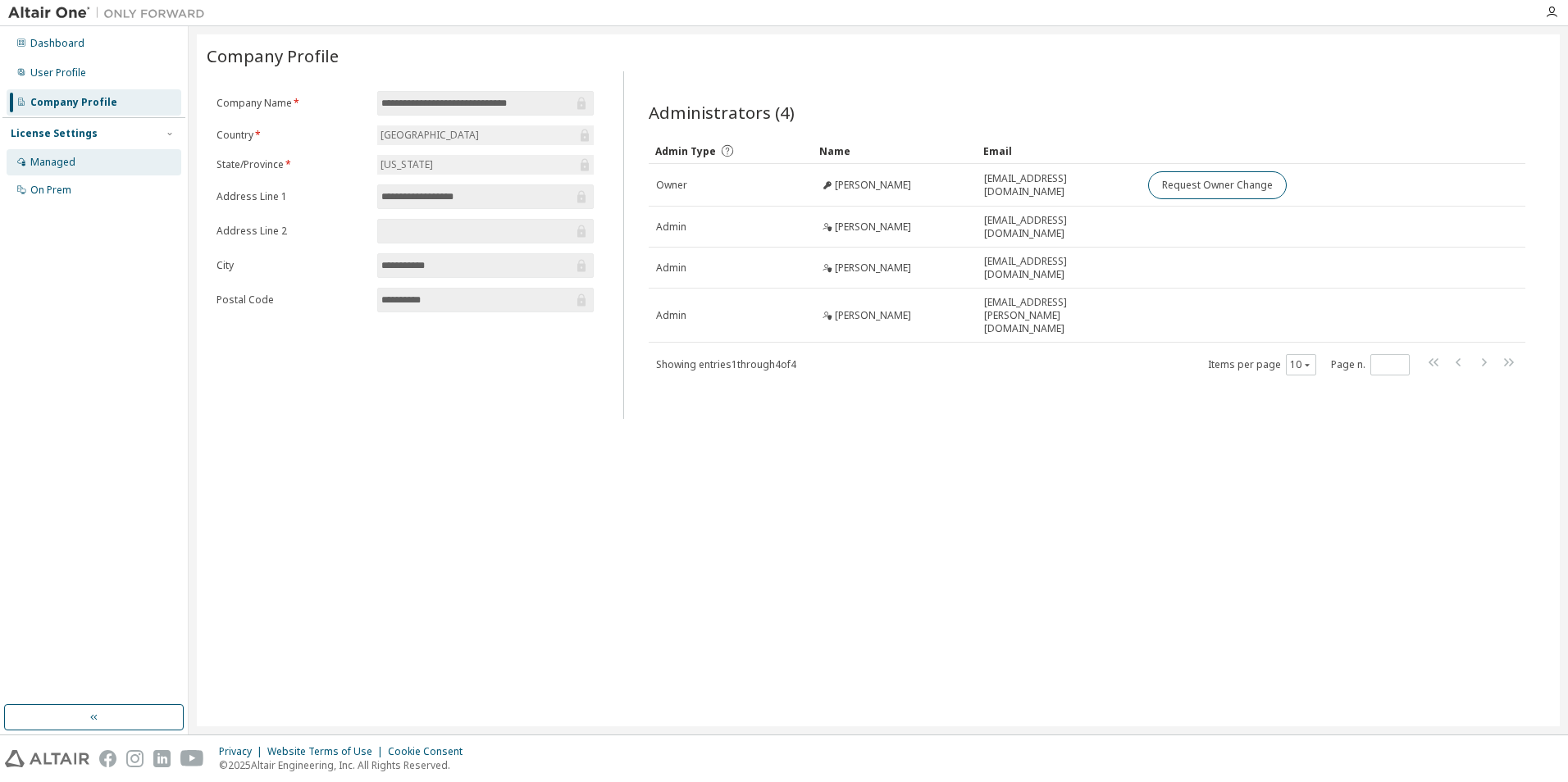
click at [53, 158] on div "Managed" at bounding box center [53, 162] width 45 height 13
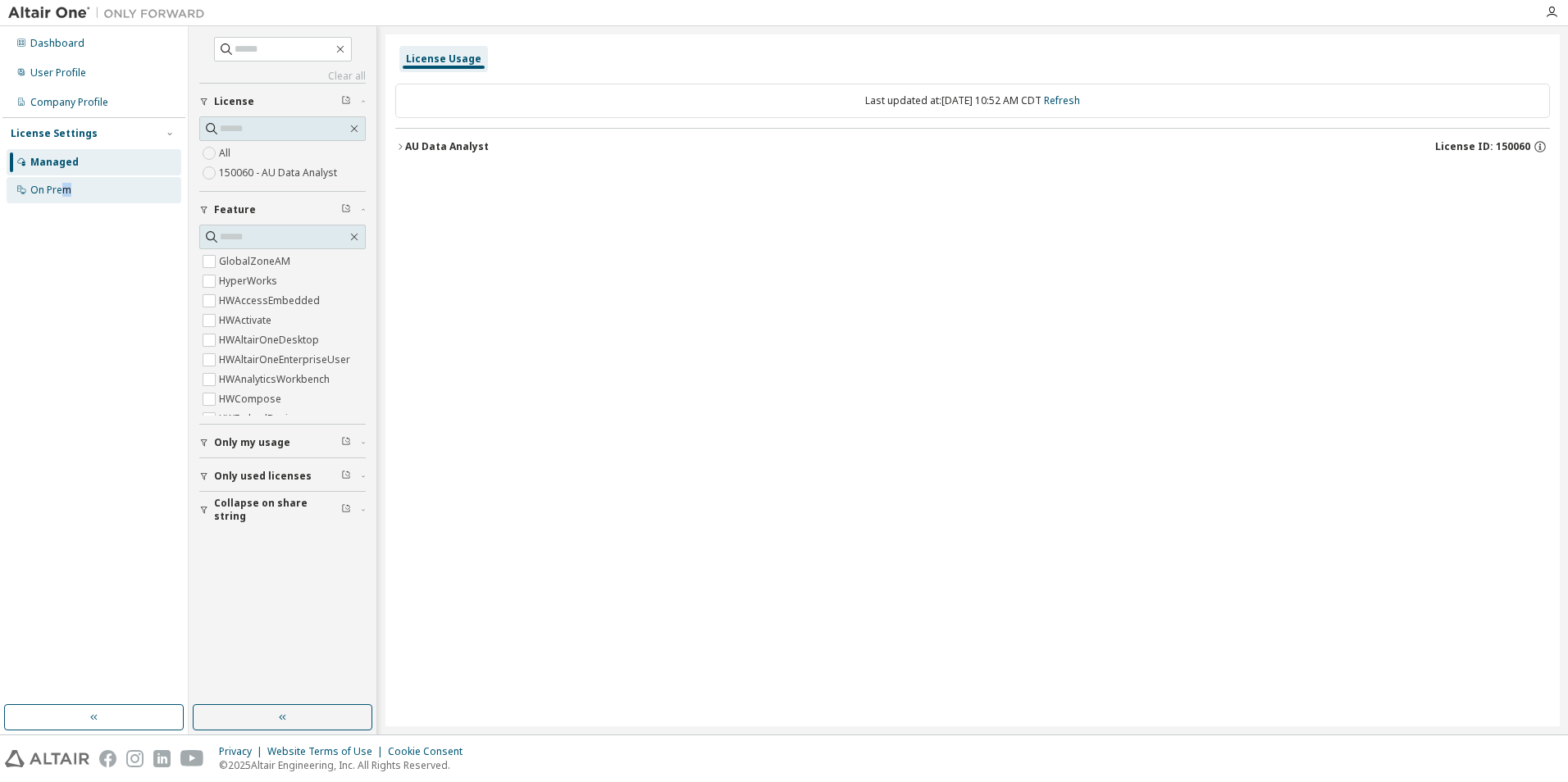
drag, startPoint x: 53, startPoint y: 158, endPoint x: 66, endPoint y: 188, distance: 32.7
click at [66, 188] on div "On Prem" at bounding box center [51, 190] width 41 height 13
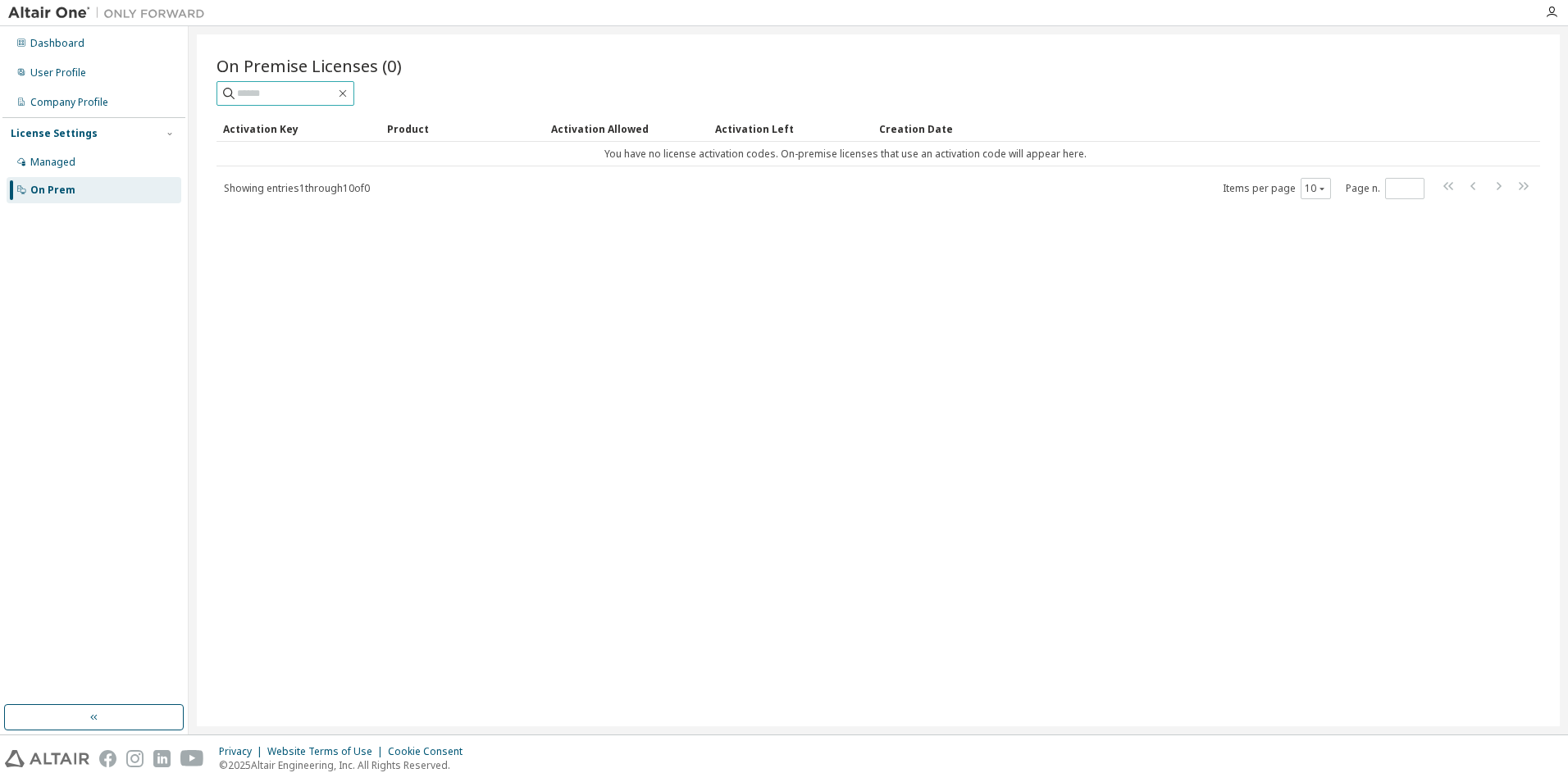
click at [296, 98] on input "text" at bounding box center [286, 93] width 99 height 16
click at [57, 49] on div "Dashboard" at bounding box center [57, 43] width 54 height 13
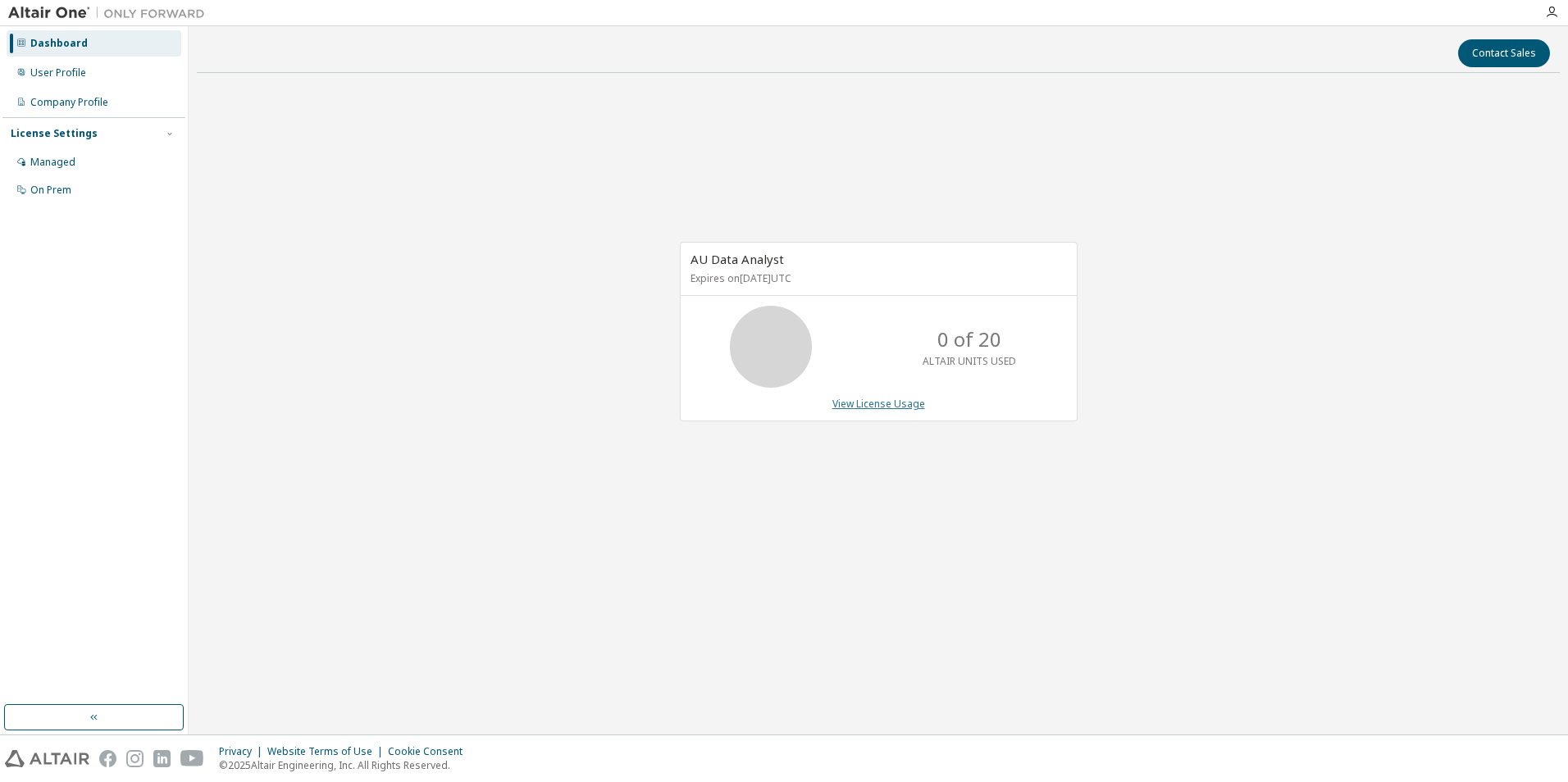
click at [876, 406] on link "View License Usage" at bounding box center [878, 404] width 92 height 14
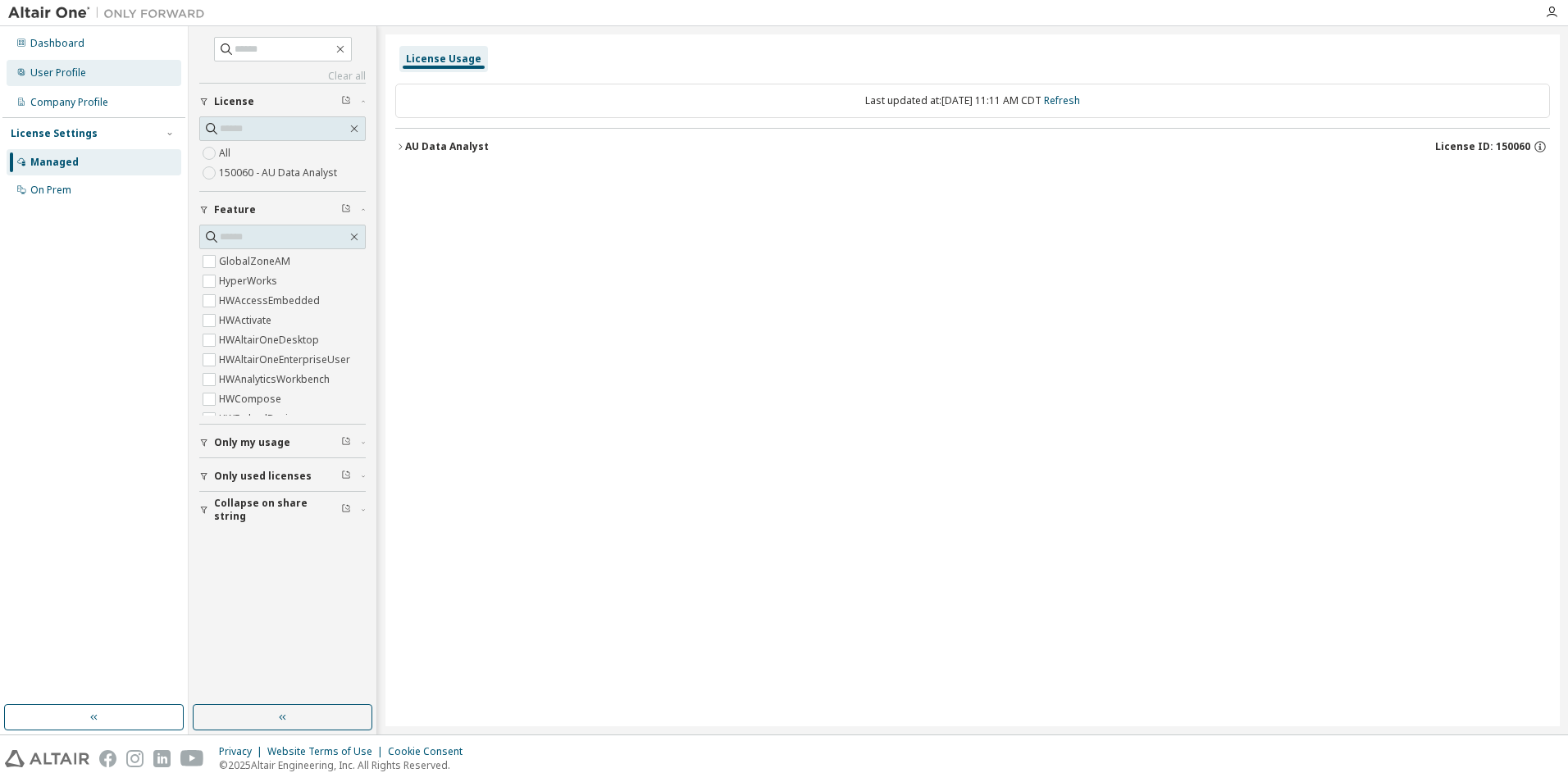
click at [87, 77] on div "User Profile" at bounding box center [93, 73] width 175 height 26
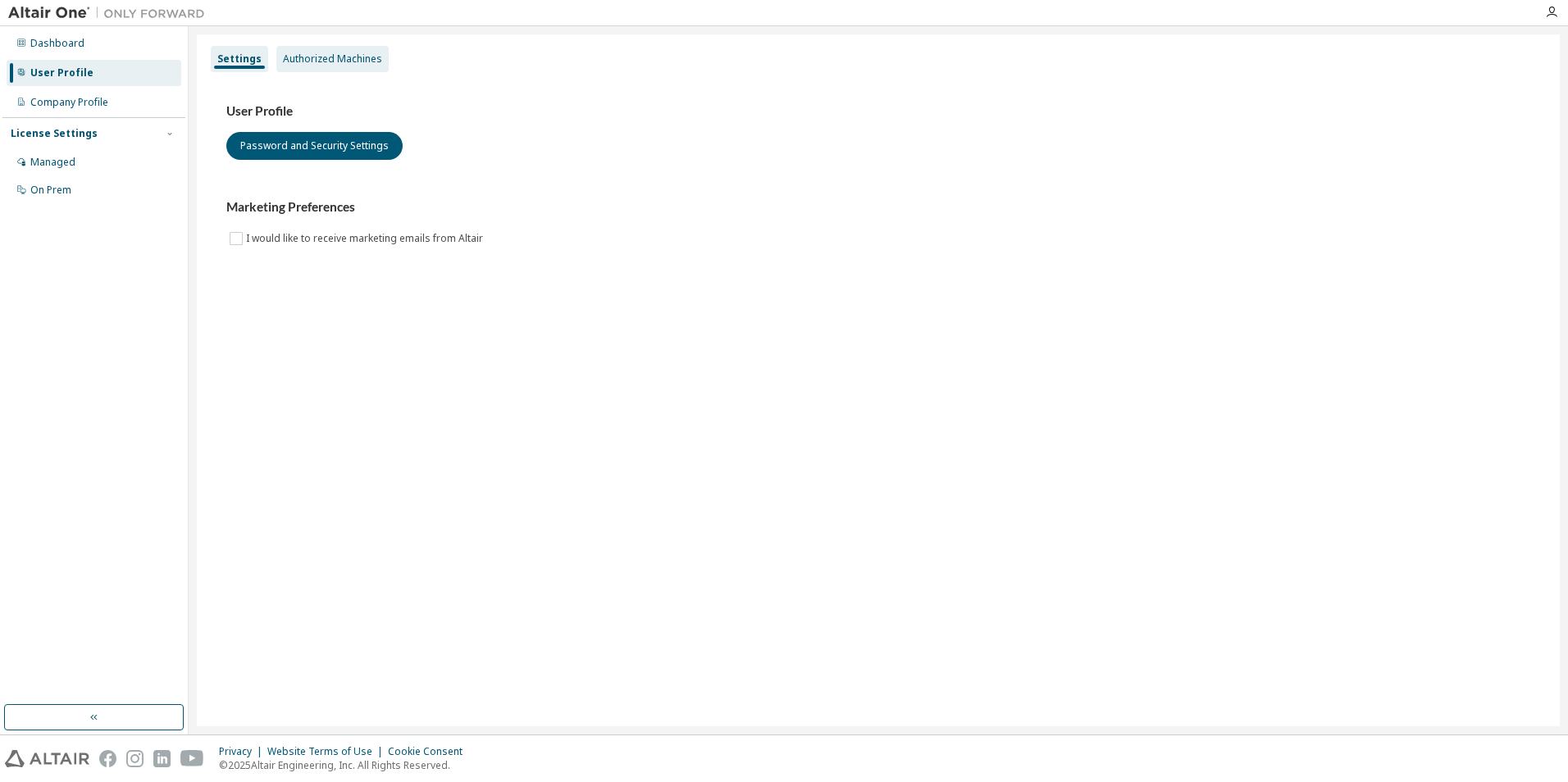
click at [337, 56] on div "Authorized Machines" at bounding box center [332, 59] width 100 height 13
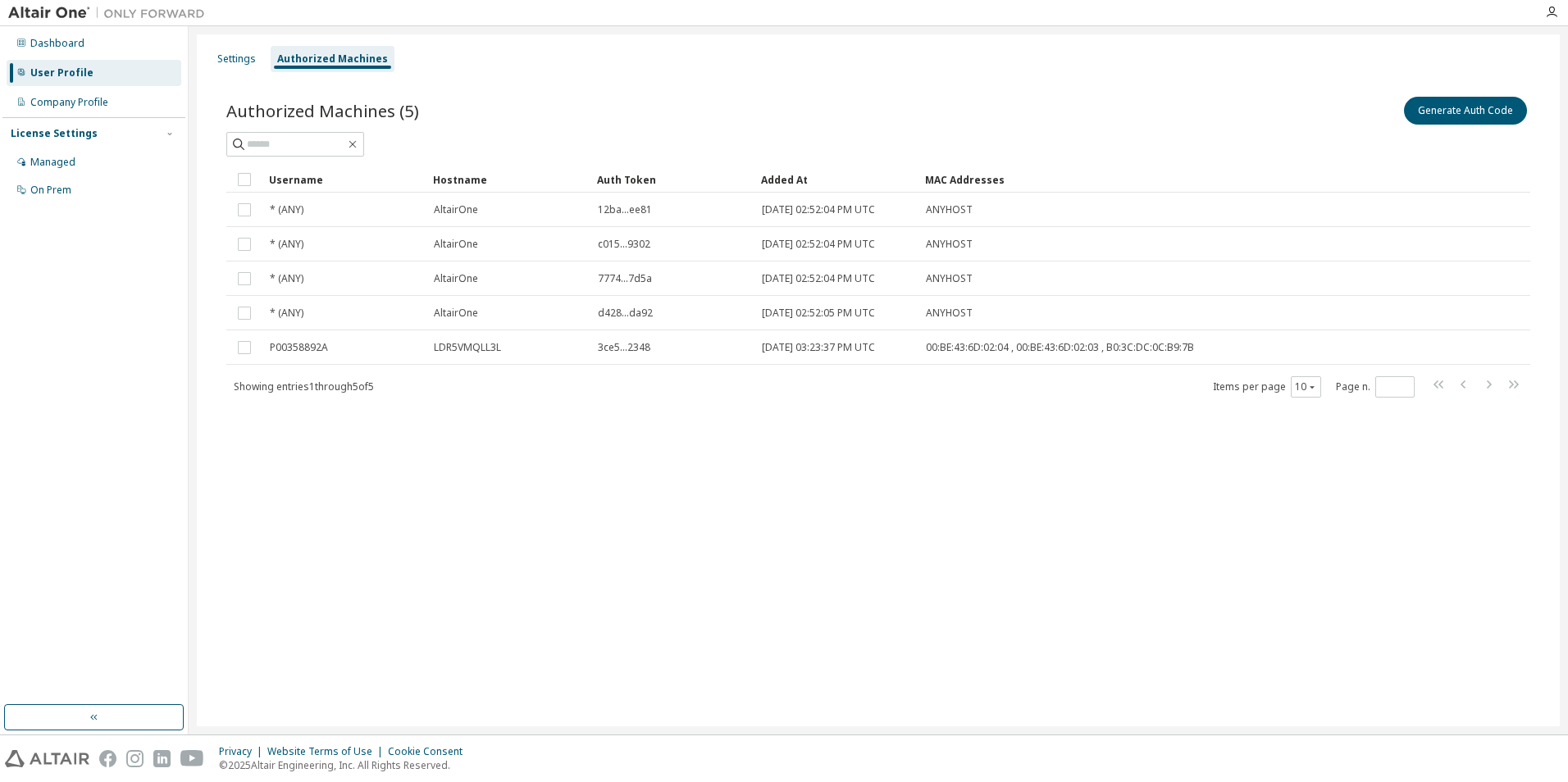
click at [1434, 129] on div "Authorized Machines (5) Generate Auth Code" at bounding box center [878, 125] width 1304 height 63
click at [1446, 114] on button "Generate Auth Code" at bounding box center [1465, 110] width 123 height 28
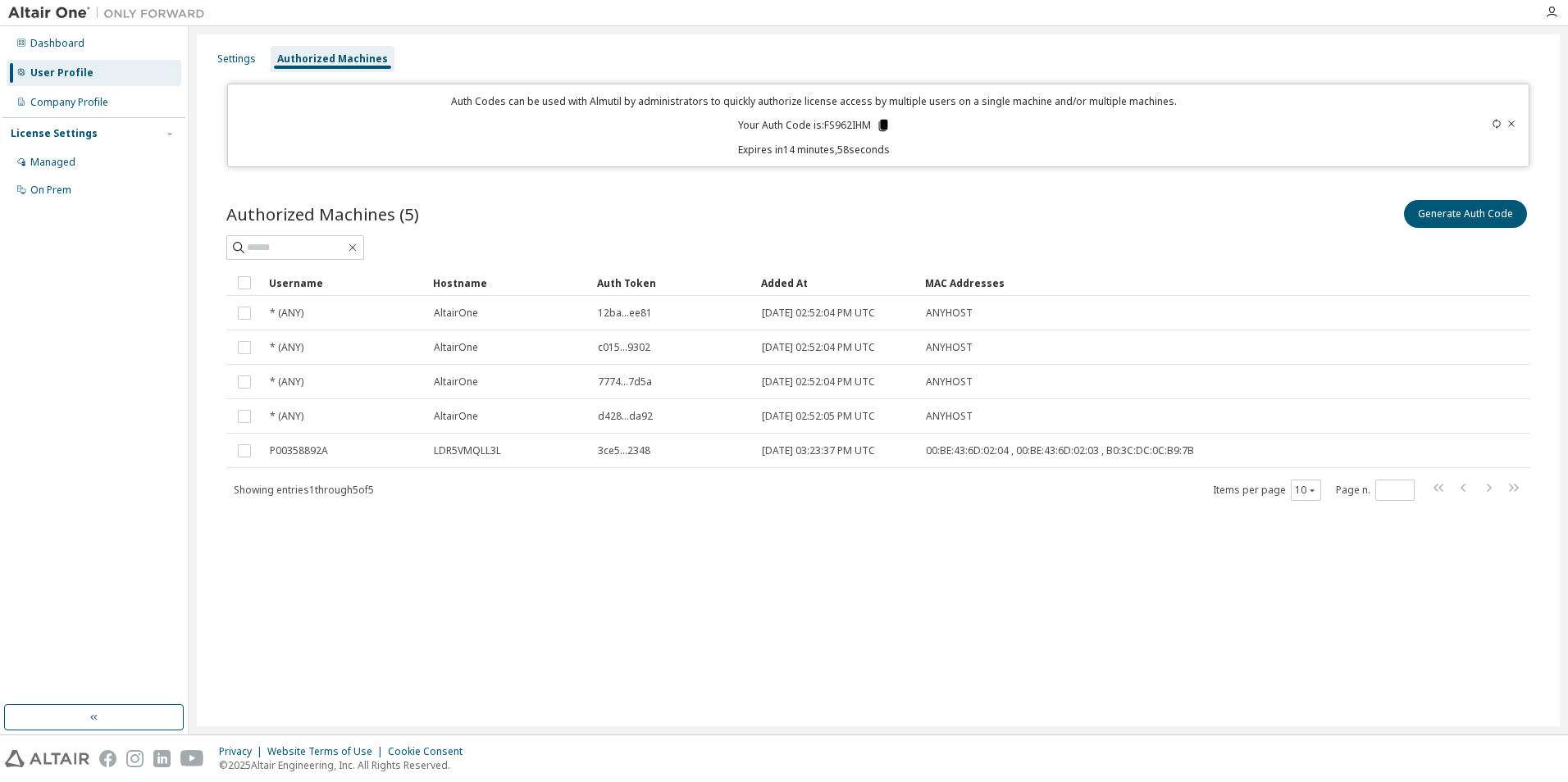
click at [885, 122] on icon at bounding box center [883, 125] width 9 height 12
click at [980, 129] on div "Auth Codes can be used with Almutil by administrators to quickly authorize lice…" at bounding box center [814, 125] width 1154 height 62
click at [1499, 122] on icon at bounding box center [1496, 124] width 10 height 10
click at [880, 126] on icon at bounding box center [883, 125] width 9 height 12
click at [72, 158] on div "Managed" at bounding box center [53, 162] width 45 height 13
